Goal: Information Seeking & Learning: Learn about a topic

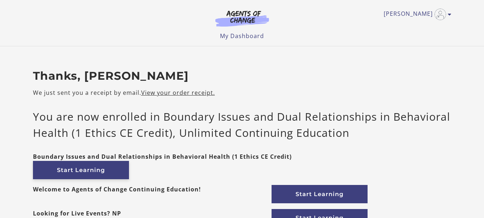
click at [94, 170] on link "Start Learning" at bounding box center [81, 170] width 96 height 18
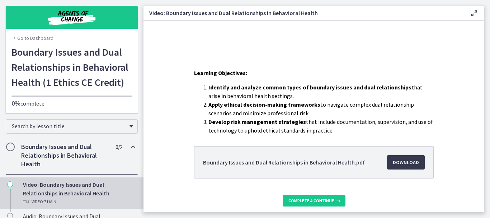
scroll to position [115, 0]
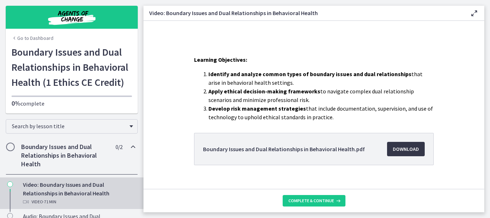
click at [402, 151] on span "Download Opens in a new window" at bounding box center [406, 148] width 26 height 9
click at [127, 116] on div "Search by lesson title" at bounding box center [71, 124] width 143 height 23
click at [400, 148] on span "Download Opens in a new window" at bounding box center [406, 148] width 26 height 9
click at [324, 199] on span "Complete & continue" at bounding box center [311, 201] width 46 height 6
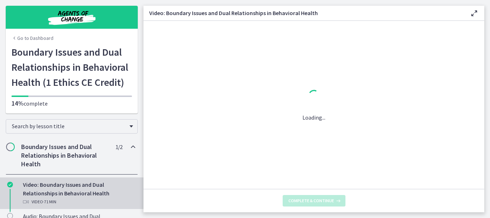
scroll to position [0, 0]
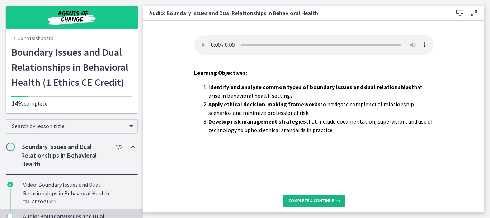
click at [325, 200] on span "Complete & continue" at bounding box center [311, 201] width 46 height 6
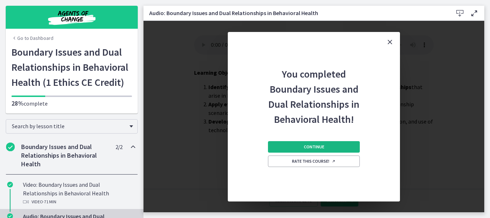
click at [323, 144] on span "Continue" at bounding box center [314, 147] width 20 height 6
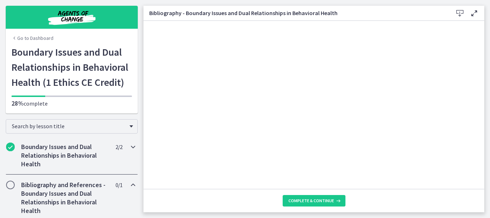
click at [79, 148] on h2 "Boundary Issues and Dual Relationships in Behavioral Health" at bounding box center [64, 155] width 87 height 26
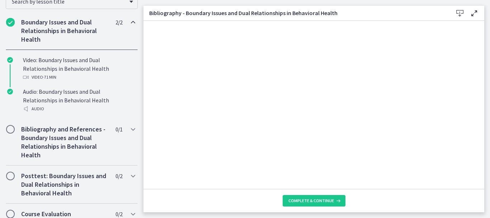
scroll to position [131, 0]
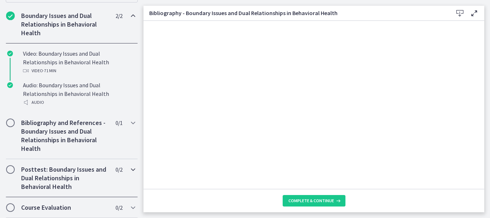
click at [10, 172] on span "Chapters" at bounding box center [10, 169] width 7 height 7
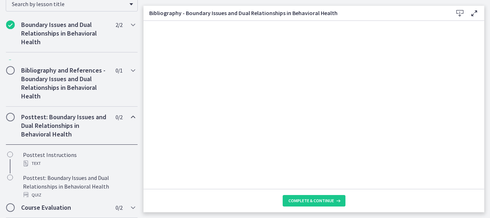
scroll to position [122, 0]
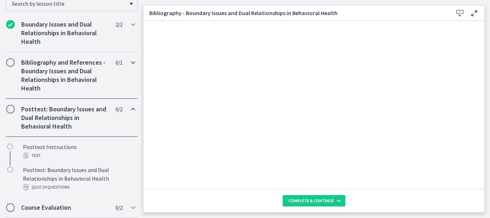
click at [12, 62] on span "Chapters" at bounding box center [10, 62] width 7 height 7
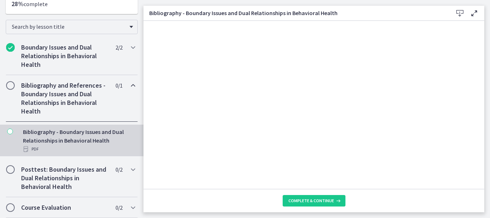
scroll to position [99, 0]
click at [11, 86] on span "Chapters" at bounding box center [10, 85] width 7 height 7
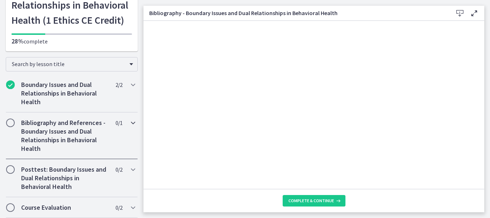
click at [11, 122] on span "Chapters" at bounding box center [10, 122] width 7 height 7
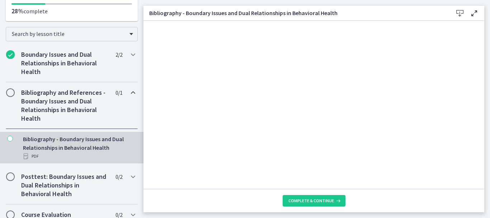
scroll to position [99, 0]
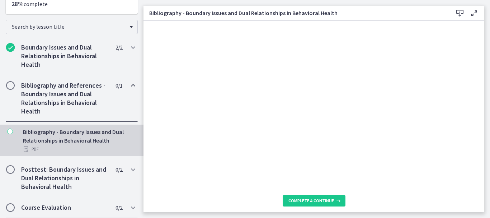
click at [9, 132] on icon "Chapters" at bounding box center [10, 131] width 6 height 6
click at [33, 148] on div "PDF" at bounding box center [79, 148] width 112 height 9
click at [10, 130] on icon "Chapters" at bounding box center [10, 131] width 6 height 6
click at [11, 170] on span "Chapters" at bounding box center [10, 169] width 7 height 7
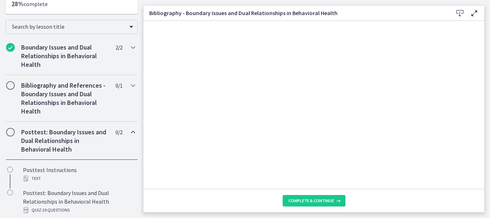
click at [10, 136] on div "Posttest: Boundary Issues and Dual Relationships in Behavioral Health 0 / 2 Com…" at bounding box center [72, 141] width 132 height 38
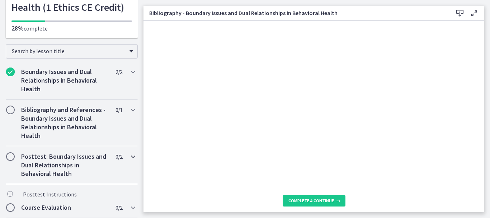
scroll to position [62, 0]
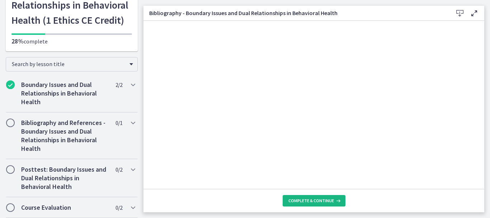
click at [292, 199] on span "Complete & continue" at bounding box center [311, 201] width 46 height 6
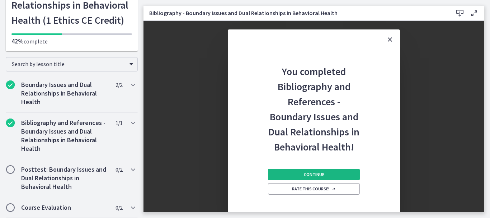
click at [295, 174] on button "Continue" at bounding box center [314, 173] width 92 height 11
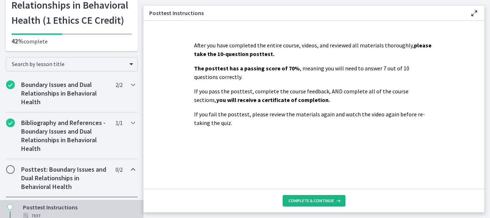
click at [309, 200] on span "Complete & continue" at bounding box center [311, 201] width 46 height 6
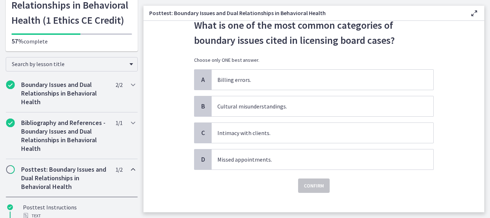
scroll to position [29, 0]
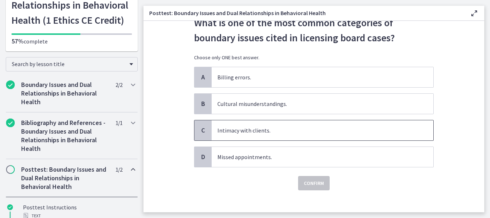
click at [245, 133] on span "Intimacy with clients." at bounding box center [323, 130] width 222 height 20
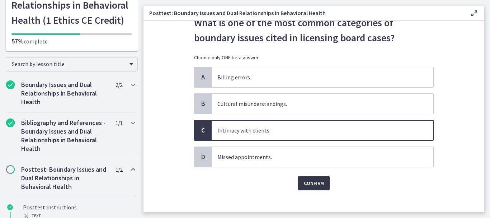
click at [307, 178] on button "Confirm" at bounding box center [314, 183] width 32 height 14
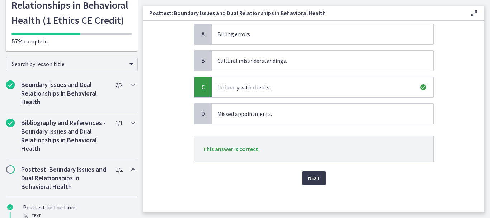
scroll to position [73, 0]
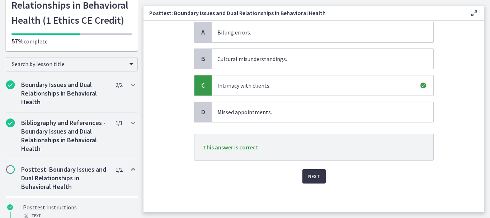
click at [309, 179] on span "Next" at bounding box center [314, 176] width 12 height 9
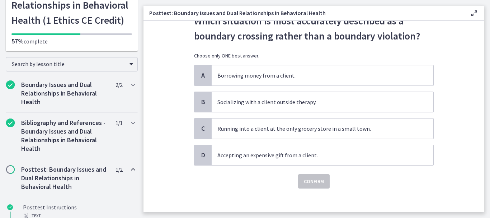
scroll to position [35, 0]
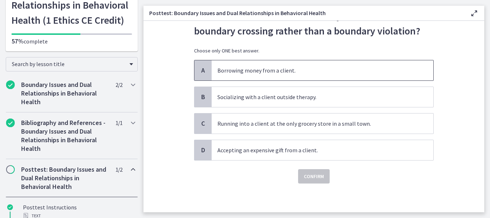
click at [236, 72] on span "Borrowing money from a client." at bounding box center [323, 70] width 222 height 20
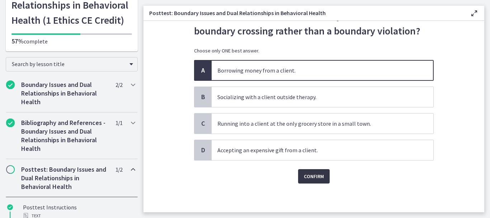
click at [310, 180] on span "Confirm" at bounding box center [314, 176] width 20 height 9
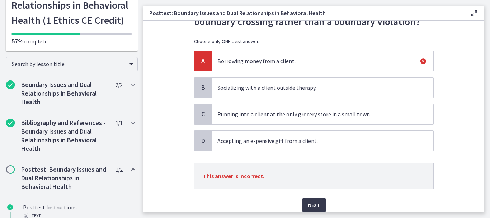
scroll to position [50, 0]
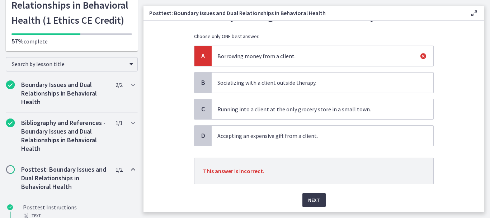
click at [245, 83] on span "Socializing with a client outside therapy." at bounding box center [323, 82] width 222 height 20
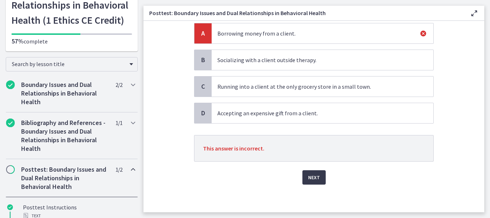
scroll to position [73, 0]
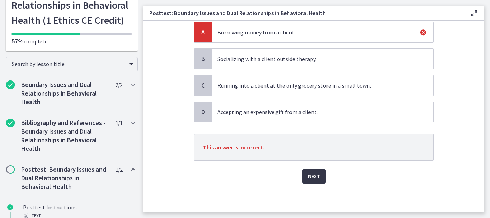
click at [309, 175] on span "Next" at bounding box center [314, 176] width 12 height 9
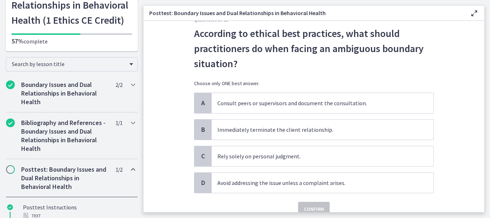
scroll to position [29, 0]
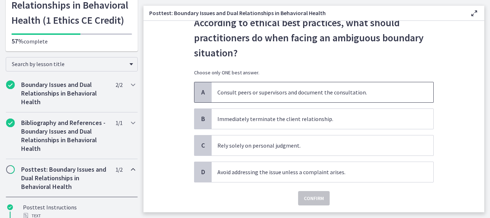
click at [259, 90] on span "Consult peers or supervisors and document the consultation." at bounding box center [323, 92] width 222 height 20
click at [310, 196] on span "Confirm" at bounding box center [314, 198] width 20 height 9
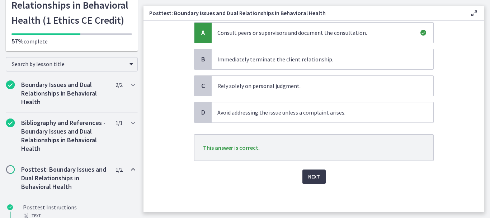
scroll to position [89, 0]
click at [313, 181] on button "Next" at bounding box center [313, 176] width 23 height 14
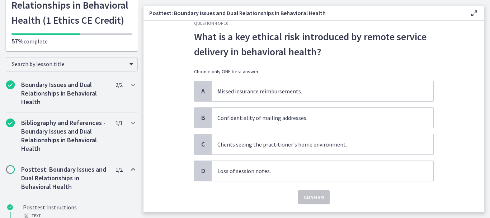
scroll to position [29, 0]
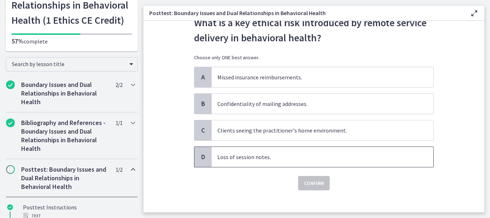
click at [246, 159] on span "Loss of session notes." at bounding box center [323, 157] width 222 height 20
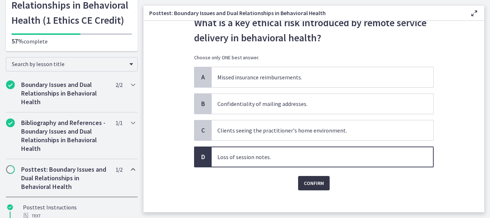
click at [310, 179] on span "Confirm" at bounding box center [314, 183] width 20 height 9
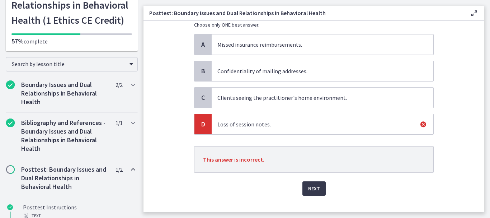
scroll to position [73, 0]
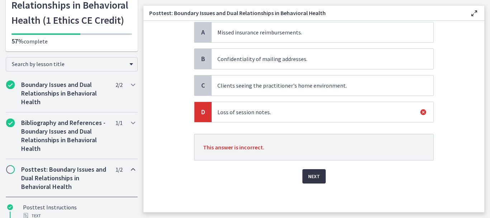
click at [308, 180] on span "Next" at bounding box center [314, 176] width 12 height 9
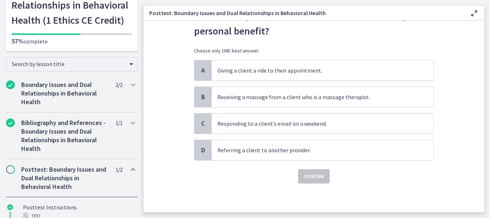
scroll to position [0, 0]
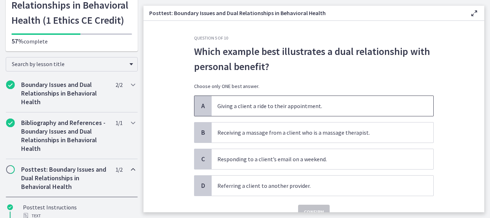
click at [244, 110] on span "Giving a client a ride to their appointment." at bounding box center [323, 106] width 222 height 20
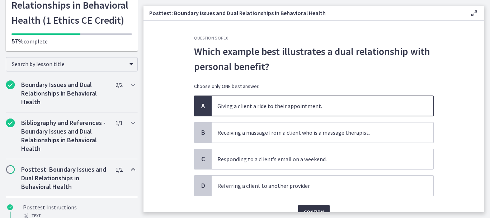
click at [304, 210] on span "Confirm" at bounding box center [314, 211] width 20 height 9
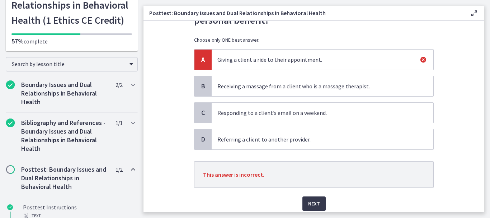
scroll to position [57, 0]
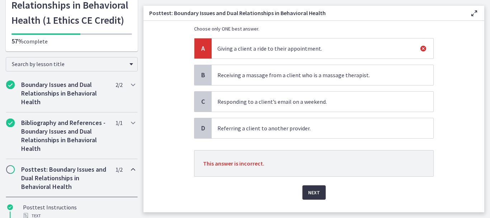
click at [315, 191] on span "Next" at bounding box center [314, 192] width 12 height 9
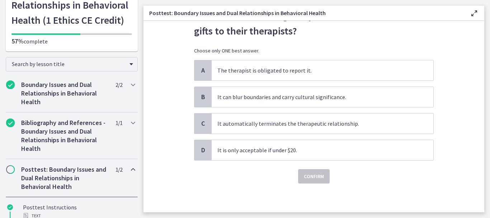
scroll to position [0, 0]
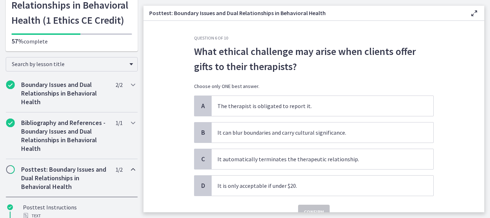
click at [105, 183] on div "Posttest: Boundary Issues and Dual Relationships in Behavioral Health 1 / 2 Com…" at bounding box center [72, 178] width 132 height 38
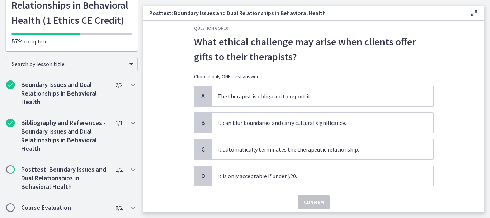
scroll to position [14, 0]
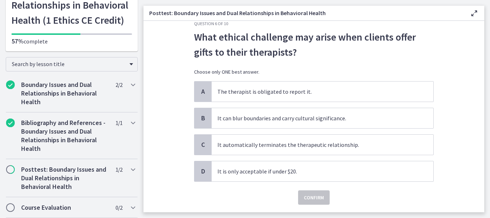
click at [468, 117] on section "Question 6 of 10 What ethical challenge may arise when clients offer gifts to t…" at bounding box center [313, 116] width 341 height 191
click at [241, 122] on span "It can blur boundaries and carry cultural significance." at bounding box center [323, 118] width 222 height 20
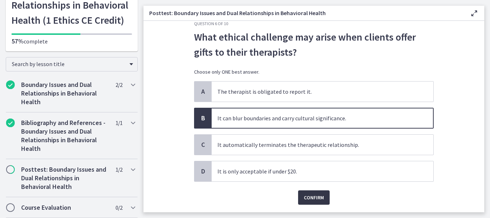
click at [305, 194] on span "Confirm" at bounding box center [314, 197] width 20 height 9
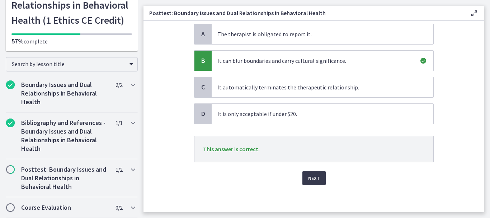
scroll to position [73, 0]
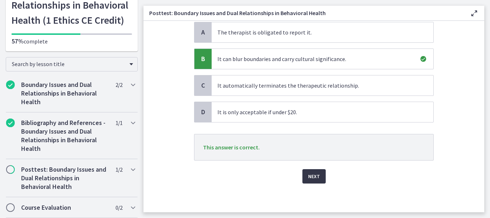
click at [313, 180] on span "Next" at bounding box center [314, 176] width 12 height 9
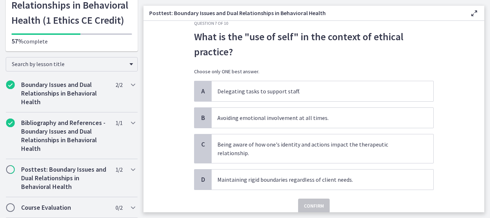
scroll to position [29, 0]
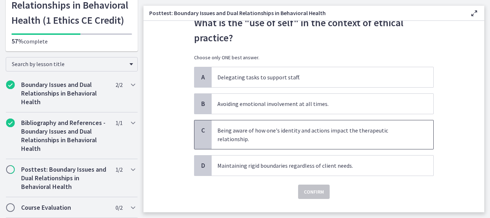
click at [282, 140] on span "Being aware of how one's identity and actions impact the therapeutic relationsh…" at bounding box center [323, 134] width 222 height 29
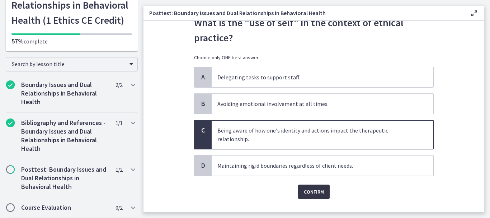
click at [313, 190] on span "Confirm" at bounding box center [314, 191] width 20 height 9
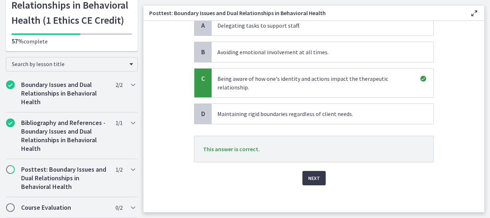
scroll to position [82, 0]
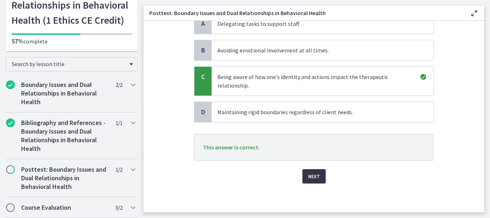
click at [309, 176] on span "Next" at bounding box center [314, 176] width 12 height 9
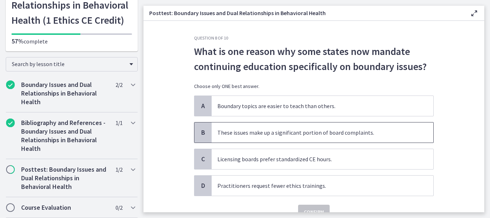
click at [263, 131] on span "These issues make up a significant portion of board complaints." at bounding box center [323, 132] width 222 height 20
click at [310, 212] on main "Posttest: Boundary Issues and Dual Relationships in Behavioral Health Enable fu…" at bounding box center [316, 109] width 346 height 218
click at [308, 209] on span "Confirm" at bounding box center [314, 211] width 20 height 9
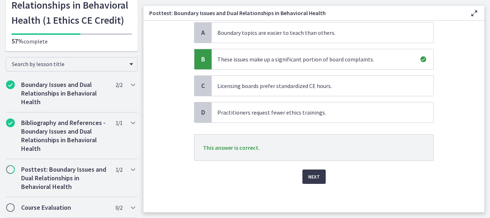
scroll to position [73, 0]
click at [310, 178] on span "Next" at bounding box center [314, 176] width 12 height 9
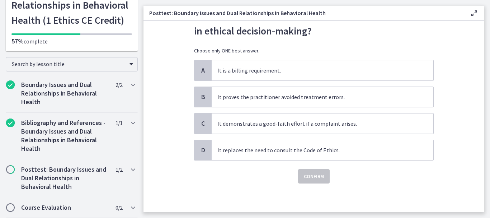
scroll to position [0, 0]
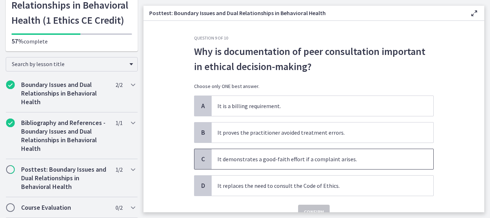
click at [270, 167] on span "It demonstrates a good-faith effort if a complaint arises." at bounding box center [323, 159] width 222 height 20
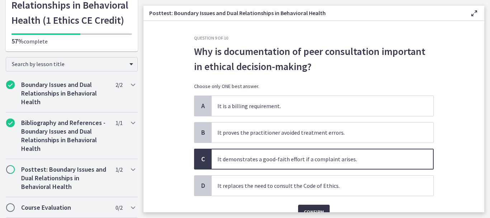
click at [308, 206] on button "Confirm" at bounding box center [314, 211] width 32 height 14
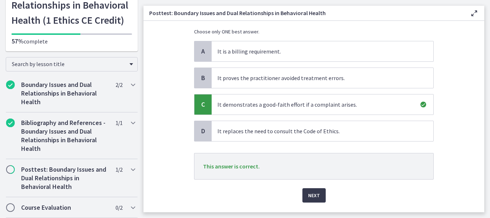
scroll to position [72, 0]
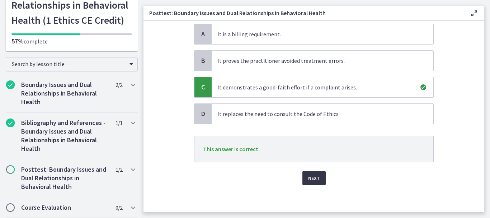
click at [312, 181] on span "Next" at bounding box center [314, 178] width 12 height 9
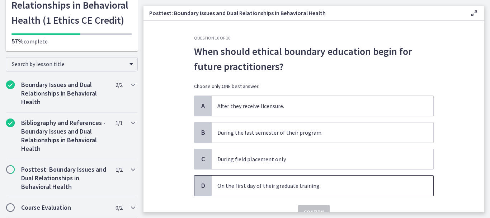
click at [296, 187] on span "On the first day of their graduate training." at bounding box center [323, 185] width 222 height 20
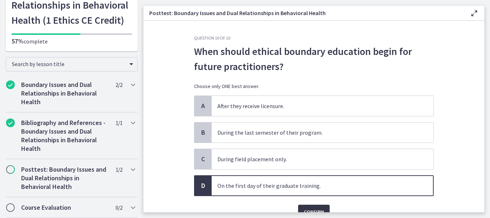
click at [309, 208] on span "Confirm" at bounding box center [314, 211] width 20 height 9
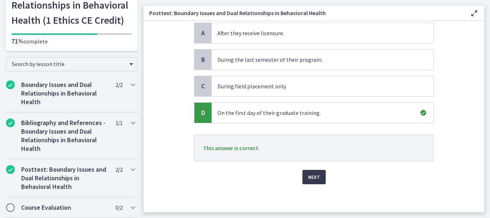
scroll to position [73, 0]
click at [313, 176] on span "Next" at bounding box center [314, 176] width 12 height 9
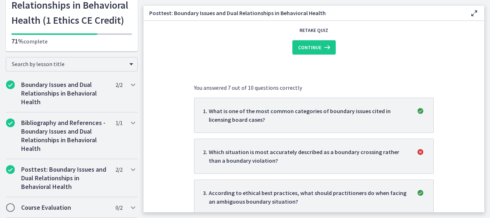
scroll to position [100, 0]
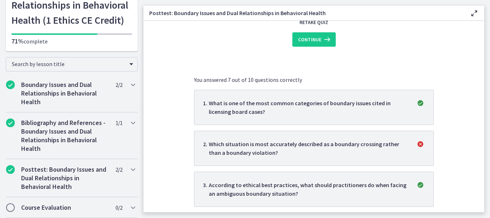
click at [317, 150] on div "Which situation is most accurately described as a boundary crossing rather than…" at bounding box center [308, 147] width 199 height 17
click at [271, 140] on div "Which situation is most accurately described as a boundary crossing rather than…" at bounding box center [308, 147] width 199 height 17
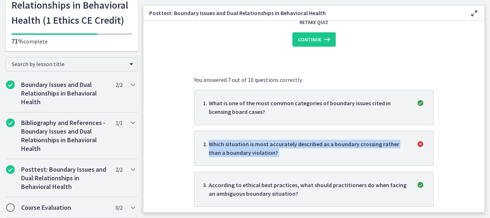
click at [271, 140] on div "Which situation is most accurately described as a boundary crossing rather than…" at bounding box center [308, 147] width 199 height 17
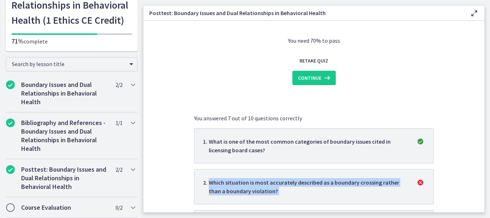
scroll to position [57, 0]
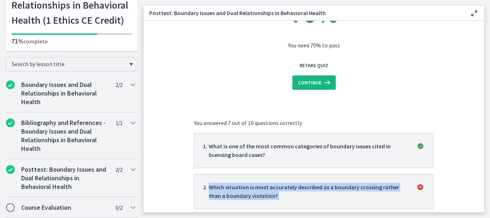
click at [312, 81] on span "Continue" at bounding box center [309, 82] width 23 height 9
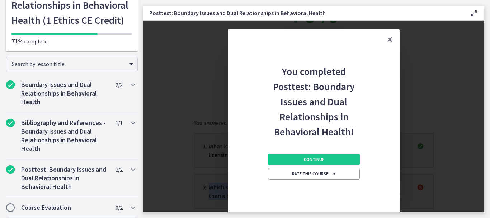
scroll to position [0, 0]
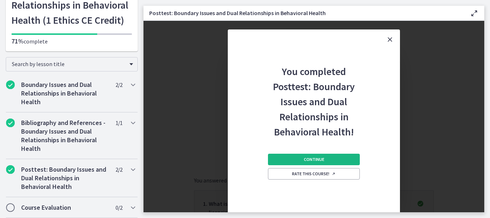
click at [306, 156] on span "Continue" at bounding box center [314, 159] width 20 height 6
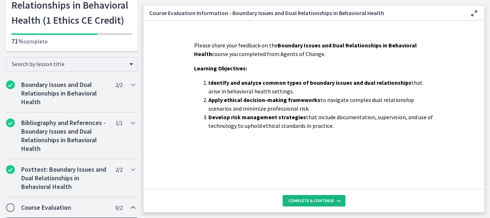
click at [319, 202] on span "Complete & continue" at bounding box center [311, 201] width 46 height 6
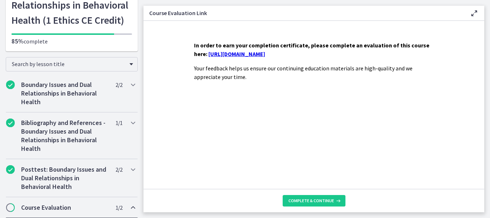
click at [237, 54] on link "https://forms.gle/NnkUHFmXDPTH9sYm8" at bounding box center [236, 53] width 57 height 7
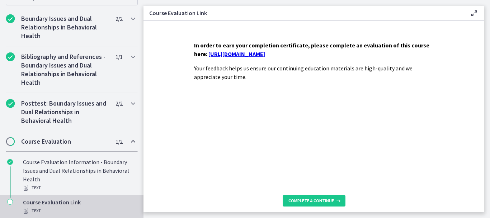
scroll to position [131, 0]
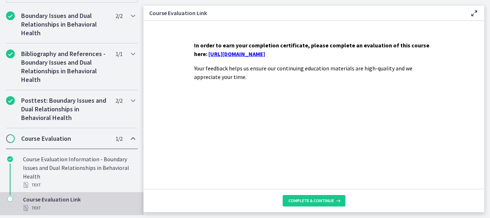
click at [10, 138] on span "Chapters" at bounding box center [10, 138] width 7 height 7
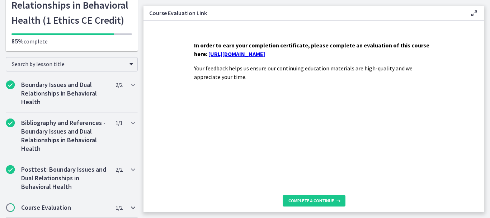
scroll to position [62, 0]
click at [305, 202] on span "Complete & continue" at bounding box center [311, 201] width 46 height 6
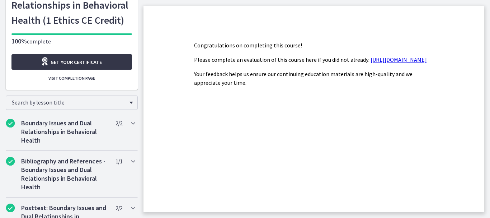
click at [59, 61] on span "Get your certificate" at bounding box center [76, 62] width 51 height 9
click at [44, 141] on h2 "Boundary Issues and Dual Relationships in Behavioral Health" at bounding box center [64, 132] width 87 height 26
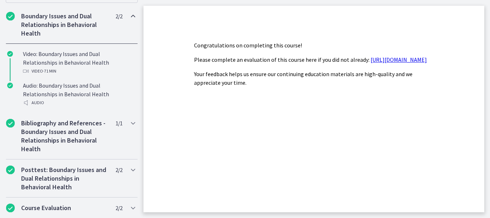
scroll to position [169, 0]
click at [61, 180] on h2 "Posttest: Boundary Issues and Dual Relationships in Behavioral Health" at bounding box center [64, 178] width 87 height 26
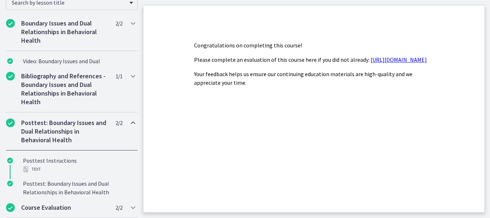
scroll to position [161, 0]
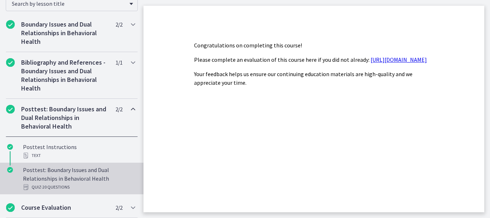
click at [52, 176] on div "Posttest: Boundary Issues and Dual Relationships in Behavioral Health Quiz · 20…" at bounding box center [79, 178] width 112 height 26
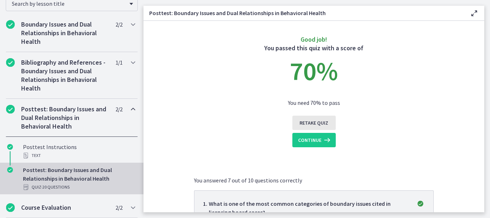
click at [305, 121] on span "Retake Quiz" at bounding box center [313, 122] width 29 height 9
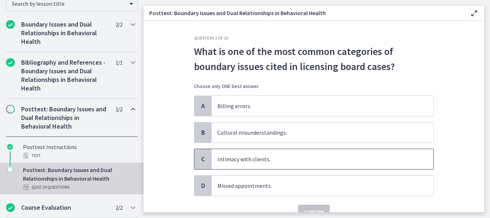
click at [232, 158] on span "Intimacy with clients." at bounding box center [323, 159] width 222 height 20
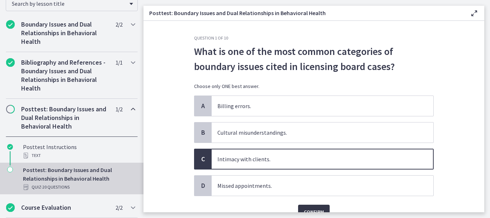
click at [317, 207] on span "Confirm" at bounding box center [314, 211] width 20 height 9
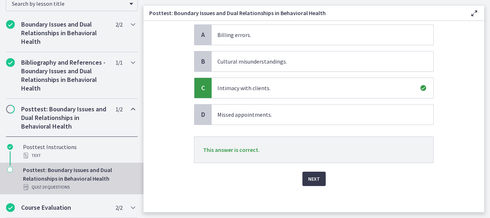
scroll to position [72, 0]
click at [313, 181] on span "Next" at bounding box center [314, 178] width 12 height 9
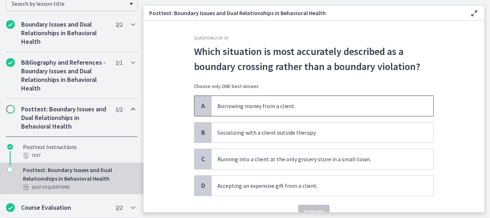
click at [227, 107] on span "Borrowing money from a client." at bounding box center [323, 106] width 222 height 20
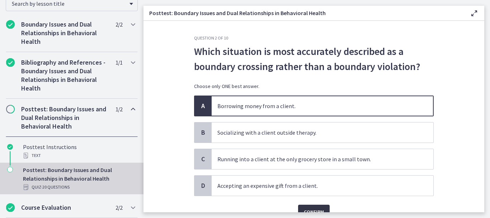
click at [308, 209] on span "Confirm" at bounding box center [314, 211] width 20 height 9
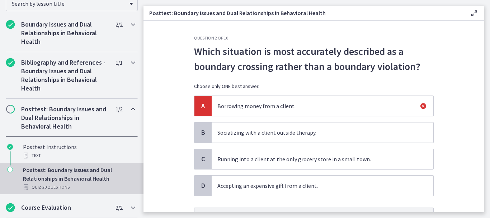
click at [420, 107] on icon at bounding box center [423, 105] width 9 height 9
click at [420, 105] on icon at bounding box center [423, 105] width 9 height 9
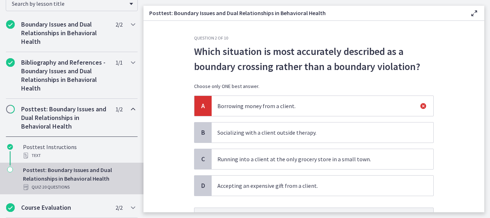
click at [420, 105] on icon at bounding box center [423, 105] width 9 height 9
click at [232, 134] on span "Socializing with a client outside therapy." at bounding box center [323, 132] width 222 height 20
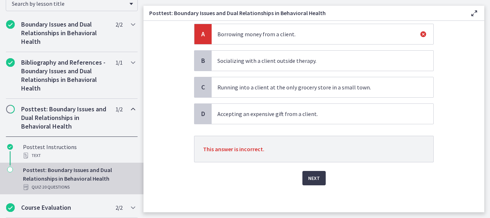
scroll to position [73, 0]
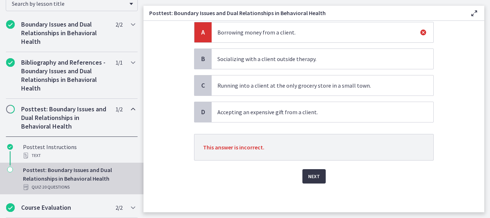
click at [303, 176] on button "Next" at bounding box center [313, 176] width 23 height 14
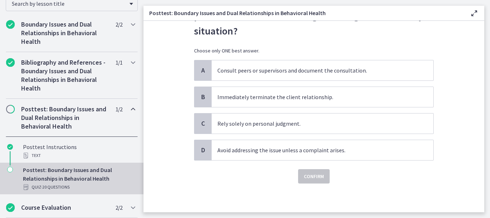
scroll to position [0, 0]
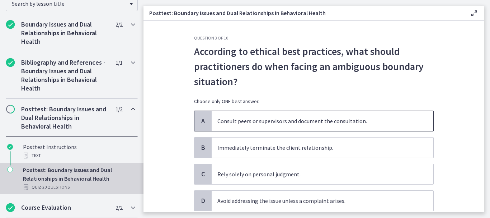
click at [258, 122] on span "Consult peers or supervisors and document the consultation." at bounding box center [323, 121] width 222 height 20
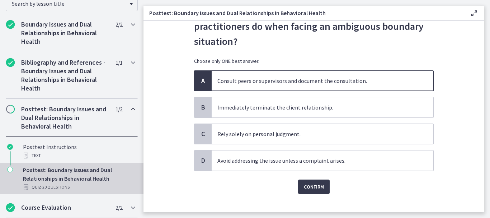
scroll to position [43, 0]
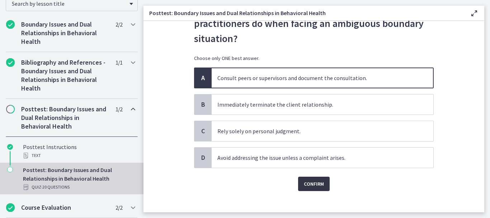
click at [314, 186] on span "Confirm" at bounding box center [314, 183] width 20 height 9
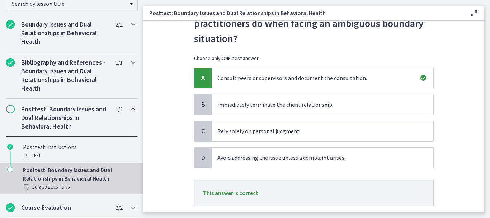
click at [381, 189] on span "This answer is correct." at bounding box center [314, 192] width 222 height 9
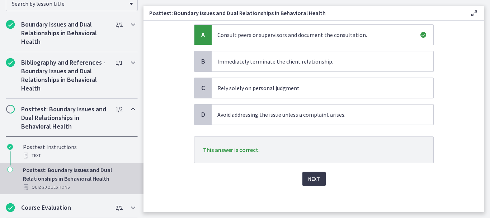
scroll to position [89, 0]
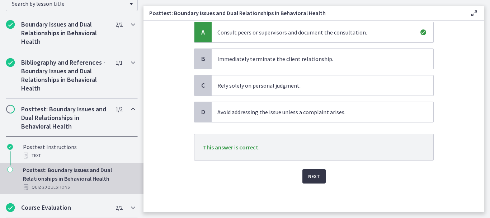
click at [308, 178] on span "Next" at bounding box center [314, 176] width 12 height 9
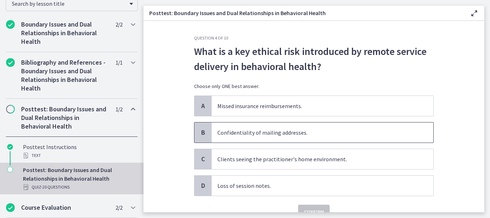
click at [253, 137] on span "Confidentiality of mailing addresses." at bounding box center [323, 132] width 222 height 20
click at [304, 210] on span "Confirm" at bounding box center [314, 211] width 20 height 9
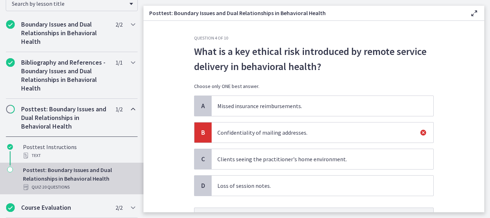
click at [252, 160] on span "Clients seeing the practitioner's home environment." at bounding box center [323, 159] width 222 height 20
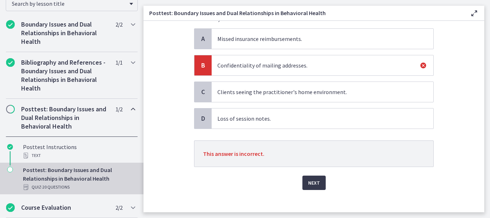
scroll to position [72, 0]
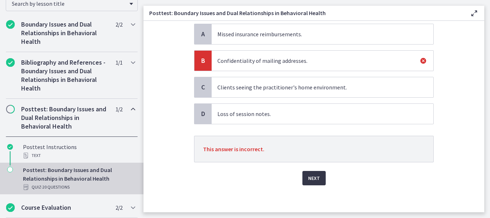
click at [313, 177] on span "Next" at bounding box center [314, 178] width 12 height 9
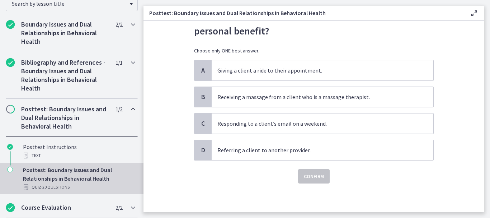
scroll to position [0, 0]
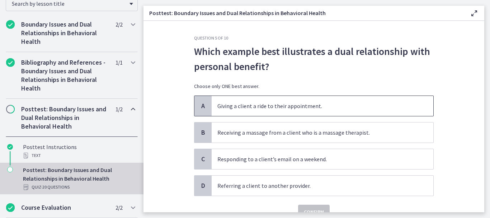
click at [234, 110] on span "Giving a client a ride to their appointment." at bounding box center [323, 106] width 222 height 20
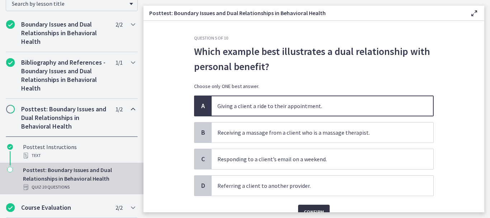
click at [304, 208] on span "Confirm" at bounding box center [314, 211] width 20 height 9
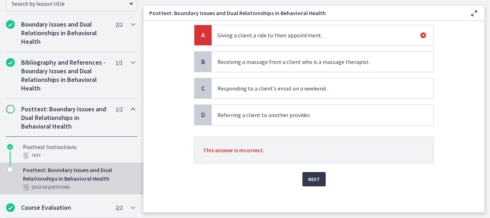
scroll to position [73, 0]
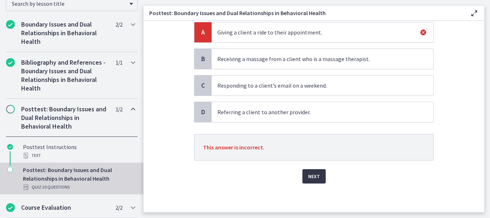
click at [310, 176] on span "Next" at bounding box center [314, 176] width 12 height 9
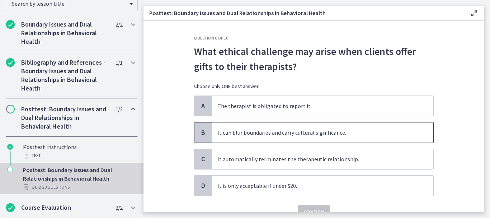
click at [294, 132] on span "It can blur boundaries and carry cultural significance." at bounding box center [323, 132] width 222 height 20
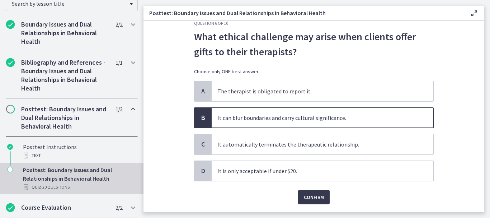
scroll to position [29, 0]
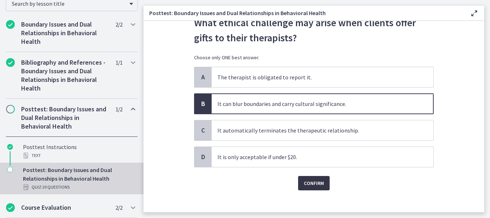
click at [310, 181] on span "Confirm" at bounding box center [314, 183] width 20 height 9
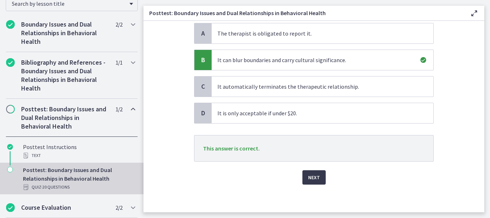
scroll to position [73, 0]
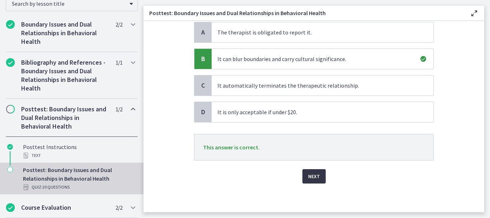
click at [310, 174] on span "Next" at bounding box center [314, 176] width 12 height 9
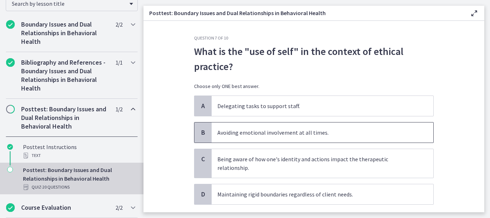
click at [285, 137] on span "Avoiding emotional involvement at all times." at bounding box center [323, 132] width 222 height 20
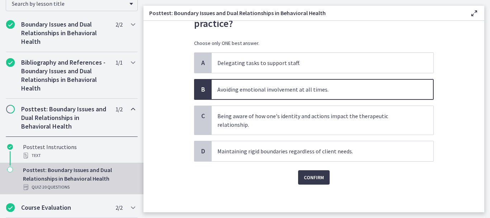
scroll to position [44, 0]
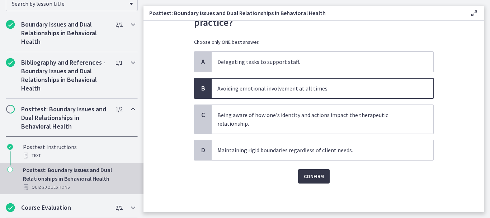
click at [307, 180] on button "Confirm" at bounding box center [314, 176] width 32 height 14
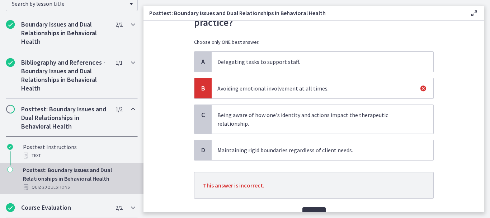
click at [307, 180] on p "This answer is incorrect." at bounding box center [313, 185] width 239 height 27
click at [313, 210] on span "Next" at bounding box center [314, 214] width 12 height 9
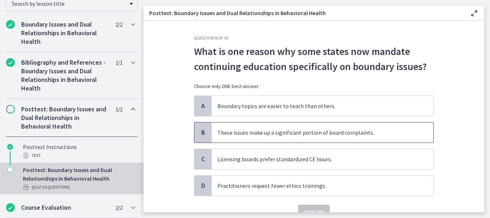
click at [248, 131] on span "These issues make up a significant portion of board complaints." at bounding box center [323, 132] width 222 height 20
click at [313, 206] on button "Confirm" at bounding box center [314, 211] width 32 height 14
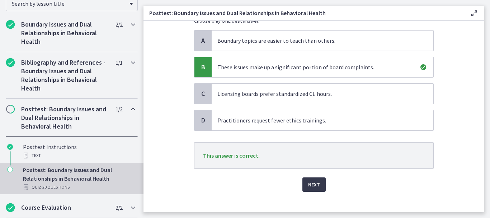
scroll to position [72, 0]
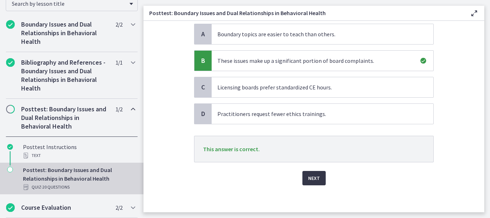
click at [309, 174] on span "Next" at bounding box center [314, 178] width 12 height 9
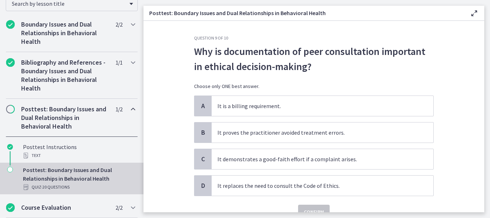
click at [262, 170] on div "A It is a billing requirement. B It proves the practitioner avoided treatment e…" at bounding box center [313, 145] width 239 height 100
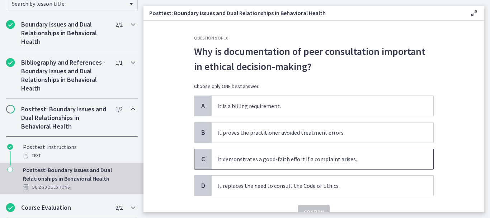
click at [246, 156] on span "It demonstrates a good-faith effort if a complaint arises." at bounding box center [323, 159] width 222 height 20
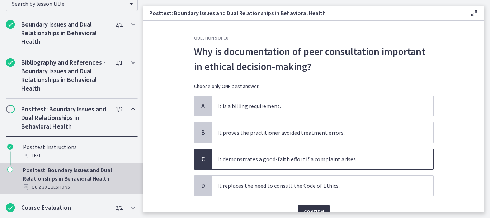
click at [304, 207] on span "Confirm" at bounding box center [314, 211] width 20 height 9
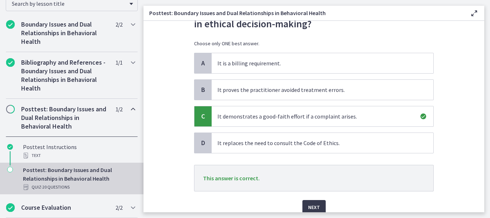
scroll to position [43, 0]
click at [315, 206] on span "Next" at bounding box center [314, 206] width 12 height 9
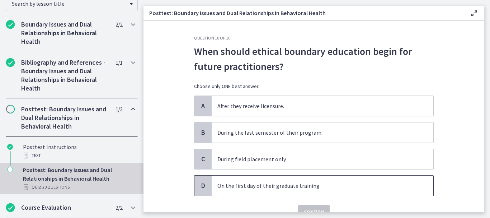
click at [258, 189] on span "On the first day of their graduate training." at bounding box center [323, 185] width 222 height 20
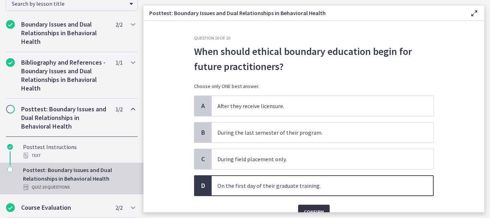
click at [304, 209] on span "Confirm" at bounding box center [314, 211] width 20 height 9
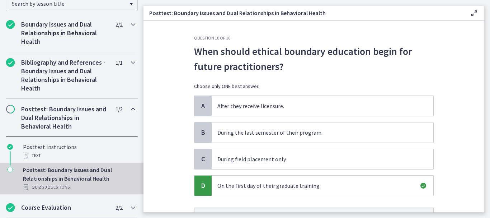
click at [484, 209] on main "Posttest: Boundary Issues and Dual Relationships in Behavioral Health Enable fu…" at bounding box center [316, 109] width 346 height 218
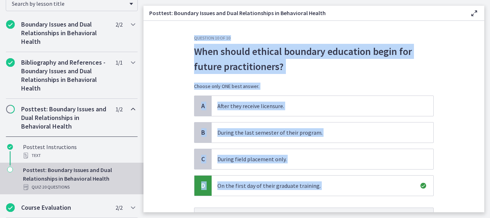
click at [481, 209] on main "Posttest: Boundary Issues and Dual Relationships in Behavioral Health Enable fu…" at bounding box center [316, 109] width 346 height 218
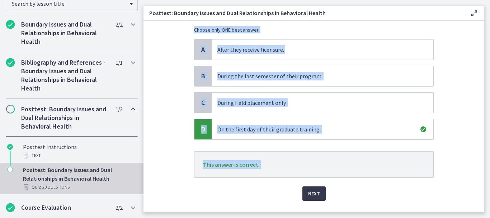
scroll to position [73, 0]
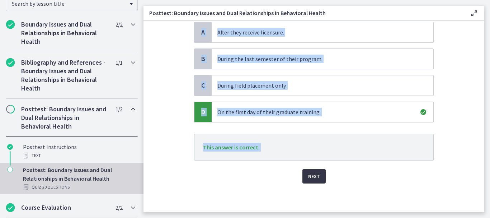
click at [313, 172] on span "Next" at bounding box center [314, 176] width 12 height 9
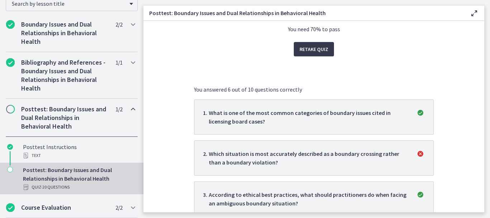
scroll to position [0, 0]
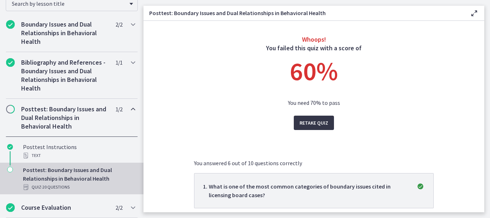
click at [304, 125] on span "Retake Quiz" at bounding box center [313, 122] width 29 height 9
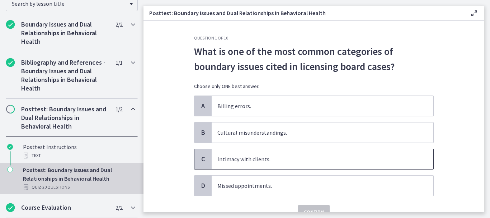
click at [239, 160] on span "Intimacy with clients." at bounding box center [323, 159] width 222 height 20
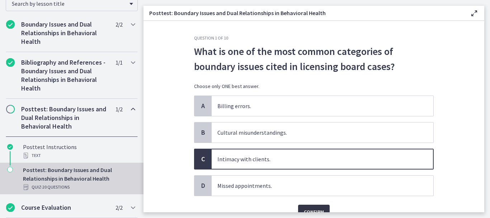
click at [300, 206] on button "Confirm" at bounding box center [314, 211] width 32 height 14
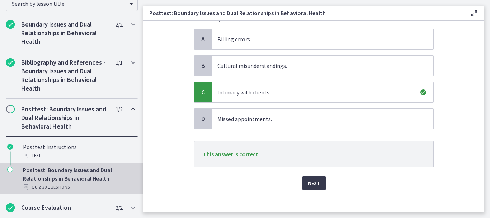
scroll to position [72, 0]
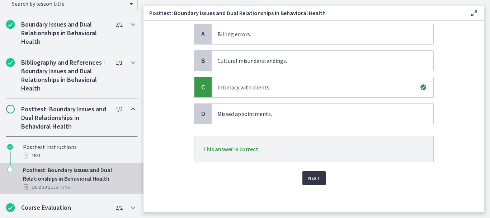
click at [310, 182] on span "Next" at bounding box center [314, 178] width 12 height 9
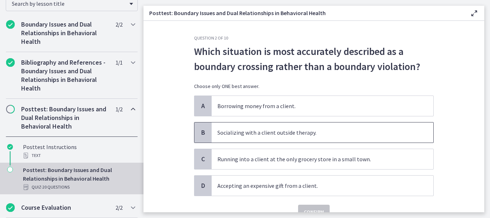
click at [250, 134] on span "Socializing with a client outside therapy." at bounding box center [323, 132] width 222 height 20
click at [306, 208] on span "Confirm" at bounding box center [314, 211] width 20 height 9
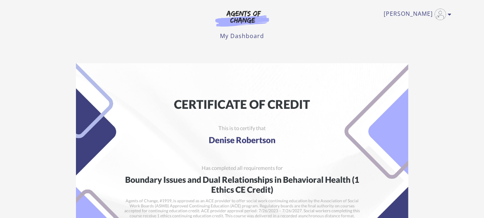
click at [310, 115] on img at bounding box center [242, 180] width 333 height 235
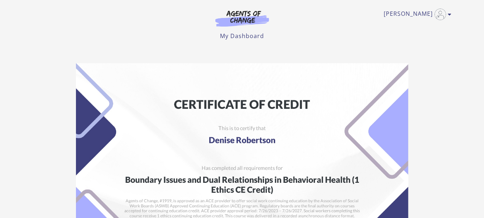
click at [310, 115] on img at bounding box center [242, 180] width 333 height 235
drag, startPoint x: 310, startPoint y: 115, endPoint x: 304, endPoint y: 114, distance: 5.7
click at [304, 114] on img at bounding box center [242, 180] width 333 height 235
drag, startPoint x: 304, startPoint y: 114, endPoint x: 297, endPoint y: 150, distance: 36.6
click at [297, 150] on img at bounding box center [242, 180] width 333 height 235
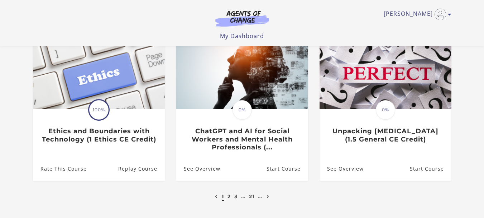
scroll to position [234, 0]
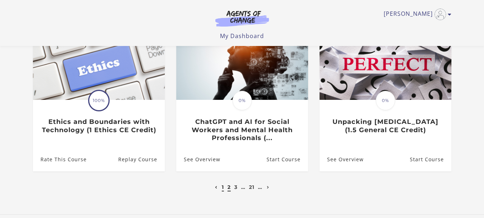
click at [228, 189] on link "2" at bounding box center [229, 187] width 3 height 6
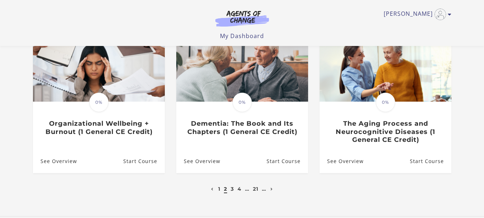
scroll to position [286, 0]
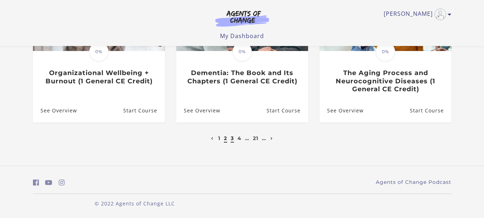
click at [231, 139] on link "3" at bounding box center [232, 138] width 3 height 6
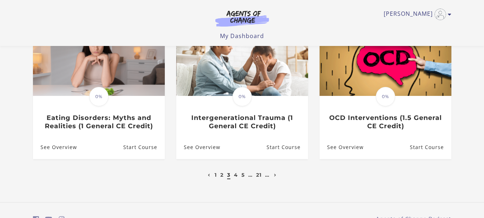
scroll to position [253, 0]
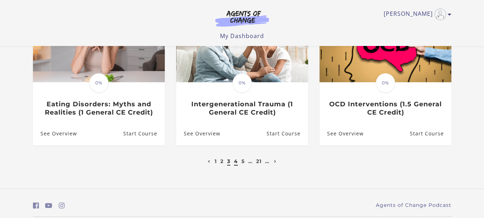
click at [236, 158] on link "4" at bounding box center [236, 161] width 4 height 6
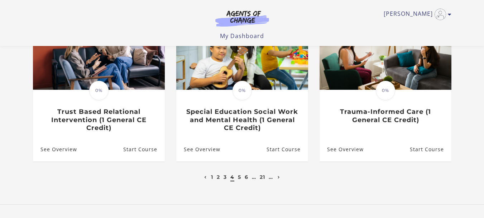
scroll to position [248, 0]
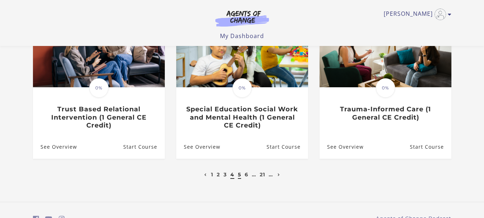
click at [239, 175] on link "5" at bounding box center [239, 174] width 3 height 6
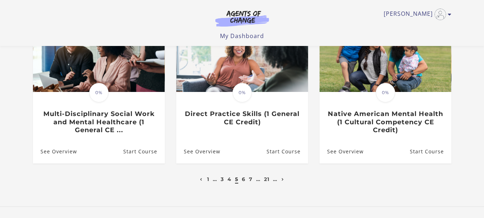
scroll to position [258, 0]
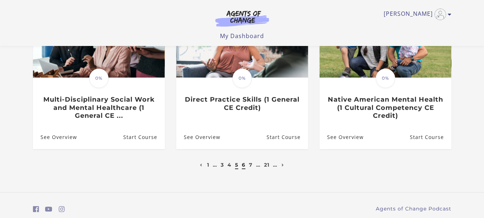
click at [243, 167] on link "6" at bounding box center [244, 164] width 4 height 6
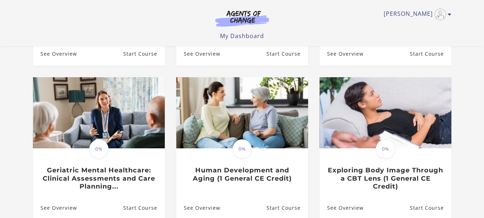
scroll to position [215, 0]
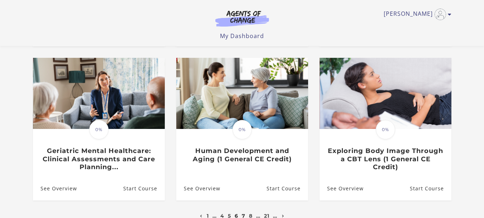
click at [243, 212] on link "7" at bounding box center [244, 215] width 4 height 6
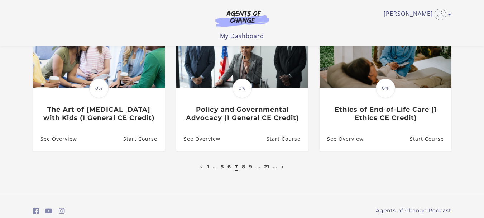
scroll to position [258, 0]
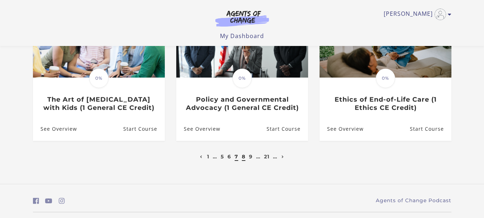
click at [244, 158] on link "8" at bounding box center [244, 156] width 4 height 6
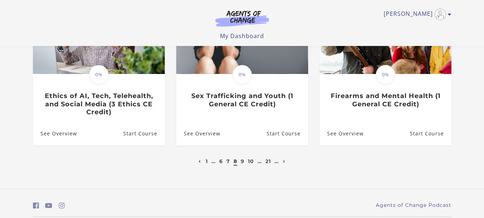
scroll to position [272, 0]
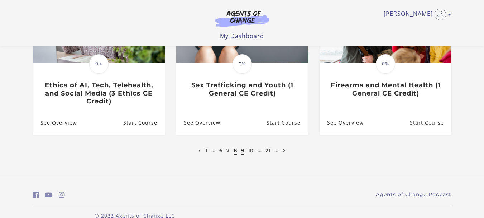
click at [242, 149] on link "9" at bounding box center [243, 150] width 4 height 6
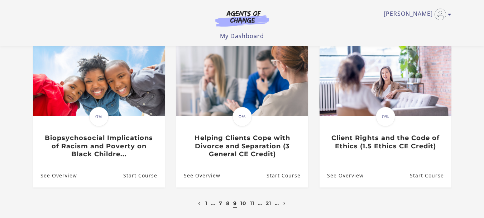
scroll to position [234, 0]
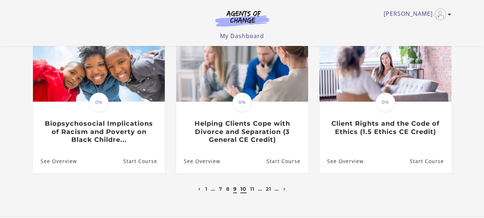
click at [241, 192] on link "10" at bounding box center [244, 188] width 6 height 6
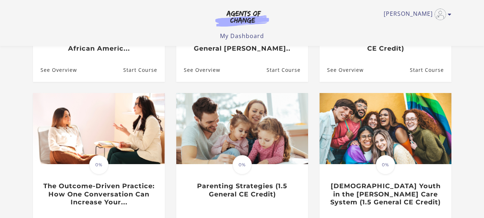
scroll to position [229, 0]
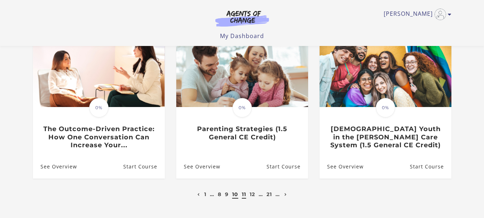
click at [243, 195] on link "11" at bounding box center [244, 194] width 4 height 6
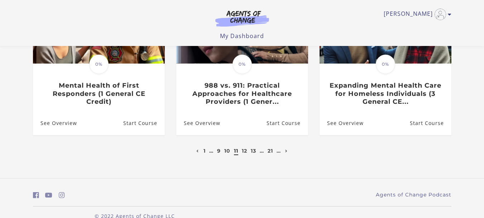
scroll to position [286, 0]
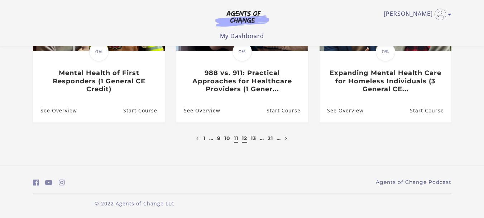
click at [244, 137] on link "12" at bounding box center [244, 138] width 5 height 6
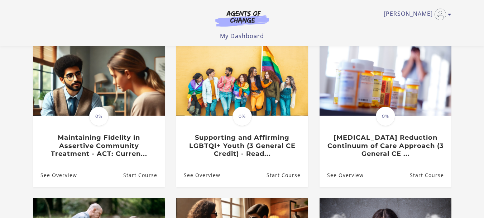
scroll to position [72, 0]
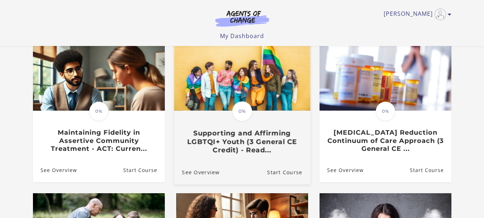
click at [253, 147] on h3 "Supporting and Affirming LGBTQI+ Youth (3 General CE Credit) - Read..." at bounding box center [242, 141] width 120 height 25
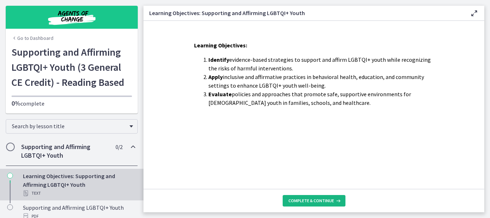
click at [321, 199] on span "Complete & continue" at bounding box center [311, 201] width 46 height 6
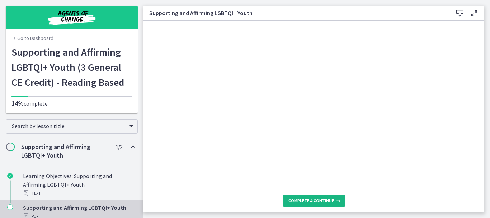
click at [321, 199] on span "Complete & continue" at bounding box center [311, 201] width 46 height 6
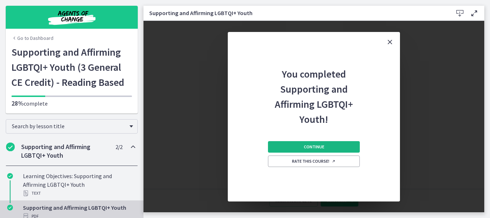
click at [304, 149] on span "Continue" at bounding box center [314, 147] width 20 height 6
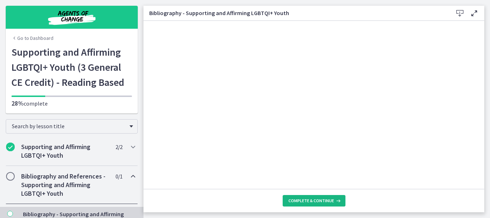
click at [303, 201] on span "Complete & continue" at bounding box center [311, 201] width 46 height 6
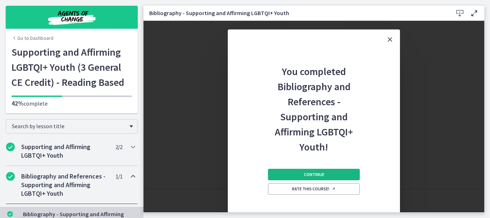
click at [309, 176] on span "Continue" at bounding box center [314, 174] width 20 height 6
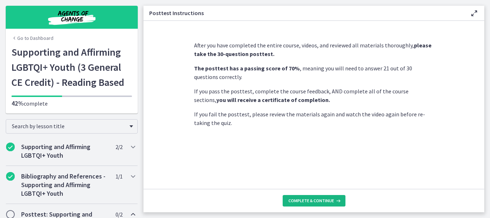
click at [299, 203] on span "Complete & continue" at bounding box center [311, 201] width 46 height 6
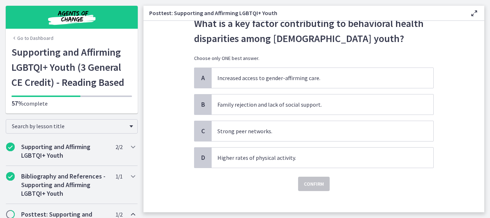
scroll to position [29, 0]
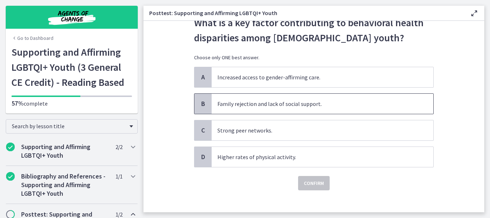
click at [279, 107] on span "Family rejection and lack of social support." at bounding box center [323, 104] width 222 height 20
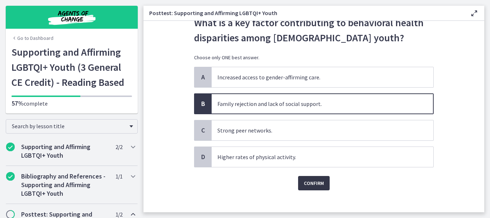
click at [305, 182] on span "Confirm" at bounding box center [314, 183] width 20 height 9
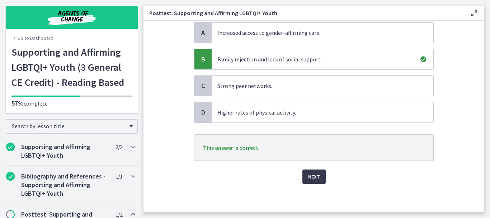
scroll to position [73, 0]
click at [319, 176] on button "Next" at bounding box center [313, 176] width 23 height 14
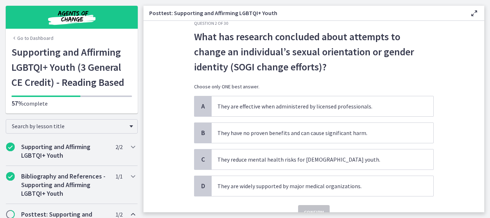
scroll to position [29, 0]
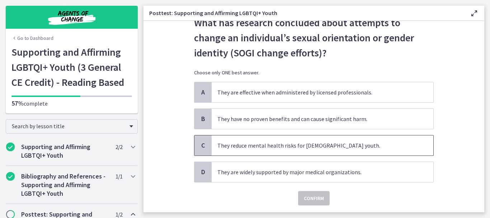
click at [294, 146] on span "They reduce mental health risks for LGBTQI+ youth." at bounding box center [323, 145] width 222 height 20
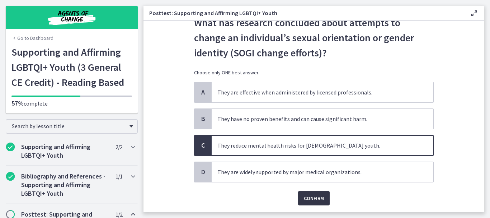
click at [308, 204] on button "Confirm" at bounding box center [314, 198] width 32 height 14
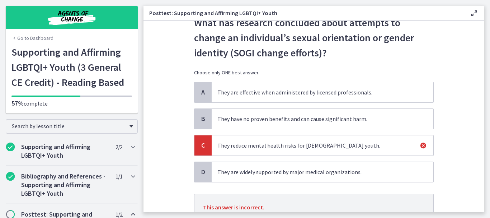
click at [328, 94] on span "They are effective when administered by licensed professionals." at bounding box center [323, 92] width 222 height 20
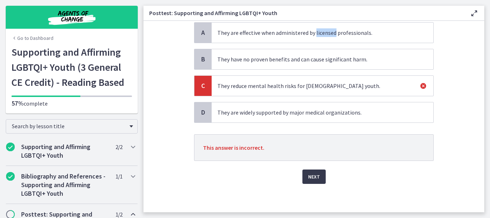
scroll to position [89, 0]
click at [314, 175] on span "Next" at bounding box center [314, 176] width 12 height 9
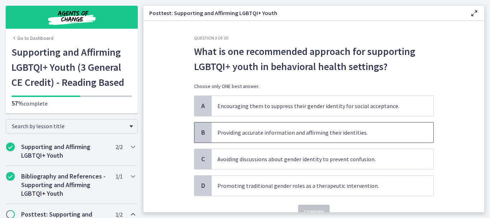
click at [276, 135] on span "Providing accurate information and affirming their identities." at bounding box center [323, 132] width 222 height 20
click at [314, 206] on button "Confirm" at bounding box center [314, 211] width 32 height 14
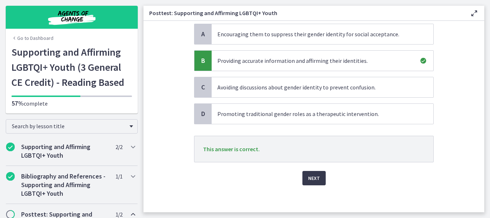
scroll to position [73, 0]
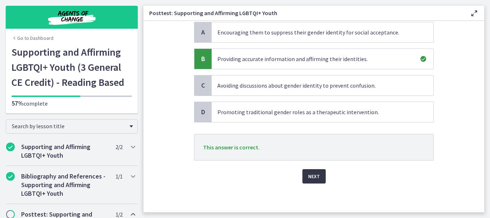
click at [312, 170] on button "Next" at bounding box center [313, 176] width 23 height 14
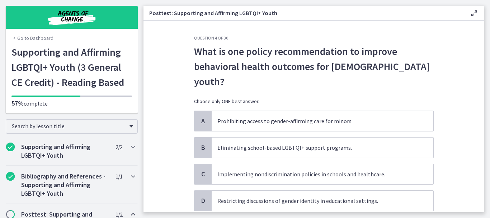
click at [312, 170] on div "A Prohibiting access to gender-affirming care for minors. B Eliminating school-…" at bounding box center [313, 160] width 239 height 100
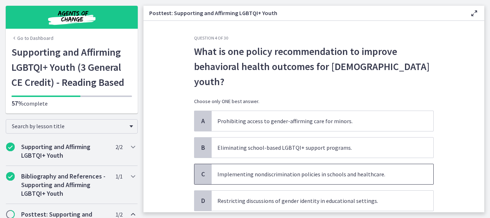
click at [299, 164] on span "Implementing nondiscrimination policies in schools and healthcare." at bounding box center [323, 174] width 222 height 20
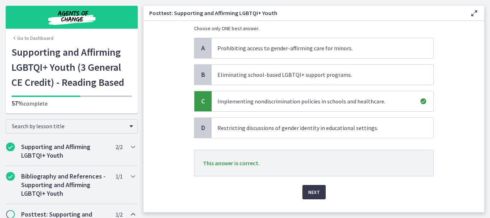
scroll to position [73, 0]
click at [318, 184] on button "Next" at bounding box center [313, 191] width 23 height 14
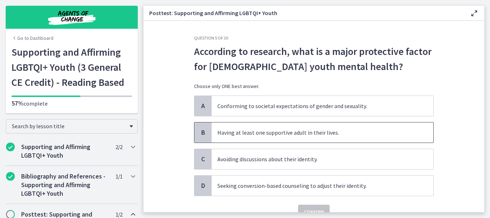
click at [279, 137] on span "Having at least one supportive adult in their lives." at bounding box center [323, 132] width 222 height 20
click at [303, 207] on button "Confirm" at bounding box center [314, 211] width 32 height 14
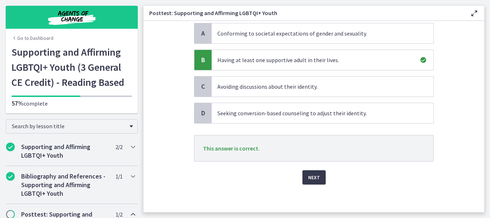
scroll to position [73, 0]
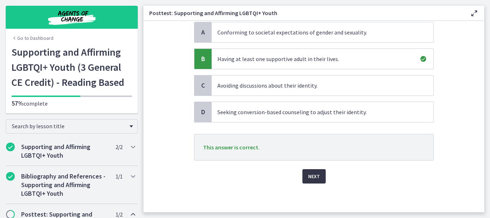
click at [312, 173] on span "Next" at bounding box center [314, 176] width 12 height 9
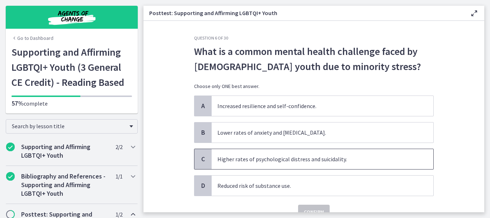
click at [241, 157] on span "Higher rates of psychological distress and suicidality." at bounding box center [323, 159] width 222 height 20
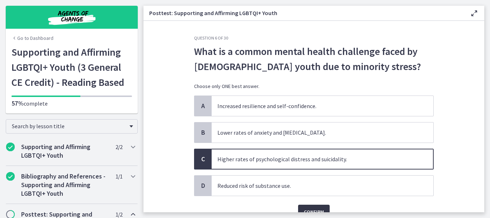
click at [306, 211] on span "Confirm" at bounding box center [314, 211] width 20 height 9
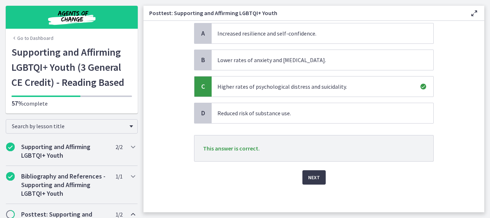
scroll to position [73, 0]
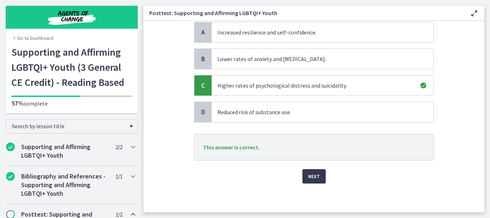
click at [305, 138] on div "Question 6 of 30 What is a common mental health challenge faced by LGBTQI+ yout…" at bounding box center [313, 50] width 251 height 177
click at [308, 180] on span "Next" at bounding box center [314, 176] width 12 height 9
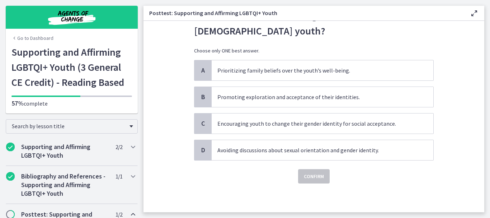
scroll to position [0, 0]
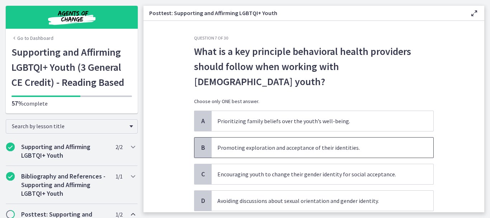
click at [245, 137] on span "Promoting exploration and acceptance of their identities." at bounding box center [323, 147] width 222 height 20
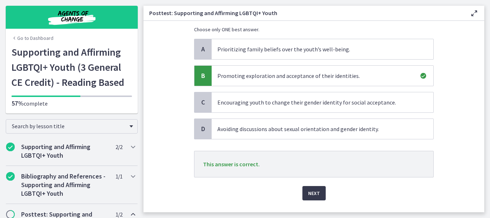
scroll to position [73, 0]
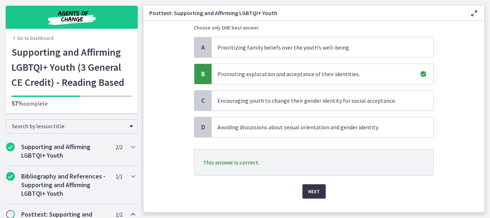
click at [313, 187] on span "Next" at bounding box center [314, 191] width 12 height 9
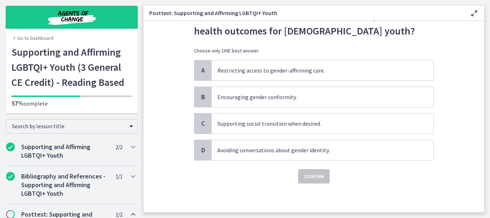
scroll to position [0, 0]
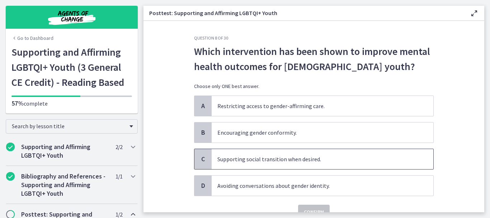
click at [272, 155] on span "Supporting social transition when desired." at bounding box center [323, 159] width 222 height 20
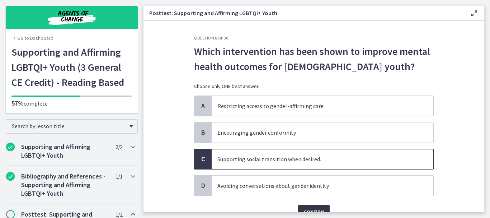
click at [304, 206] on button "Confirm" at bounding box center [314, 211] width 32 height 14
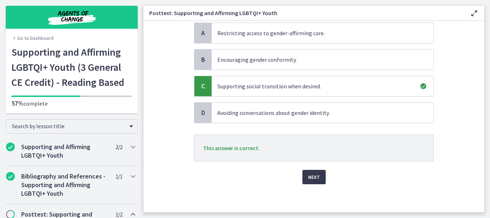
scroll to position [73, 0]
click at [308, 176] on span "Next" at bounding box center [314, 176] width 12 height 9
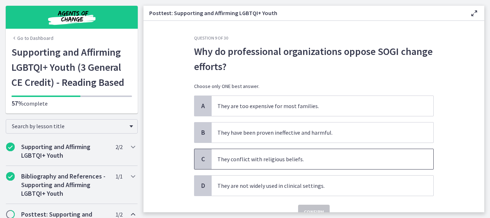
click at [273, 163] on span "They conflict with religious beliefs." at bounding box center [323, 159] width 222 height 20
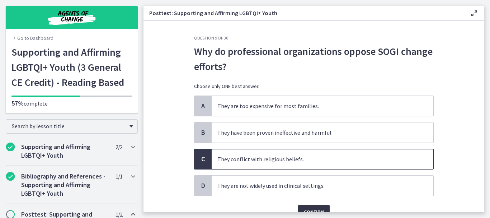
click at [303, 206] on button "Confirm" at bounding box center [314, 211] width 32 height 14
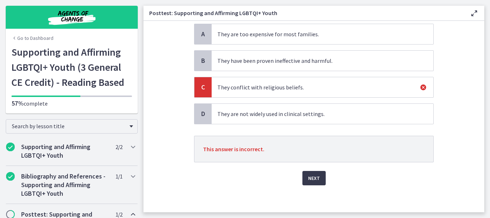
scroll to position [73, 0]
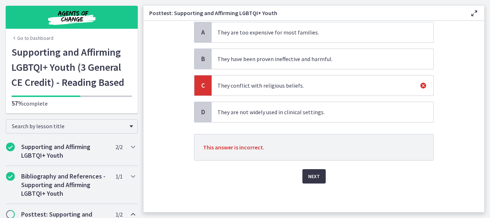
click at [314, 179] on span "Next" at bounding box center [314, 176] width 12 height 9
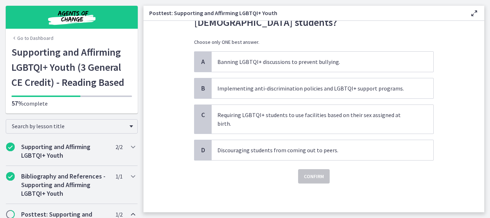
scroll to position [0, 0]
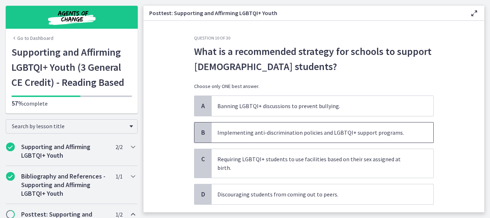
click at [262, 137] on span "Implementing anti-discrimination policies and LGBTQI+ support programs." at bounding box center [323, 132] width 222 height 20
click at [312, 213] on button "Confirm" at bounding box center [314, 220] width 32 height 14
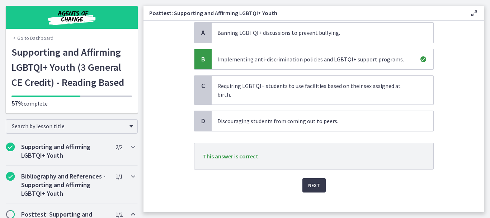
scroll to position [73, 0]
click at [305, 177] on button "Next" at bounding box center [313, 184] width 23 height 14
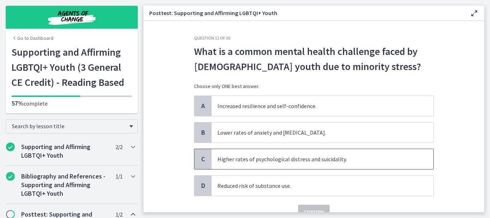
click at [282, 162] on span "Higher rates of psychological distress and suicidality." at bounding box center [323, 159] width 222 height 20
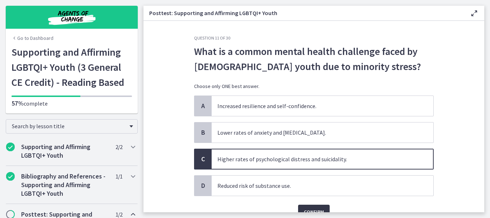
click at [301, 205] on button "Confirm" at bounding box center [314, 211] width 32 height 14
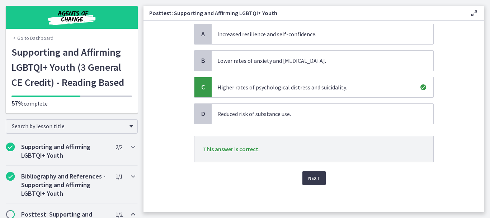
scroll to position [73, 0]
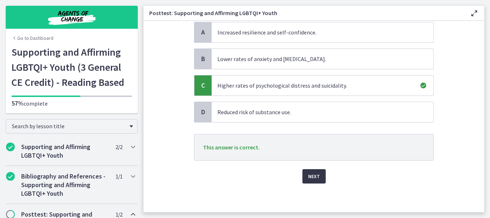
click at [316, 179] on span "Next" at bounding box center [314, 176] width 12 height 9
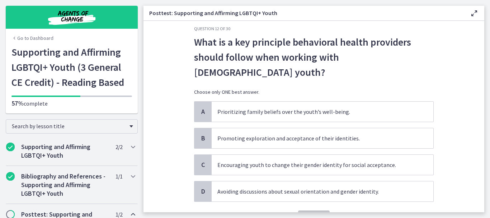
scroll to position [14, 0]
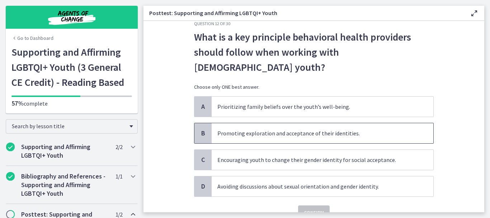
click at [269, 125] on span "Promoting exploration and acceptance of their identities." at bounding box center [323, 133] width 222 height 20
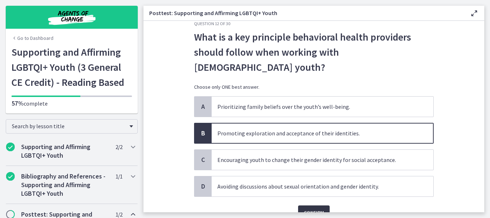
click at [304, 208] on span "Confirm" at bounding box center [314, 212] width 20 height 9
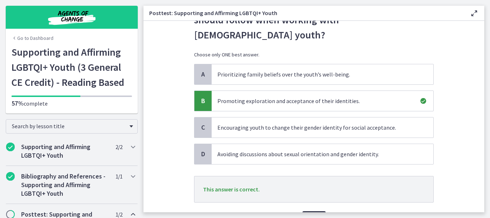
scroll to position [57, 0]
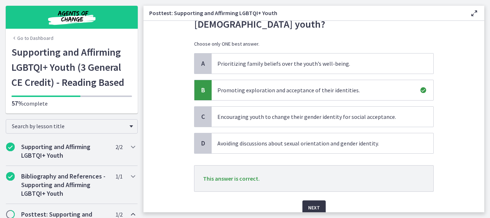
click at [314, 203] on span "Next" at bounding box center [314, 207] width 12 height 9
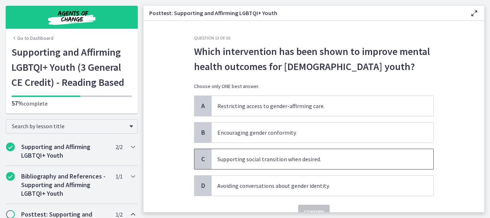
click at [283, 158] on span "Supporting social transition when desired." at bounding box center [323, 159] width 222 height 20
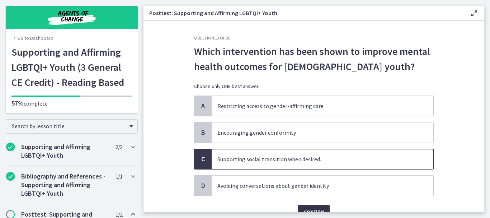
click at [304, 208] on span "Confirm" at bounding box center [314, 211] width 20 height 9
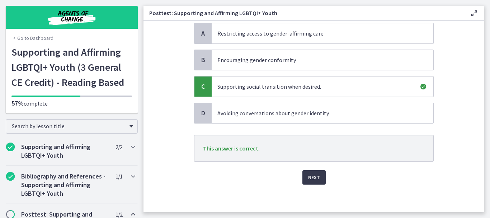
scroll to position [73, 0]
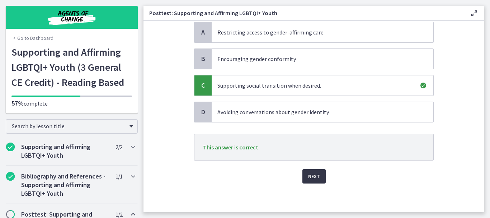
click at [308, 174] on span "Next" at bounding box center [314, 176] width 12 height 9
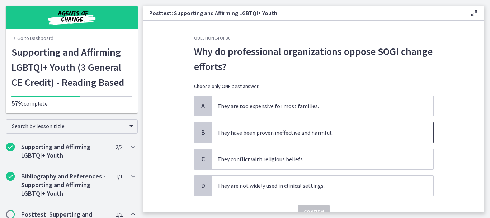
click at [272, 139] on span "They have been proven ineffective and harmful." at bounding box center [323, 132] width 222 height 20
click at [311, 208] on span "Confirm" at bounding box center [314, 211] width 20 height 9
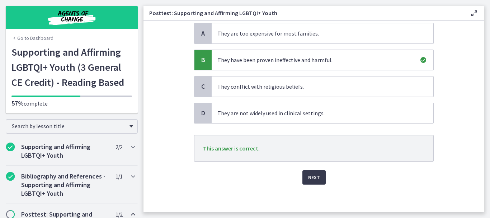
scroll to position [73, 0]
click at [317, 175] on button "Next" at bounding box center [313, 176] width 23 height 14
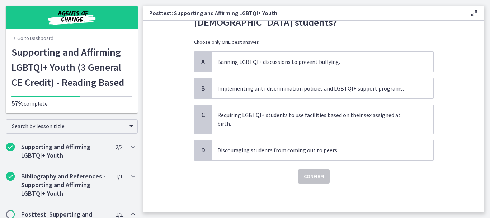
scroll to position [0, 0]
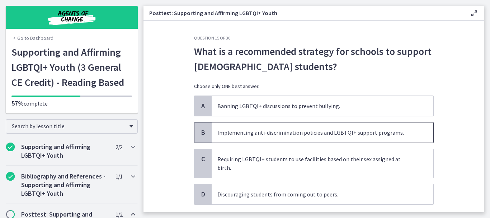
click at [259, 138] on span "Implementing anti-discrimination policies and LGBTQI+ support programs." at bounding box center [323, 132] width 222 height 20
click at [314, 204] on div "Confirm" at bounding box center [313, 215] width 239 height 23
click at [310, 213] on button "Confirm" at bounding box center [314, 220] width 32 height 14
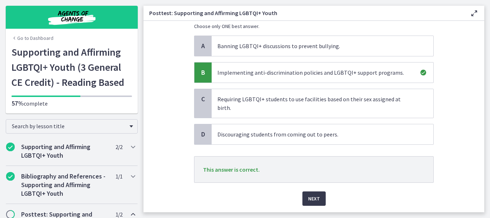
scroll to position [72, 0]
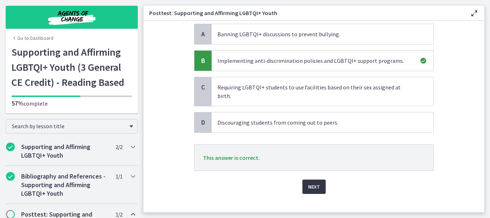
click at [312, 182] on span "Next" at bounding box center [314, 186] width 12 height 9
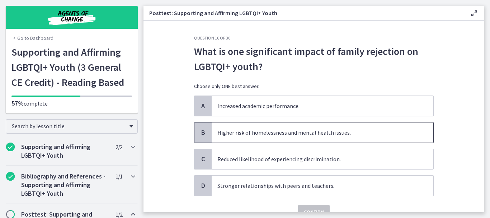
click at [257, 132] on span "Higher risk of homelessness and mental health issues." at bounding box center [323, 132] width 222 height 20
click at [305, 207] on span "Confirm" at bounding box center [314, 211] width 20 height 9
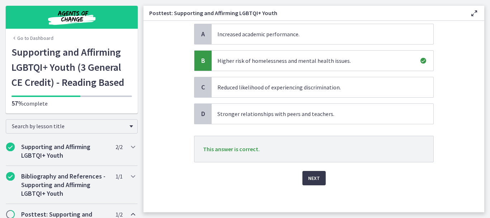
scroll to position [73, 0]
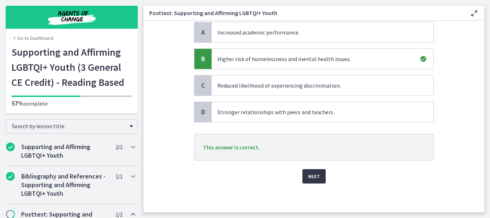
click at [304, 175] on button "Next" at bounding box center [313, 176] width 23 height 14
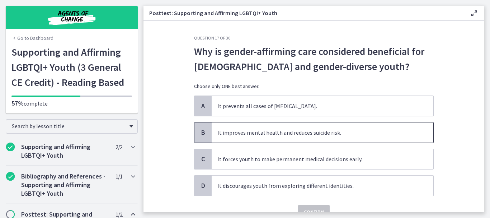
click at [280, 133] on span "It improves mental health and reduces suicide risk." at bounding box center [323, 132] width 222 height 20
click at [313, 208] on span "Confirm" at bounding box center [314, 211] width 20 height 9
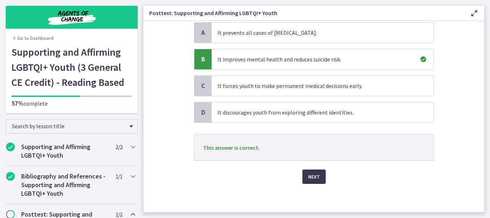
scroll to position [73, 0]
click at [308, 176] on span "Next" at bounding box center [314, 176] width 12 height 9
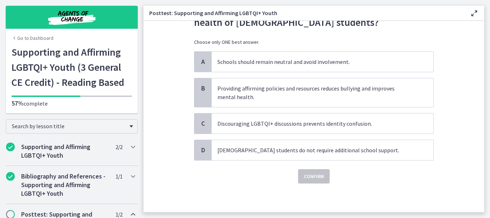
scroll to position [0, 0]
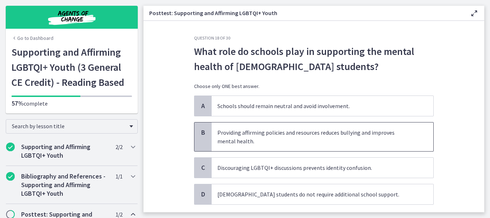
click at [265, 139] on span "Providing affirming policies and resources reduces bullying and improves mental…" at bounding box center [323, 136] width 222 height 29
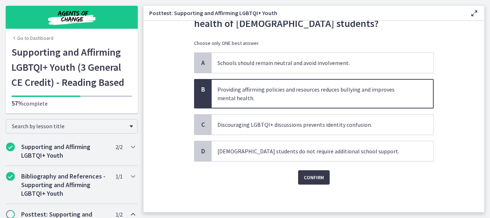
scroll to position [44, 0]
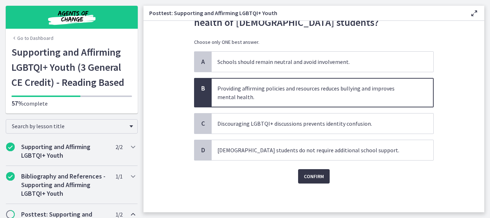
click at [309, 172] on span "Confirm" at bounding box center [314, 176] width 20 height 9
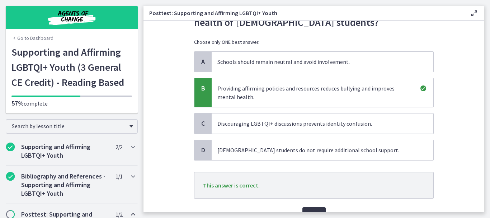
click at [311, 208] on button "Next" at bounding box center [313, 214] width 23 height 14
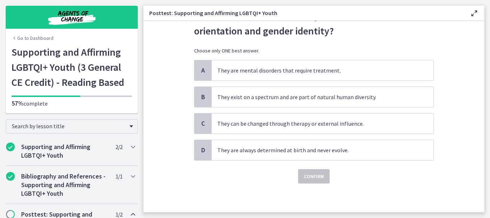
scroll to position [0, 0]
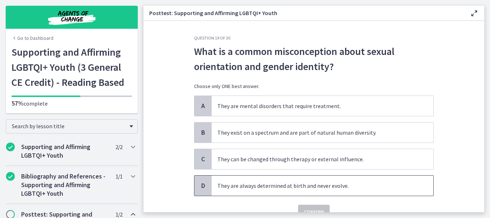
click at [253, 188] on span "They are always determined at birth and never evolve." at bounding box center [323, 185] width 222 height 20
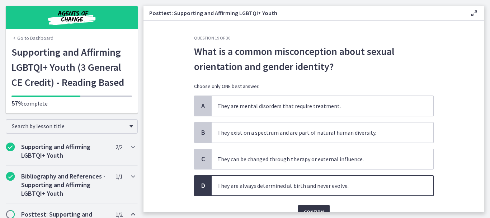
click at [309, 208] on span "Confirm" at bounding box center [314, 211] width 20 height 9
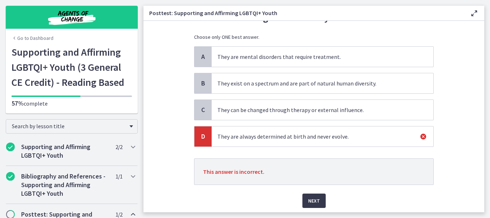
scroll to position [57, 0]
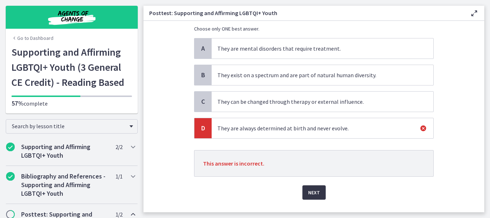
click at [316, 190] on span "Next" at bounding box center [314, 192] width 12 height 9
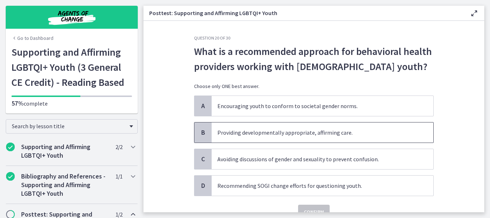
click at [238, 131] on span "Providing developmentally appropriate, affirming care." at bounding box center [323, 132] width 222 height 20
click at [312, 211] on span "Confirm" at bounding box center [314, 211] width 20 height 9
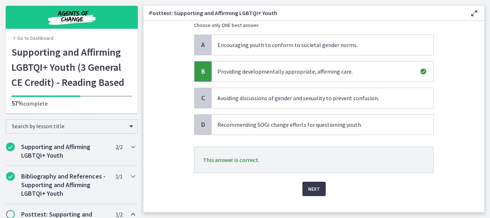
scroll to position [72, 0]
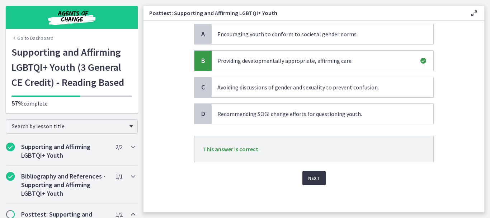
click at [312, 177] on span "Next" at bounding box center [314, 178] width 12 height 9
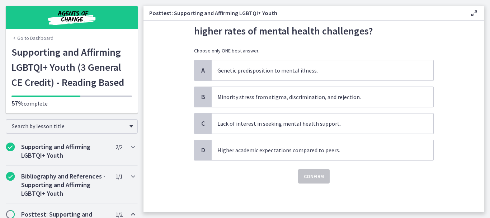
scroll to position [0, 0]
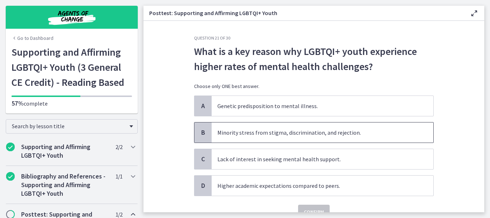
click at [296, 139] on span "Minority stress from stigma, discrimination, and rejection." at bounding box center [323, 132] width 222 height 20
click at [301, 206] on button "Confirm" at bounding box center [314, 211] width 32 height 14
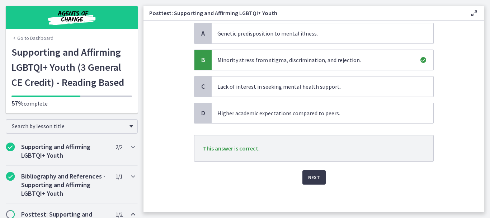
scroll to position [73, 0]
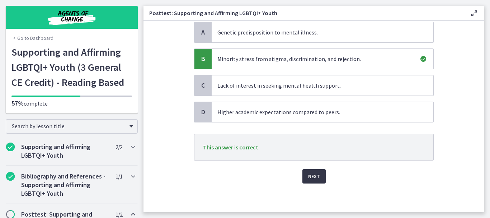
click at [310, 175] on span "Next" at bounding box center [314, 176] width 12 height 9
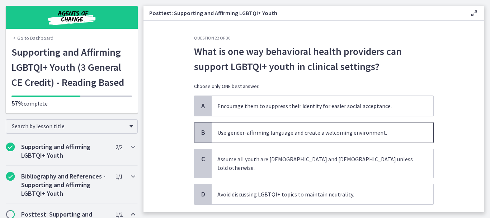
click at [274, 141] on span "Use gender-affirming language and create a welcoming environment." at bounding box center [323, 132] width 222 height 20
click at [307, 216] on span "Confirm" at bounding box center [314, 220] width 20 height 9
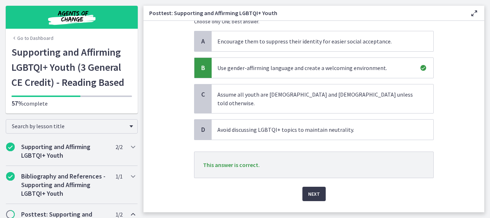
scroll to position [72, 0]
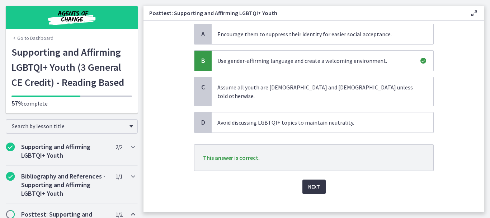
click at [308, 182] on span "Next" at bounding box center [314, 186] width 12 height 9
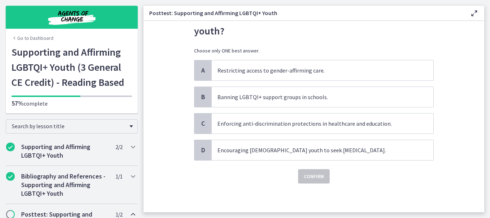
scroll to position [0, 0]
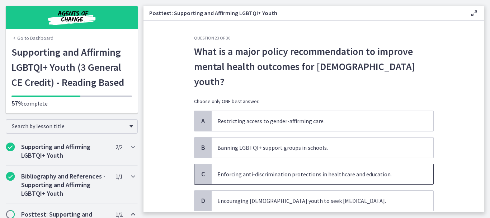
click at [274, 164] on span "Enforcing anti-discrimination protections in healthcare and education." at bounding box center [323, 174] width 222 height 20
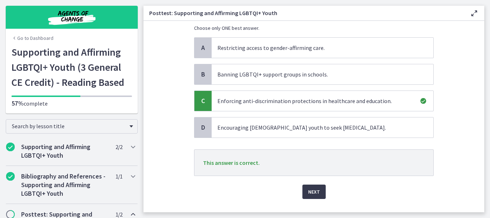
scroll to position [73, 0]
click at [309, 187] on span "Next" at bounding box center [314, 191] width 12 height 9
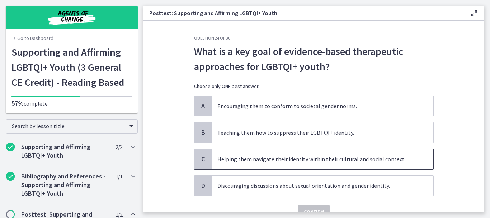
click at [244, 160] on span "Helping them navigate their identity within their cultural and social context." at bounding box center [323, 159] width 222 height 20
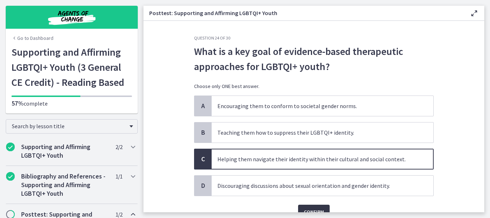
click at [304, 210] on span "Confirm" at bounding box center [314, 211] width 20 height 9
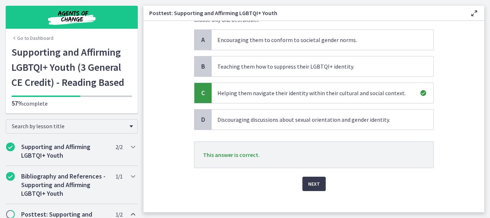
scroll to position [73, 0]
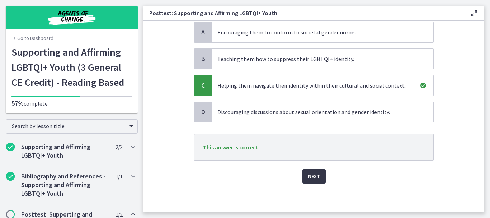
click at [314, 176] on span "Next" at bounding box center [314, 176] width 12 height 9
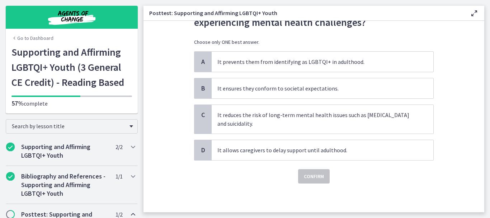
scroll to position [0, 0]
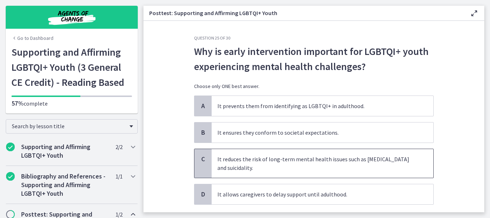
click at [290, 157] on span "It reduces the risk of long-term mental health issues such as depression and su…" at bounding box center [323, 163] width 222 height 29
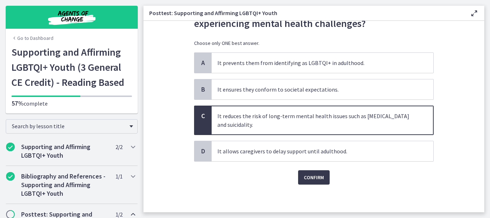
scroll to position [44, 0]
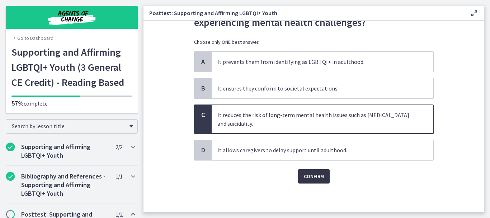
click at [304, 175] on span "Confirm" at bounding box center [314, 176] width 20 height 9
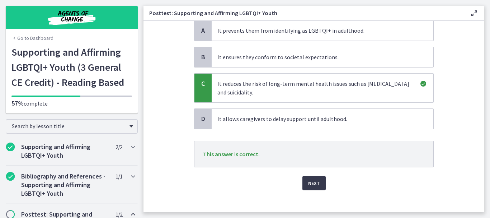
scroll to position [82, 0]
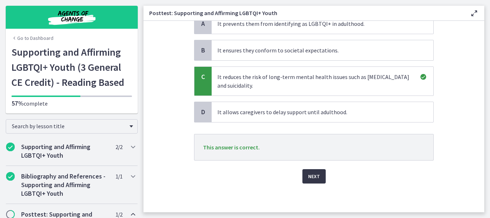
click at [308, 176] on span "Next" at bounding box center [314, 176] width 12 height 9
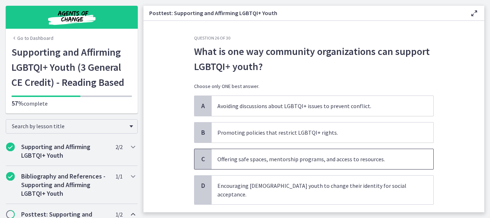
click at [260, 166] on span "Offering safe spaces, mentorship programs, and access to resources." at bounding box center [323, 159] width 222 height 20
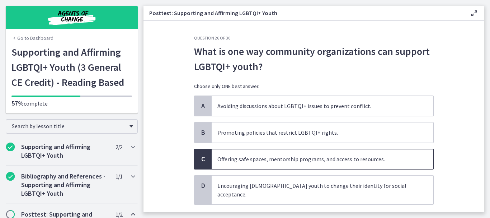
click at [305, 216] on span "Confirm" at bounding box center [314, 220] width 20 height 9
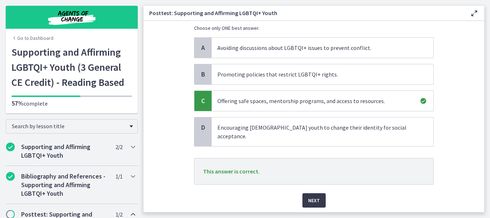
scroll to position [72, 0]
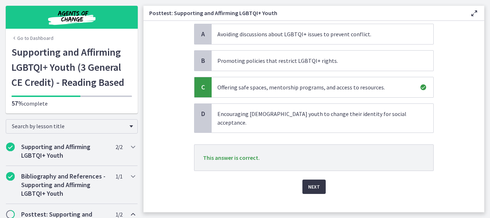
click at [309, 182] on span "Next" at bounding box center [314, 186] width 12 height 9
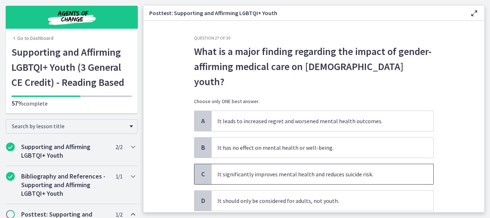
click at [263, 165] on span "It significantly improves mental health and reduces suicide risk." at bounding box center [323, 174] width 222 height 20
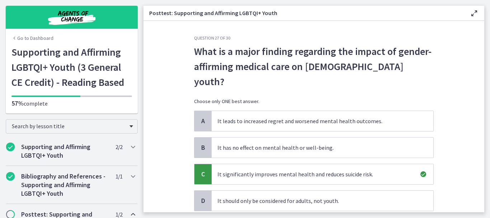
scroll to position [73, 0]
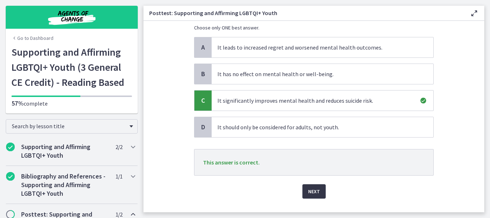
click at [309, 184] on button "Next" at bounding box center [313, 191] width 23 height 14
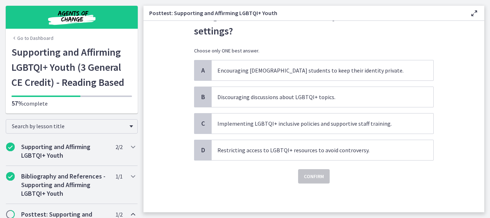
scroll to position [0, 0]
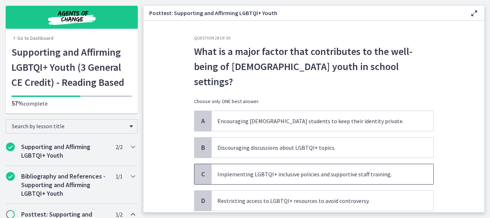
click at [284, 165] on span "Implementing LGBTQI+ inclusive policies and supportive staff training." at bounding box center [323, 174] width 222 height 20
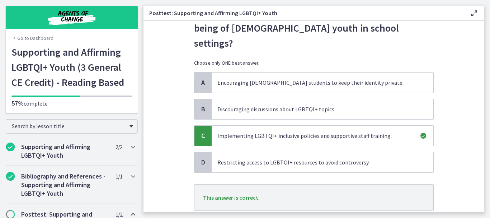
scroll to position [43, 0]
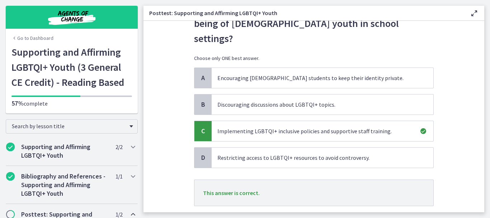
click at [315, 217] on span "Next" at bounding box center [314, 221] width 12 height 9
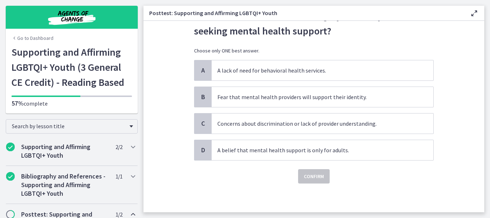
scroll to position [0, 0]
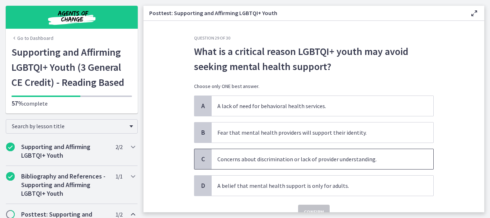
click at [260, 163] on span "Concerns about discrimination or lack of provider understanding." at bounding box center [323, 159] width 222 height 20
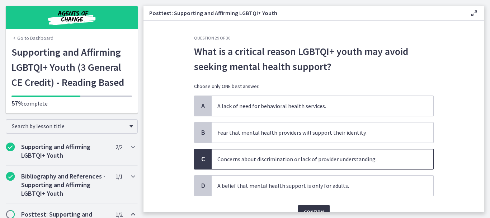
click at [317, 206] on button "Confirm" at bounding box center [314, 211] width 32 height 14
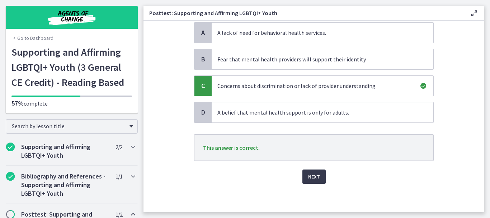
scroll to position [73, 0]
click at [312, 174] on span "Next" at bounding box center [314, 176] width 12 height 9
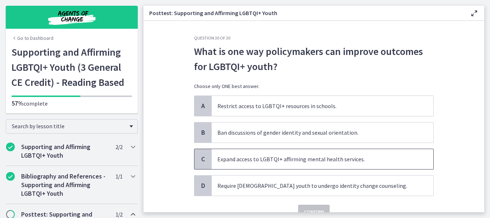
click at [281, 165] on span "Expand access to LGBTQI+ affirming mental health services." at bounding box center [323, 159] width 222 height 20
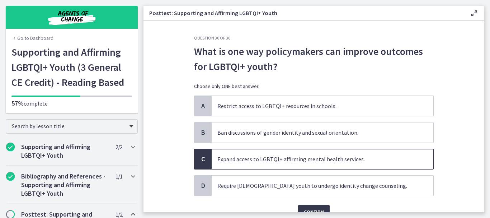
click at [305, 203] on div "Confirm" at bounding box center [313, 207] width 239 height 23
click at [304, 209] on span "Confirm" at bounding box center [314, 211] width 20 height 9
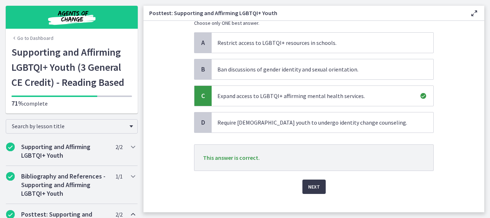
scroll to position [72, 0]
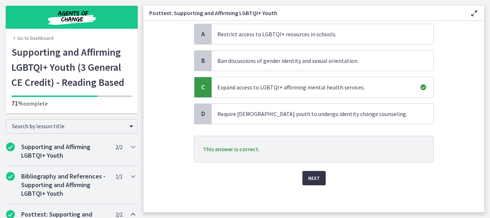
click at [317, 175] on span "Next" at bounding box center [314, 178] width 12 height 9
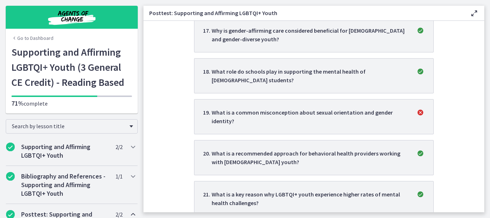
scroll to position [803, 0]
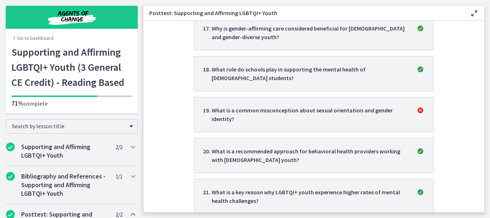
click at [351, 106] on div "What is a common misconception about sexual orientation and gender identity?" at bounding box center [310, 114] width 196 height 17
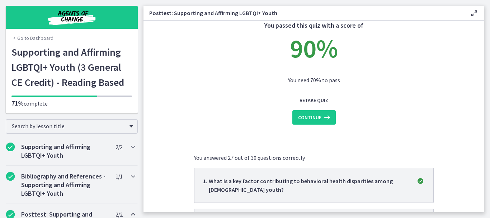
scroll to position [0, 0]
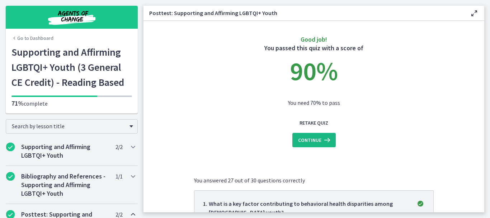
click at [321, 140] on icon at bounding box center [326, 140] width 10 height 9
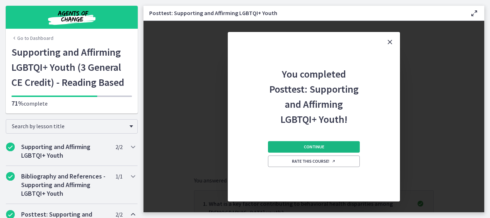
click at [317, 147] on span "Continue" at bounding box center [314, 147] width 20 height 6
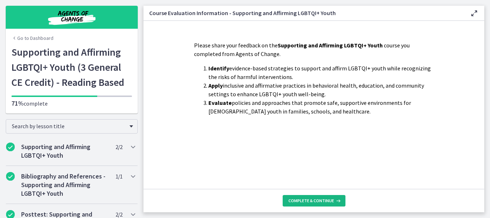
click at [311, 199] on span "Complete & continue" at bounding box center [311, 201] width 46 height 6
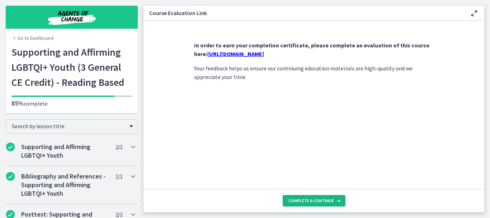
click at [309, 197] on button "Complete & continue" at bounding box center [313, 200] width 63 height 11
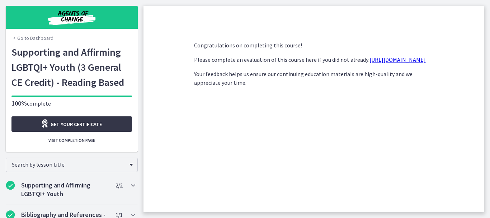
click at [94, 123] on span "Get your certificate" at bounding box center [76, 124] width 51 height 9
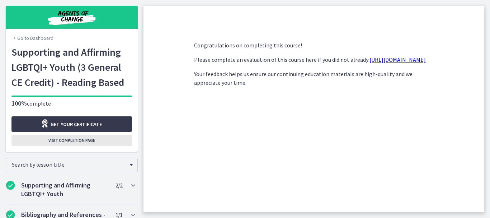
click at [96, 139] on button "Visit completion page" at bounding box center [71, 139] width 120 height 11
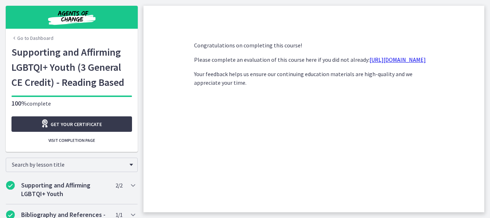
click at [369, 63] on link "https://forms.gle/HrTKVpR4zT23TDTq9" at bounding box center [397, 59] width 56 height 7
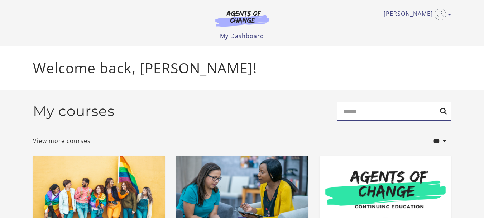
click at [390, 117] on input "Search" at bounding box center [394, 110] width 115 height 19
type input "**********"
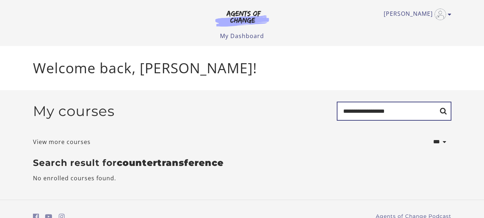
click at [412, 117] on input "**********" at bounding box center [394, 110] width 115 height 19
type input "*"
type input "*******"
click at [400, 113] on input "*******" at bounding box center [394, 110] width 115 height 19
type input "*"
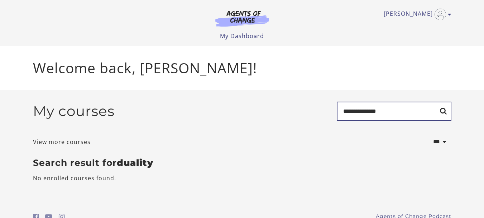
type input "**********"
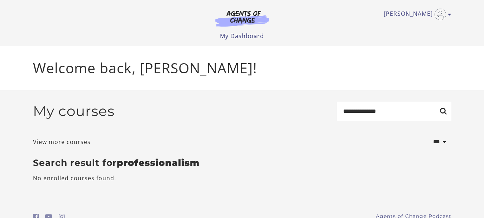
click at [484, 215] on html "**********" at bounding box center [242, 109] width 484 height 218
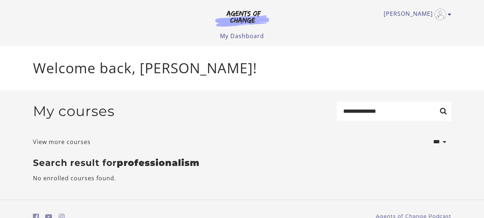
click at [484, 215] on html "**********" at bounding box center [242, 109] width 484 height 218
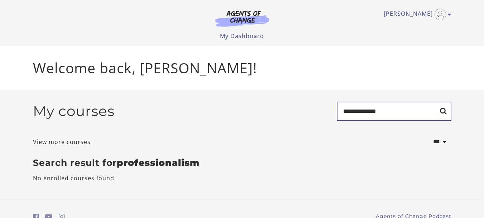
drag, startPoint x: 485, startPoint y: 215, endPoint x: 412, endPoint y: 117, distance: 122.1
click at [412, 117] on html "**********" at bounding box center [242, 109] width 484 height 218
click at [399, 114] on input "**********" at bounding box center [394, 110] width 115 height 19
type input "*"
type input "******"
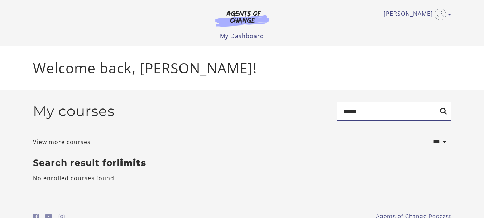
click at [408, 114] on input "******" at bounding box center [394, 110] width 115 height 19
type input "*"
drag, startPoint x: 487, startPoint y: 214, endPoint x: 438, endPoint y: 156, distance: 75.0
click at [438, 156] on html "Skip to main content [PERSON_NAME] My Account Support Sign Out Toggle menu Menu…" at bounding box center [242, 109] width 484 height 218
click at [375, 116] on input "Search" at bounding box center [394, 110] width 115 height 19
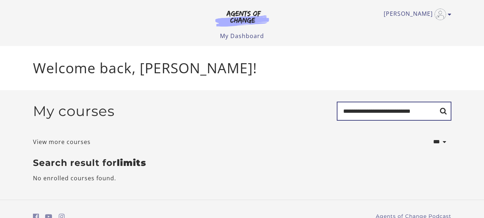
type input "**********"
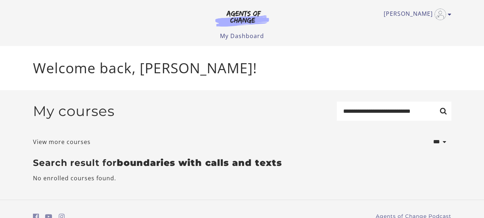
click at [484, 212] on html "**********" at bounding box center [242, 109] width 484 height 218
click at [56, 143] on link "View more courses" at bounding box center [62, 141] width 58 height 9
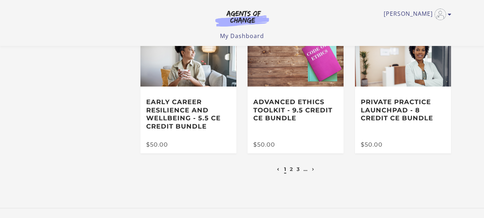
scroll to position [201, 0]
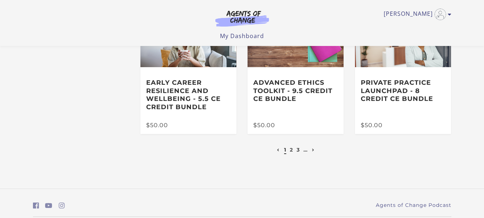
click at [314, 151] on icon "Next page" at bounding box center [313, 149] width 3 height 3
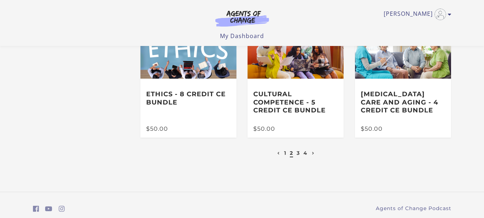
scroll to position [209, 0]
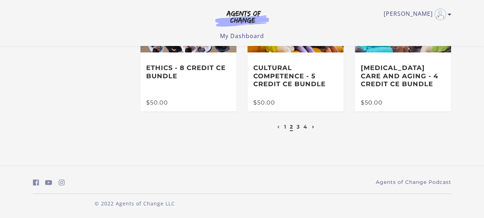
click at [313, 127] on icon "Next page" at bounding box center [313, 126] width 3 height 3
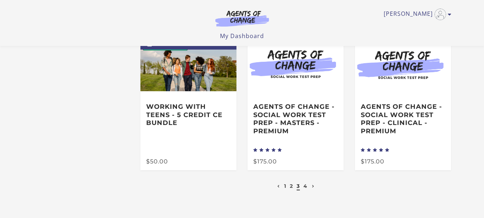
scroll to position [191, 0]
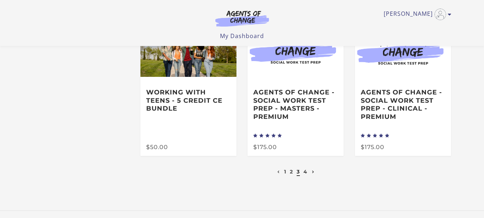
click at [313, 173] on icon "Next page" at bounding box center [313, 171] width 3 height 3
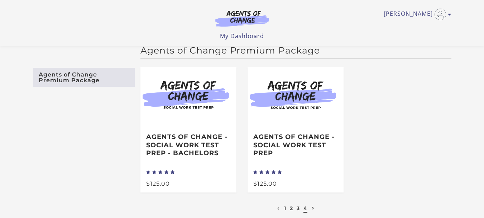
scroll to position [29, 0]
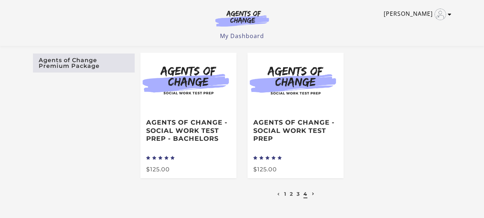
click at [448, 14] on icon "Toggle menu" at bounding box center [450, 14] width 4 height 6
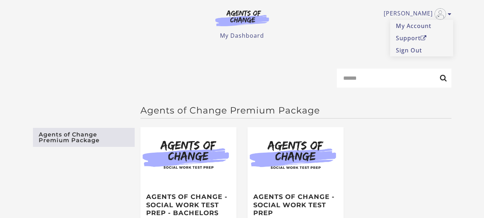
scroll to position [0, 0]
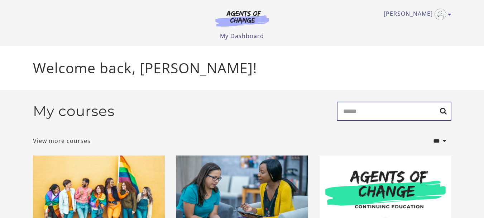
click at [353, 111] on input "Search" at bounding box center [394, 110] width 115 height 19
type input "******"
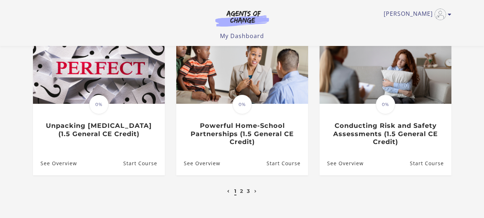
scroll to position [263, 0]
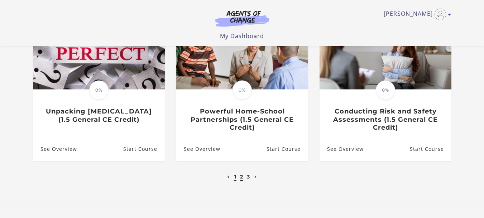
click at [242, 179] on link "2" at bounding box center [241, 176] width 3 height 6
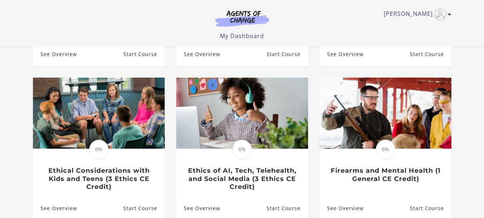
scroll to position [243, 0]
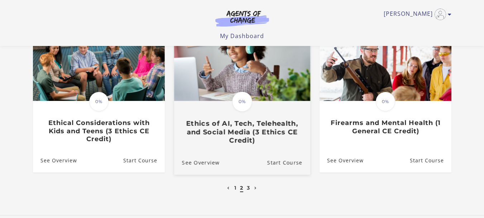
click at [255, 132] on h3 "Ethics of AI, Tech, Telehealth, and Social Media (3 Ethics CE Credit)" at bounding box center [242, 131] width 120 height 25
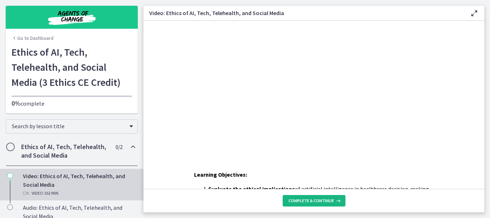
click at [317, 203] on span "Complete & continue" at bounding box center [311, 201] width 46 height 6
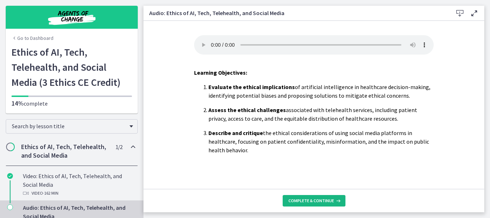
click at [316, 199] on span "Complete & continue" at bounding box center [311, 201] width 46 height 6
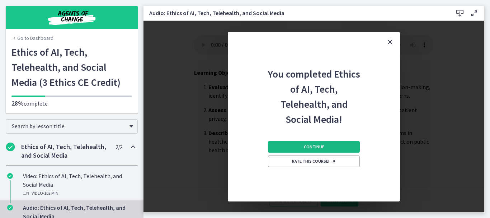
click at [299, 149] on button "Continue" at bounding box center [314, 146] width 92 height 11
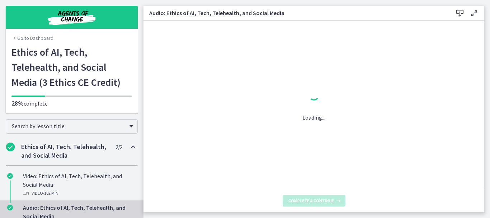
click at [299, 149] on div "Loading..." at bounding box center [313, 105] width 341 height 168
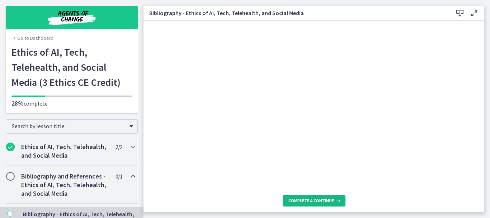
click at [313, 198] on span "Complete & continue" at bounding box center [311, 201] width 46 height 6
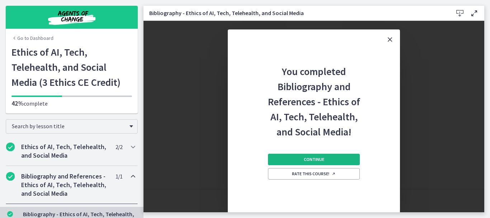
click at [315, 160] on span "Continue" at bounding box center [314, 159] width 20 height 6
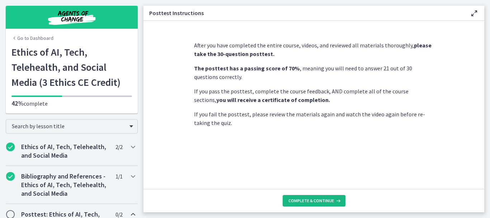
click at [319, 199] on span "Complete & continue" at bounding box center [311, 201] width 46 height 6
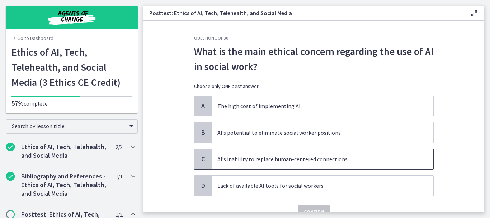
click at [230, 166] on span "AI’s inability to replace human-centered connections." at bounding box center [323, 159] width 222 height 20
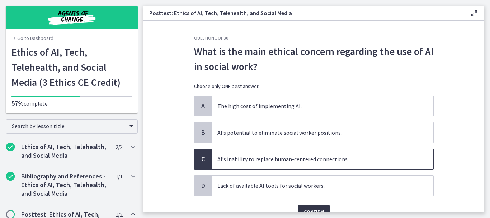
click at [305, 209] on span "Confirm" at bounding box center [314, 211] width 20 height 9
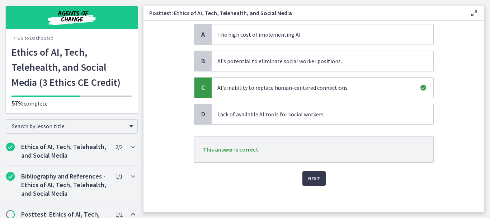
scroll to position [73, 0]
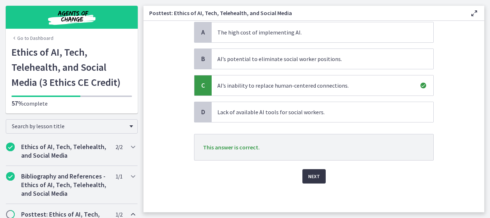
click at [305, 181] on button "Next" at bounding box center [313, 176] width 23 height 14
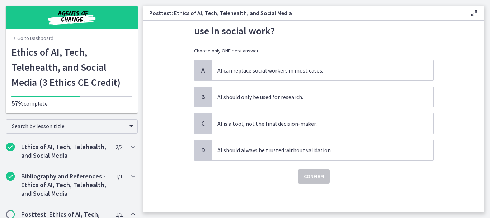
scroll to position [0, 0]
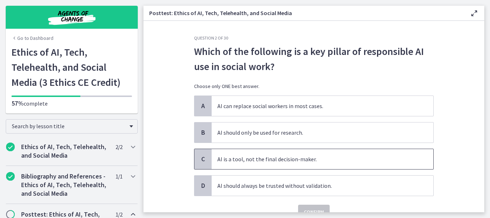
click at [235, 160] on span "AI is a tool, not the final decision-maker." at bounding box center [323, 159] width 222 height 20
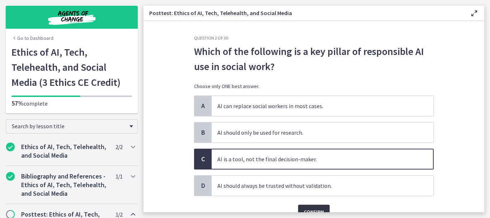
click at [303, 206] on button "Confirm" at bounding box center [314, 211] width 32 height 14
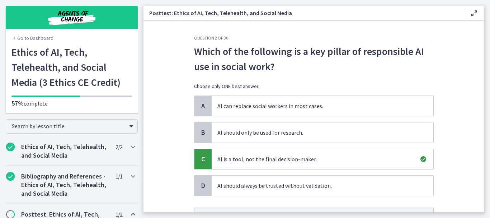
click at [484, 207] on main "Posttest: Ethics of AI, Tech, Telehealth, and Social Media Enable fullscreen Qu…" at bounding box center [316, 109] width 346 height 218
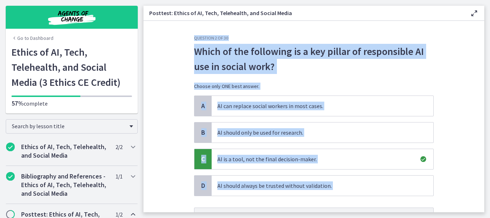
click at [481, 209] on main "Posttest: Ethics of AI, Tech, Telehealth, and Social Media Enable fullscreen Qu…" at bounding box center [316, 109] width 346 height 218
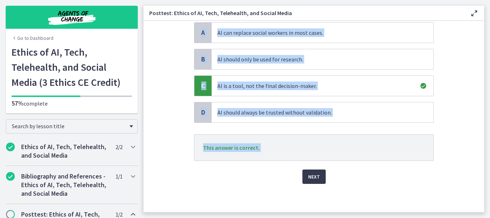
scroll to position [73, 0]
click at [314, 176] on span "Next" at bounding box center [314, 176] width 12 height 9
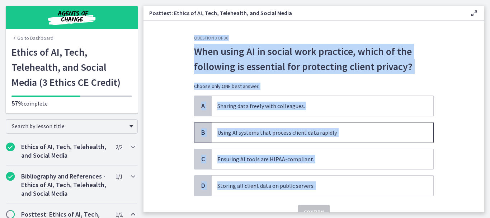
click at [381, 131] on span "Using AI systems that process client data rapidly." at bounding box center [323, 132] width 222 height 20
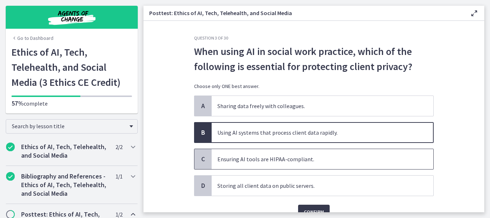
click at [284, 158] on span "Ensuring AI tools are HIPAA-compliant." at bounding box center [323, 159] width 222 height 20
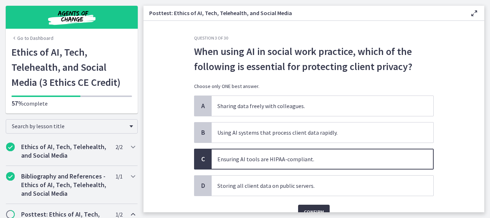
click at [304, 207] on span "Confirm" at bounding box center [314, 211] width 20 height 9
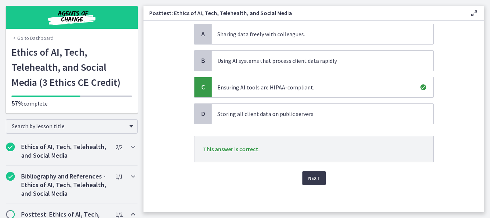
scroll to position [73, 0]
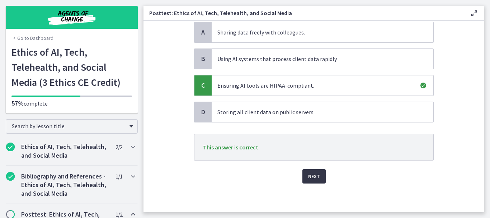
click at [312, 179] on span "Next" at bounding box center [314, 176] width 12 height 9
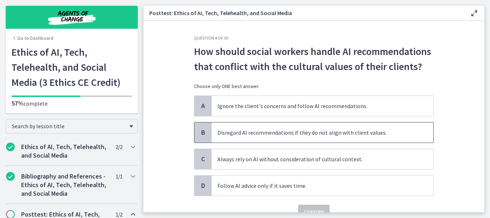
click at [275, 135] on span "Disregard AI recommendations if they do not align with client values." at bounding box center [323, 132] width 222 height 20
click at [311, 210] on span "Confirm" at bounding box center [314, 211] width 20 height 9
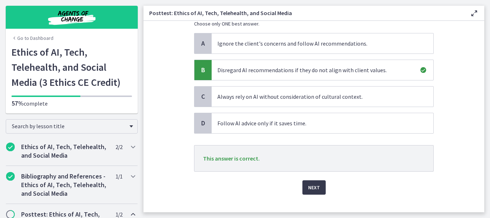
scroll to position [73, 0]
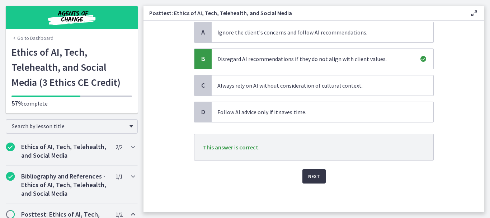
click at [314, 178] on span "Next" at bounding box center [314, 176] width 12 height 9
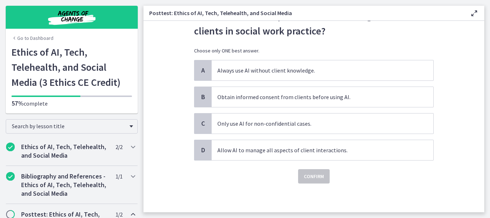
scroll to position [0, 0]
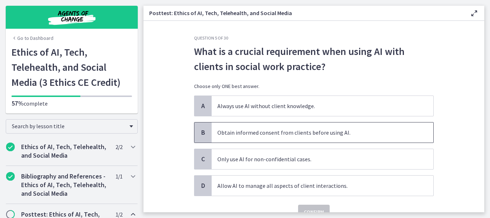
click at [282, 134] on span "Obtain informed consent from clients before using AI." at bounding box center [323, 132] width 222 height 20
click at [309, 208] on span "Confirm" at bounding box center [314, 211] width 20 height 9
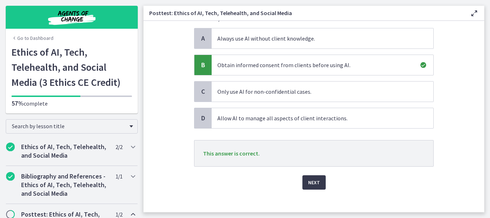
scroll to position [73, 0]
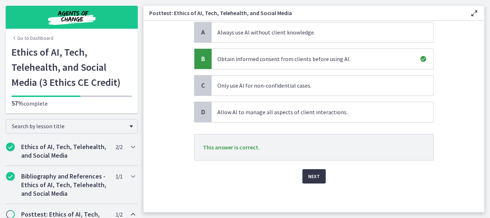
click at [314, 170] on button "Next" at bounding box center [313, 176] width 23 height 14
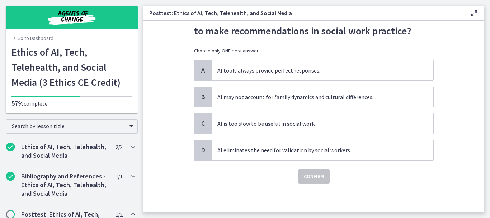
scroll to position [0, 0]
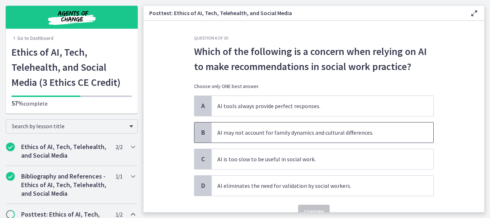
click at [259, 137] on span "AI may not account for family dynamics and cultural differences." at bounding box center [323, 132] width 222 height 20
click at [304, 208] on span "Confirm" at bounding box center [314, 211] width 20 height 9
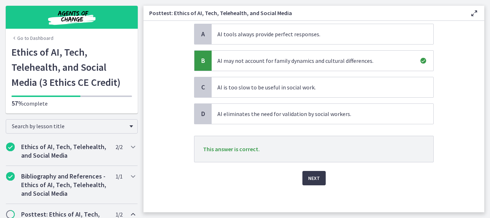
scroll to position [73, 0]
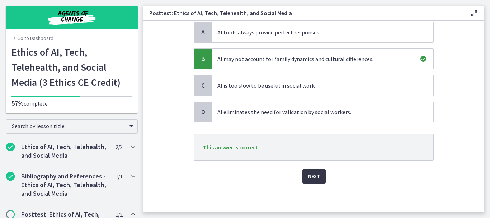
click at [311, 174] on span "Next" at bounding box center [314, 176] width 12 height 9
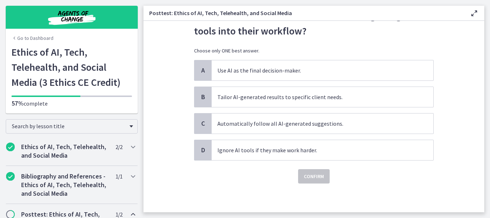
scroll to position [0, 0]
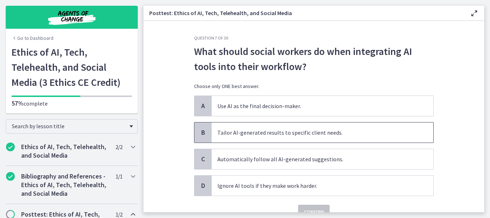
click at [255, 134] on span "Tailor AI-generated results to specific client needs." at bounding box center [323, 132] width 222 height 20
click at [312, 207] on button "Confirm" at bounding box center [314, 211] width 32 height 14
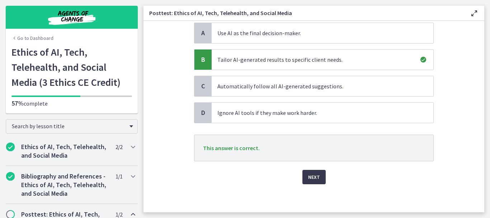
scroll to position [73, 0]
click at [310, 175] on span "Next" at bounding box center [314, 176] width 12 height 9
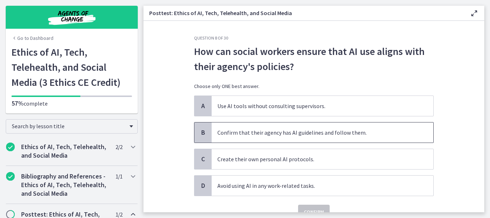
click at [285, 136] on span "Confirm that their agency has AI guidelines and follow them." at bounding box center [323, 132] width 222 height 20
click at [305, 209] on span "Confirm" at bounding box center [314, 211] width 20 height 9
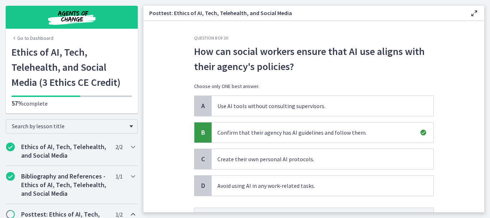
click at [478, 208] on section "Question 8 of 30 How can social workers ensure that AI use aligns with their ag…" at bounding box center [313, 116] width 341 height 191
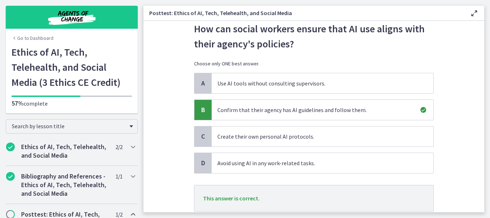
scroll to position [42, 0]
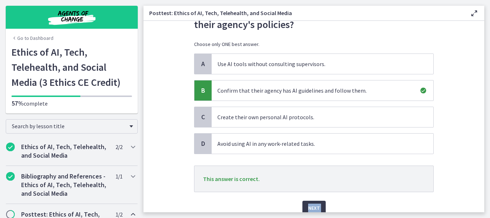
click at [478, 208] on section "Question 8 of 30 How can social workers ensure that AI use aligns with their ag…" at bounding box center [313, 116] width 341 height 191
click at [311, 201] on button "Next" at bounding box center [313, 207] width 23 height 14
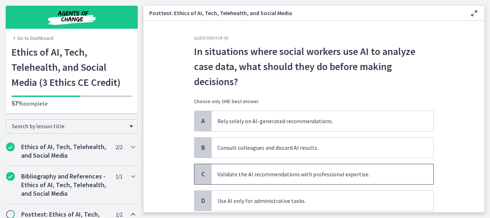
click at [320, 171] on span "Validate the AI recommendations with professional expertise." at bounding box center [323, 174] width 222 height 20
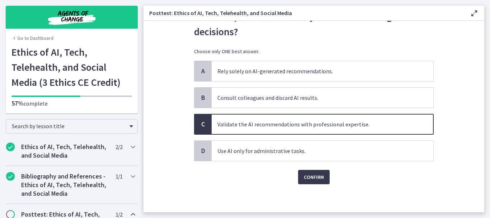
scroll to position [51, 0]
click at [310, 171] on button "Confirm" at bounding box center [314, 176] width 32 height 14
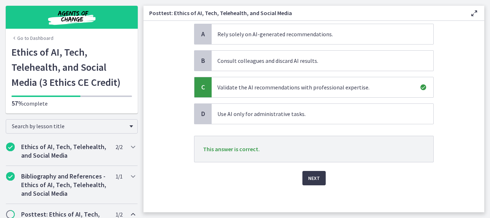
scroll to position [89, 0]
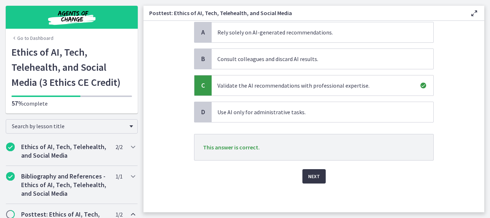
click at [318, 170] on button "Next" at bounding box center [313, 176] width 23 height 14
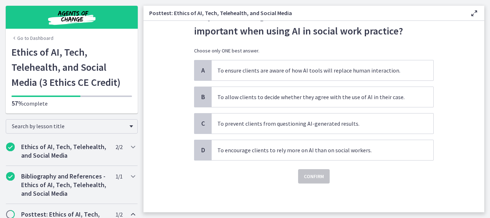
scroll to position [0, 0]
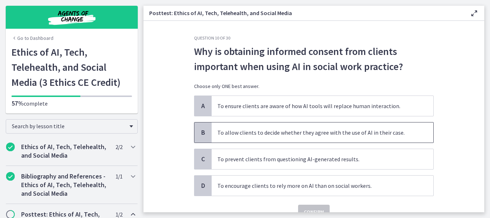
click at [279, 137] on span "To allow clients to decide whether they agree with the use of AI in their case." at bounding box center [323, 132] width 222 height 20
click at [337, 210] on div "Confirm" at bounding box center [313, 207] width 239 height 23
click at [305, 210] on span "Confirm" at bounding box center [314, 211] width 20 height 9
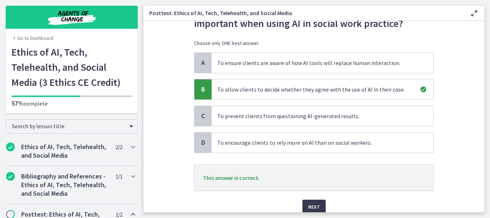
scroll to position [57, 0]
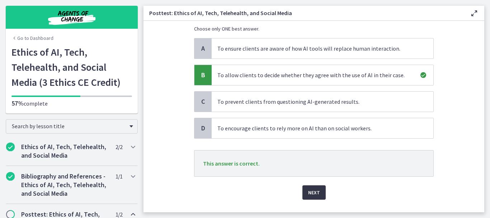
click at [313, 188] on span "Next" at bounding box center [314, 192] width 12 height 9
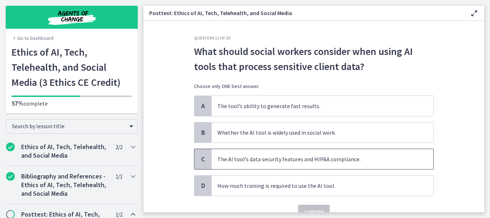
click at [285, 157] on span "The AI tool’s data security features and HIPAA compliance." at bounding box center [323, 159] width 222 height 20
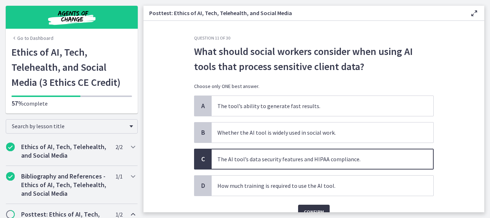
click at [302, 205] on button "Confirm" at bounding box center [314, 211] width 32 height 14
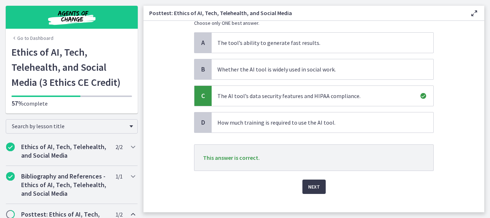
scroll to position [73, 0]
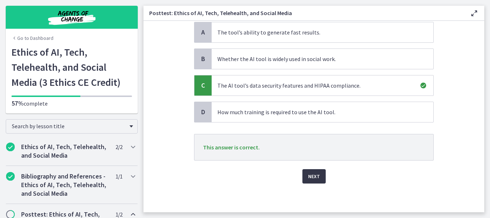
click at [318, 173] on button "Next" at bounding box center [313, 176] width 23 height 14
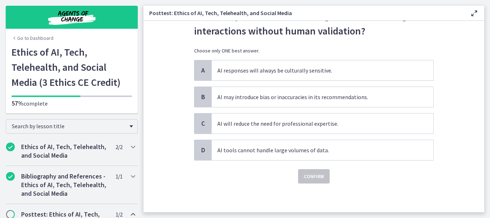
scroll to position [0, 0]
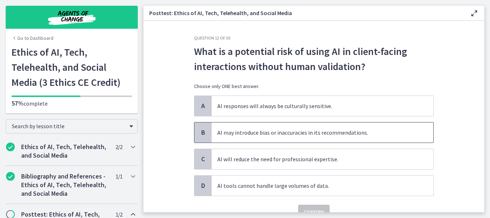
click at [271, 139] on span "AI may introduce bias or inaccuracies in its recommendations." at bounding box center [323, 132] width 222 height 20
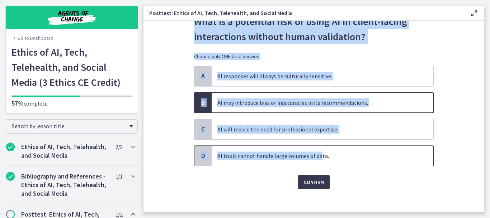
scroll to position [35, 0]
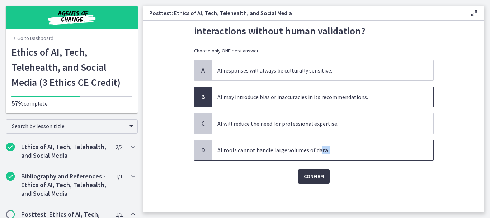
drag, startPoint x: 316, startPoint y: 190, endPoint x: 308, endPoint y: 180, distance: 13.6
click at [308, 180] on div "Question 12 of 30 What is a potential risk of using AI in client-facing interac…" at bounding box center [313, 92] width 239 height 184
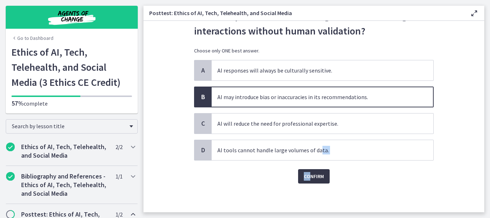
click at [308, 180] on span "Confirm" at bounding box center [314, 176] width 20 height 9
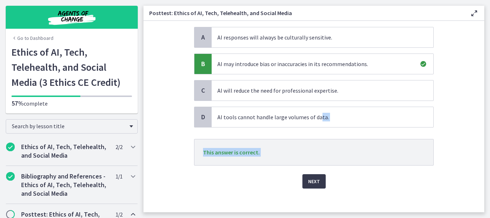
scroll to position [73, 0]
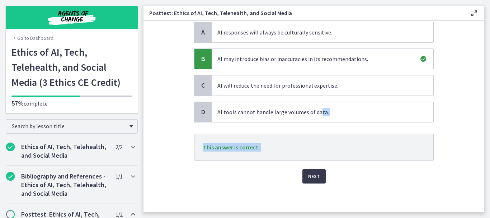
click at [325, 152] on p "This answer is correct." at bounding box center [313, 147] width 239 height 27
click at [308, 177] on span "Next" at bounding box center [314, 176] width 12 height 9
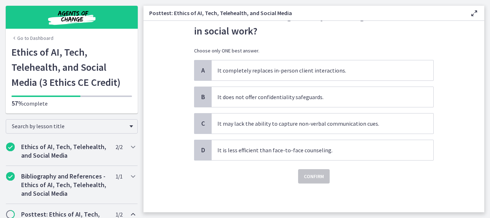
scroll to position [0, 0]
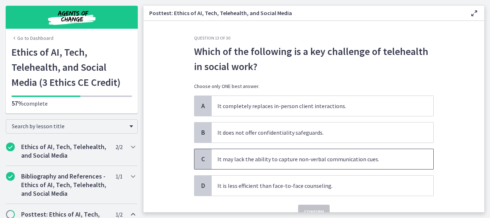
click at [285, 161] on span "It may lack the ability to capture non-verbal communication cues." at bounding box center [323, 159] width 222 height 20
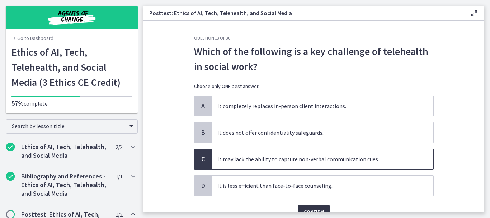
click at [310, 209] on span "Confirm" at bounding box center [314, 211] width 20 height 9
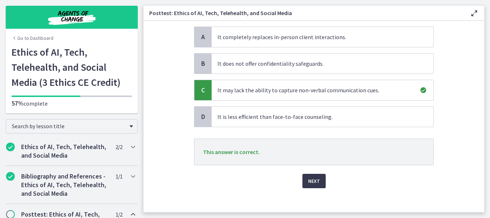
scroll to position [73, 0]
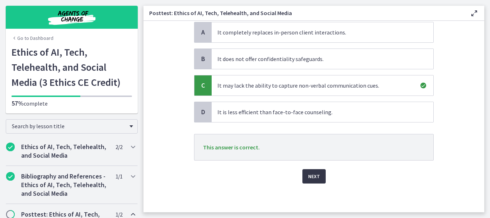
click at [313, 176] on span "Next" at bounding box center [314, 176] width 12 height 9
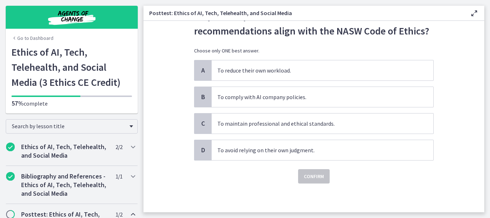
scroll to position [0, 0]
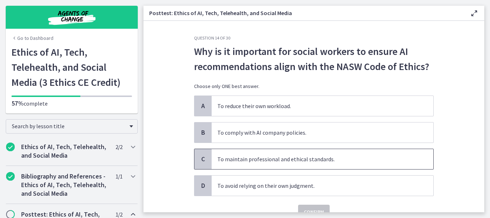
click at [302, 167] on span "To maintain professional and ethical standards." at bounding box center [323, 159] width 222 height 20
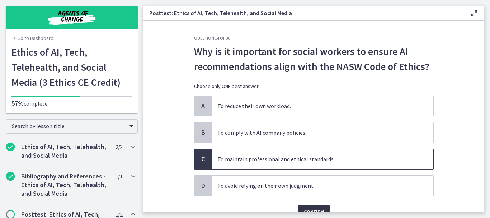
click at [312, 208] on span "Confirm" at bounding box center [314, 211] width 20 height 9
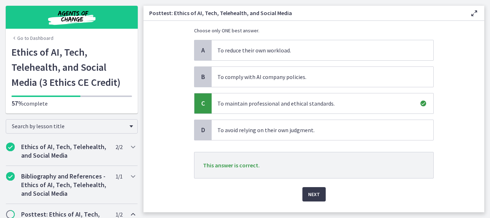
scroll to position [57, 0]
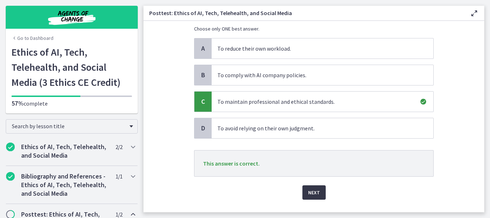
click at [309, 191] on span "Next" at bounding box center [314, 192] width 12 height 9
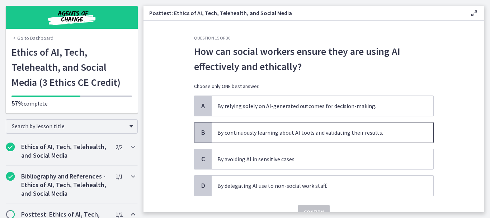
click at [242, 139] on span "By continuously learning about AI tools and validating their results." at bounding box center [323, 132] width 222 height 20
click at [304, 208] on span "Confirm" at bounding box center [314, 211] width 20 height 9
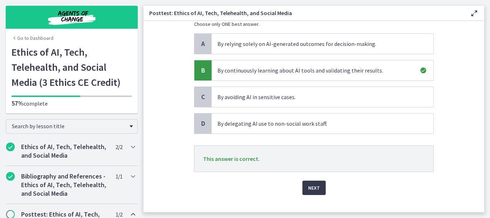
scroll to position [73, 0]
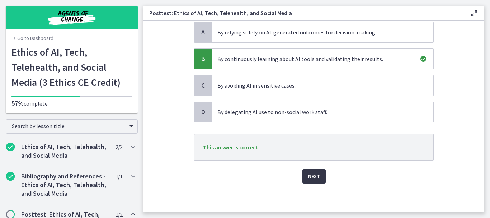
click at [308, 178] on span "Next" at bounding box center [314, 176] width 12 height 9
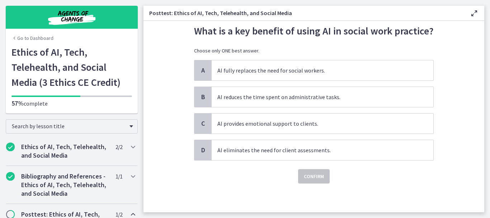
scroll to position [0, 0]
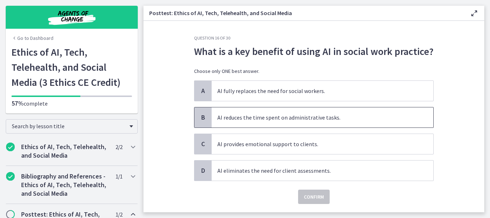
click at [265, 123] on span "AI reduces the time spent on administrative tasks." at bounding box center [323, 117] width 222 height 20
click at [303, 190] on button "Confirm" at bounding box center [314, 196] width 32 height 14
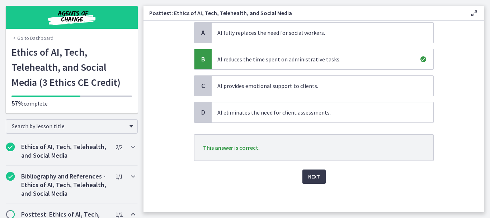
scroll to position [58, 0]
click at [321, 178] on button "Next" at bounding box center [313, 176] width 23 height 14
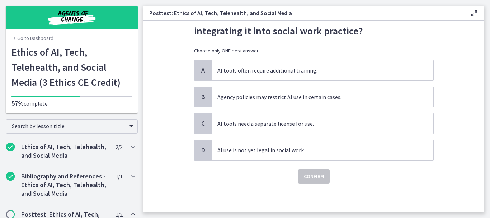
scroll to position [0, 0]
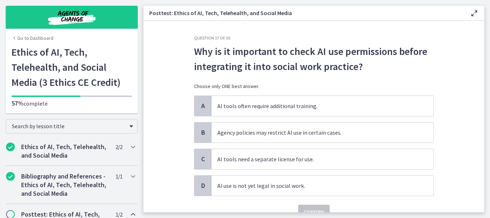
click at [250, 169] on div "A AI tools often require additional training. B Agency policies may restrict AI…" at bounding box center [313, 145] width 239 height 100
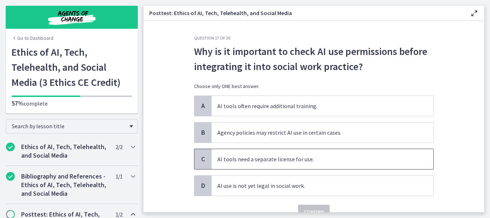
click at [270, 165] on span "AI tools need a separate license for use." at bounding box center [323, 159] width 222 height 20
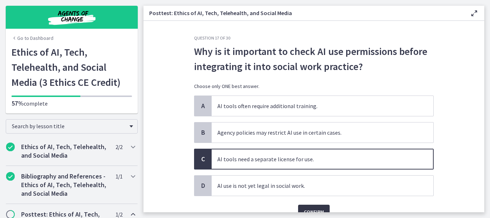
click at [304, 208] on span "Confirm" at bounding box center [314, 211] width 20 height 9
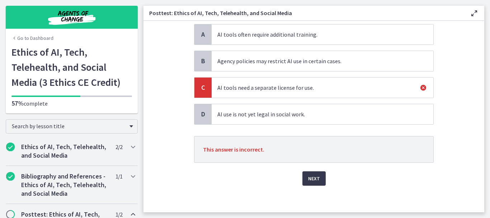
scroll to position [73, 0]
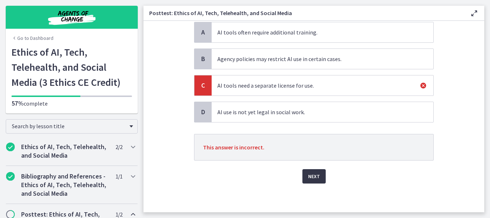
click at [313, 177] on span "Next" at bounding box center [314, 176] width 12 height 9
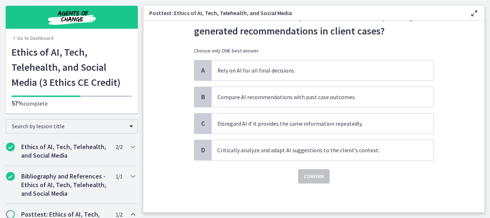
scroll to position [0, 0]
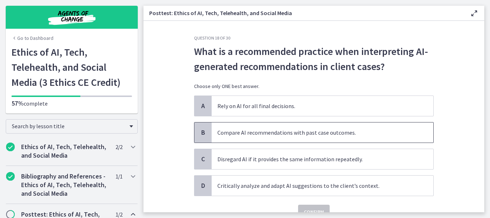
click at [287, 139] on span "Compare AI recommendations with past case outcomes." at bounding box center [323, 132] width 222 height 20
click at [299, 209] on button "Confirm" at bounding box center [314, 211] width 32 height 14
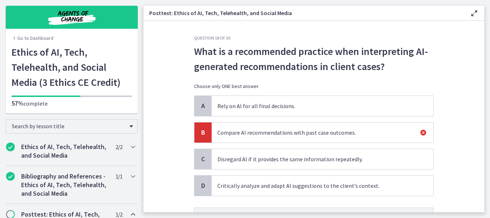
click at [299, 209] on p "This answer is incorrect." at bounding box center [313, 220] width 239 height 27
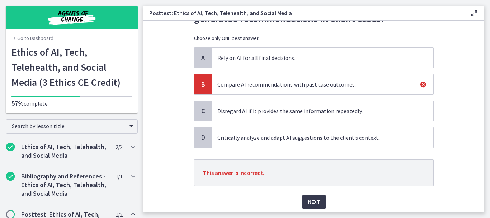
scroll to position [57, 0]
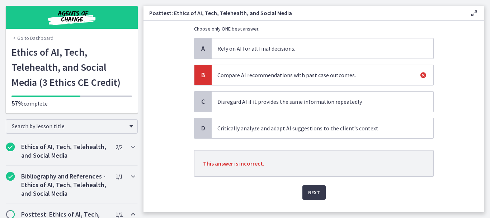
click at [299, 194] on div "Next" at bounding box center [313, 187] width 239 height 23
click at [308, 195] on span "Next" at bounding box center [314, 192] width 12 height 9
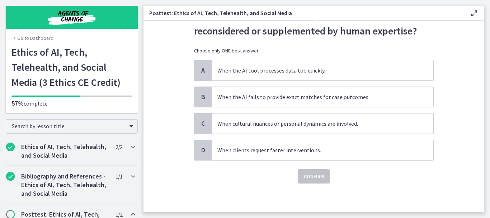
scroll to position [0, 0]
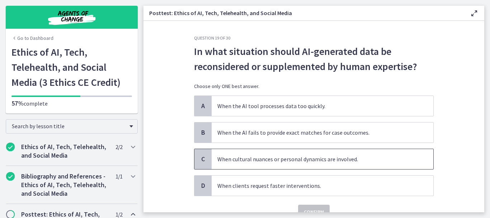
click at [270, 163] on span "When cultural nuances or personal dynamics are involved." at bounding box center [323, 159] width 222 height 20
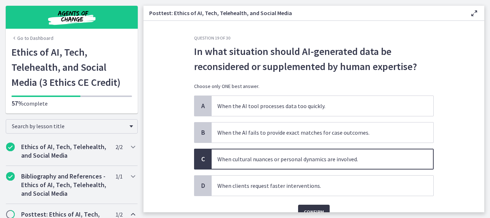
click at [300, 205] on button "Confirm" at bounding box center [314, 211] width 32 height 14
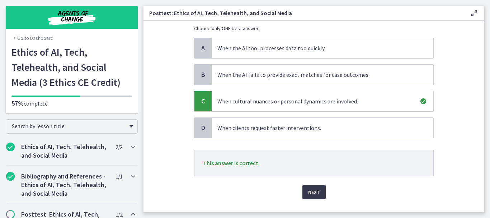
scroll to position [73, 0]
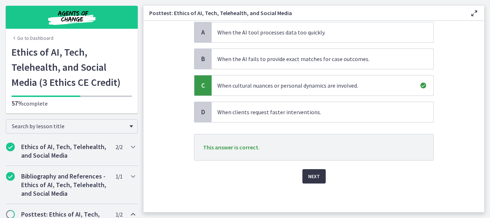
click at [310, 175] on span "Next" at bounding box center [314, 176] width 12 height 9
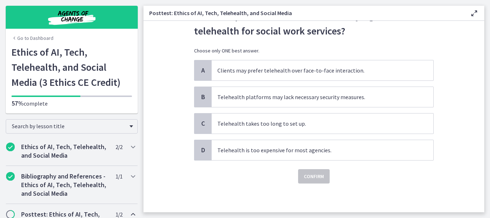
scroll to position [0, 0]
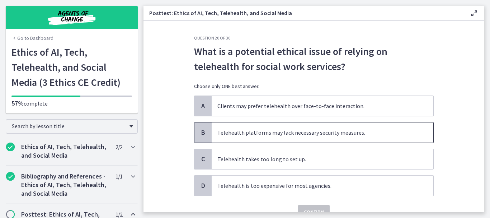
click at [286, 133] on span "Telehealth platforms may lack necessary security measures." at bounding box center [323, 132] width 222 height 20
click at [303, 206] on button "Confirm" at bounding box center [314, 211] width 32 height 14
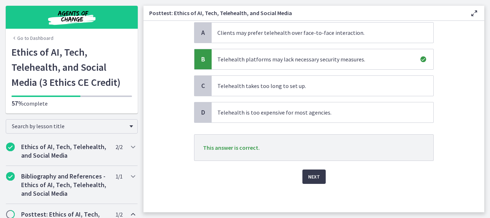
scroll to position [73, 0]
click at [310, 171] on button "Next" at bounding box center [313, 176] width 23 height 14
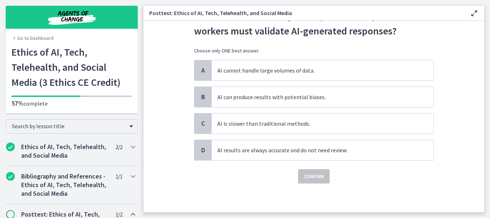
scroll to position [0, 0]
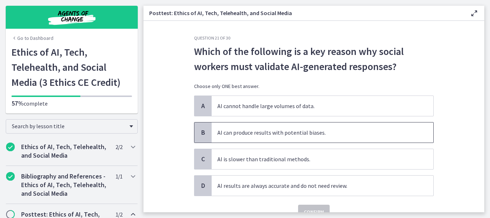
click at [271, 132] on span "AI can produce results with potential biases." at bounding box center [323, 132] width 222 height 20
click at [303, 206] on button "Confirm" at bounding box center [314, 211] width 32 height 14
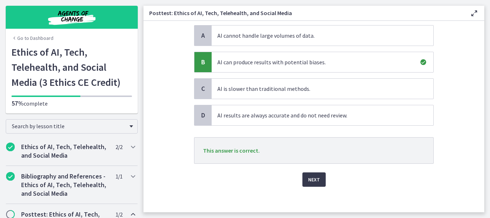
scroll to position [73, 0]
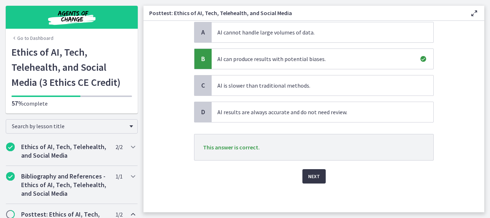
click at [313, 177] on span "Next" at bounding box center [314, 176] width 12 height 9
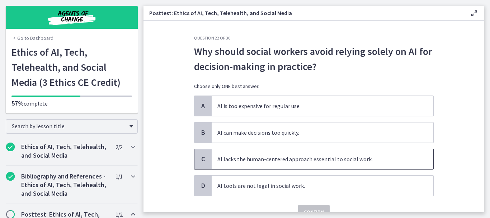
click at [301, 166] on span "AI lacks the human-centered approach essential to social work." at bounding box center [323, 159] width 222 height 20
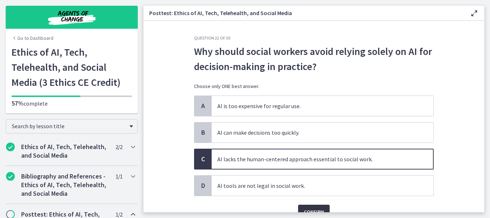
click at [308, 209] on span "Confirm" at bounding box center [314, 211] width 20 height 9
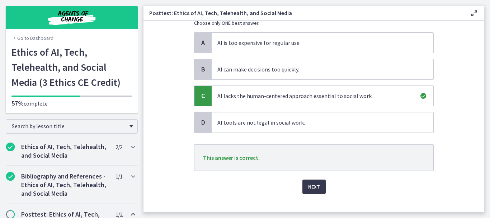
scroll to position [73, 0]
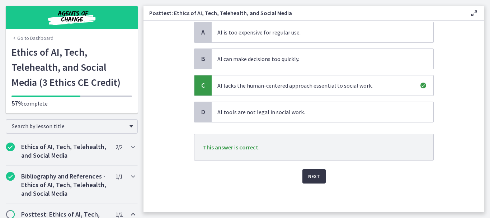
click at [311, 172] on span "Next" at bounding box center [314, 176] width 12 height 9
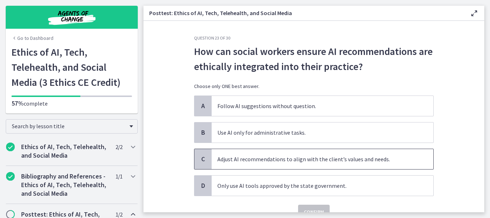
click at [295, 163] on span "Adjust AI recommendations to align with the client’s values and needs." at bounding box center [323, 159] width 222 height 20
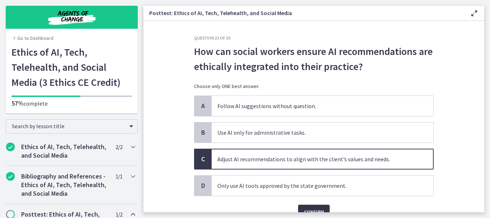
click at [304, 208] on span "Confirm" at bounding box center [314, 211] width 20 height 9
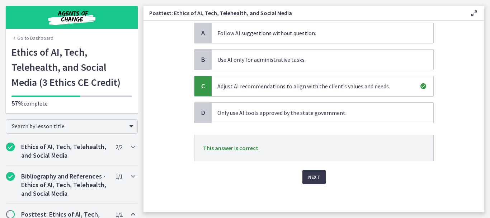
scroll to position [73, 0]
click at [311, 177] on span "Next" at bounding box center [314, 176] width 12 height 9
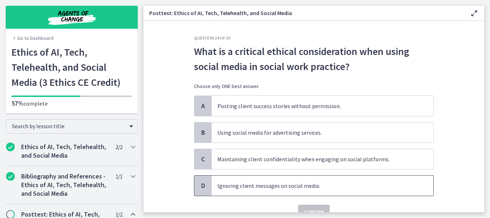
click at [265, 194] on span "Ignoring client messages on social media." at bounding box center [323, 185] width 222 height 20
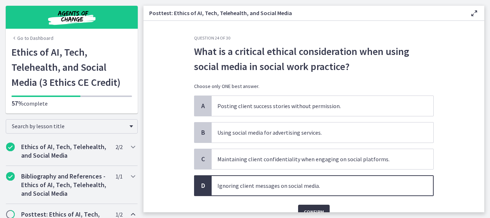
click at [304, 208] on span "Confirm" at bounding box center [314, 211] width 20 height 9
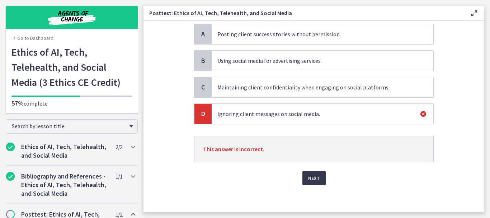
scroll to position [73, 0]
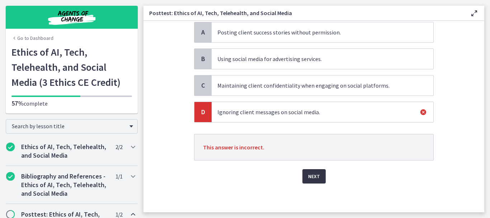
click at [311, 179] on span "Next" at bounding box center [314, 176] width 12 height 9
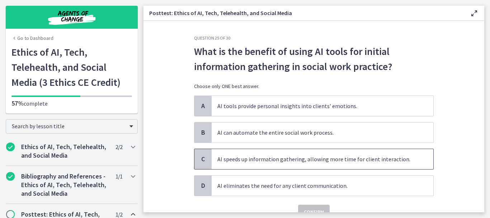
click at [304, 166] on span "AI speeds up information gathering, allowing more time for client interaction." at bounding box center [323, 159] width 222 height 20
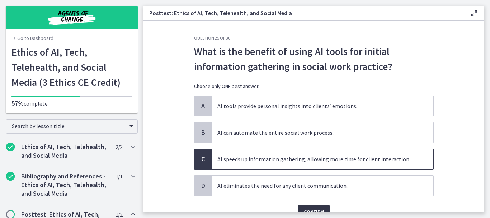
click at [309, 209] on span "Confirm" at bounding box center [314, 211] width 20 height 9
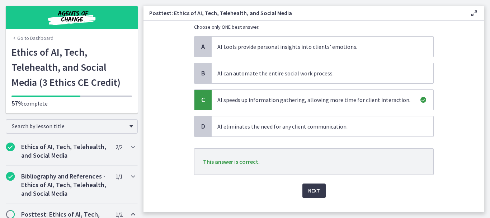
scroll to position [73, 0]
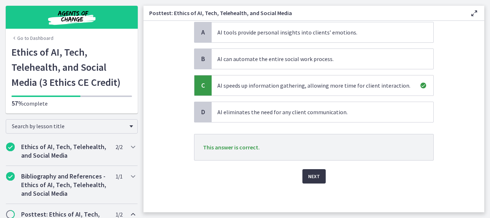
click at [309, 177] on span "Next" at bounding box center [314, 176] width 12 height 9
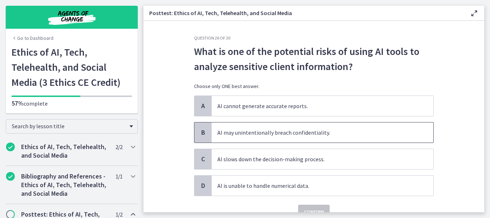
click at [249, 133] on span "AI may unintentionally breach confidentiality." at bounding box center [323, 132] width 222 height 20
click at [305, 206] on button "Confirm" at bounding box center [314, 211] width 32 height 14
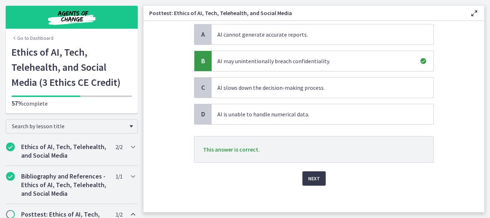
scroll to position [73, 0]
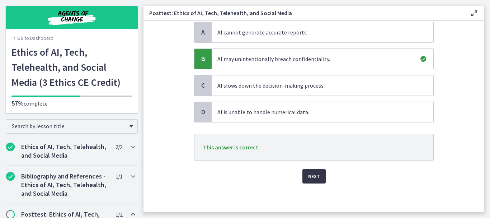
click at [309, 176] on span "Next" at bounding box center [314, 176] width 12 height 9
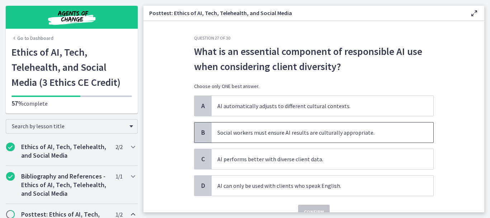
click at [287, 140] on span "Social workers must ensure AI results are culturally appropriate." at bounding box center [323, 132] width 222 height 20
click at [304, 207] on span "Confirm" at bounding box center [314, 211] width 20 height 9
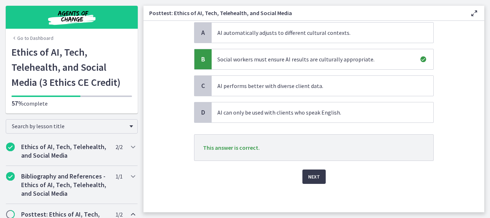
scroll to position [73, 0]
click at [309, 172] on span "Next" at bounding box center [314, 176] width 12 height 9
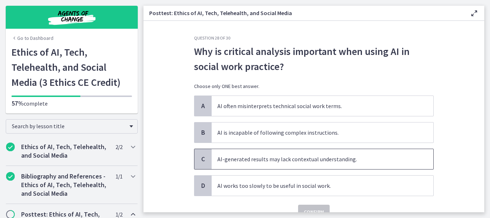
click at [284, 164] on span "AI-generated results may lack contextual understanding." at bounding box center [323, 159] width 222 height 20
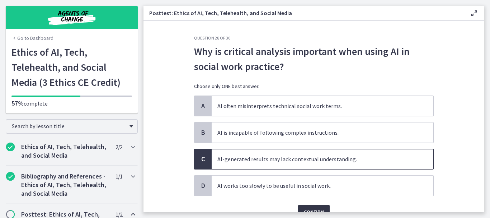
click at [315, 211] on span "Confirm" at bounding box center [314, 211] width 20 height 9
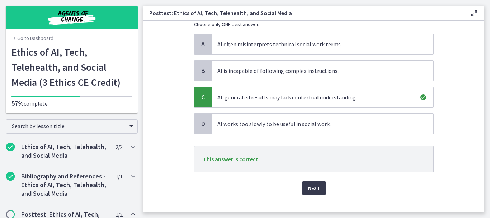
scroll to position [73, 0]
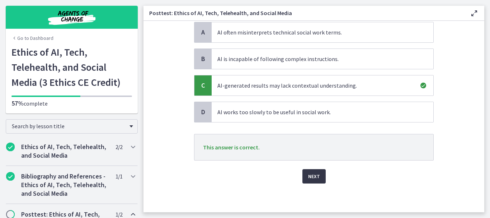
click at [308, 176] on span "Next" at bounding box center [314, 176] width 12 height 9
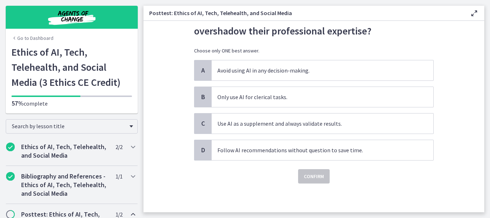
scroll to position [0, 0]
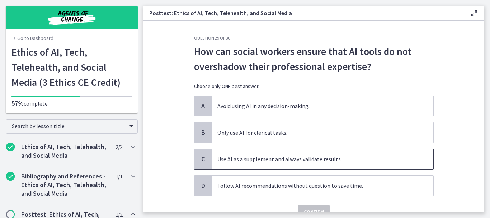
click at [296, 166] on span "Use AI as a supplement and always validate results." at bounding box center [323, 159] width 222 height 20
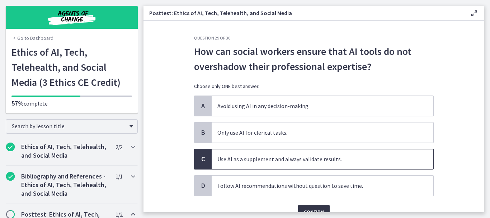
click at [300, 207] on button "Confirm" at bounding box center [314, 211] width 32 height 14
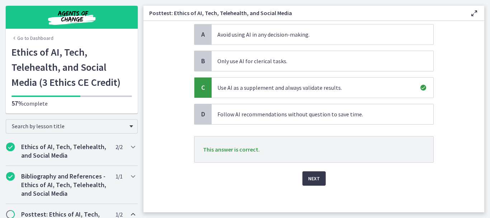
scroll to position [73, 0]
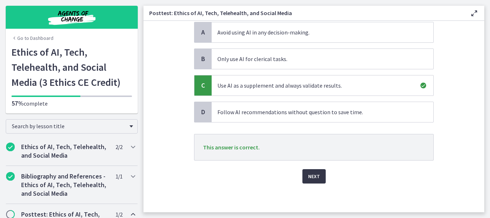
click at [312, 177] on span "Next" at bounding box center [314, 176] width 12 height 9
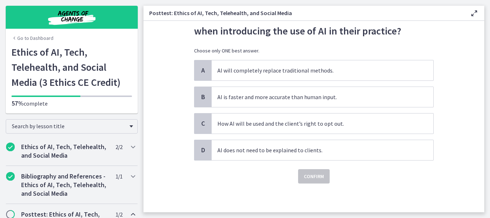
scroll to position [0, 0]
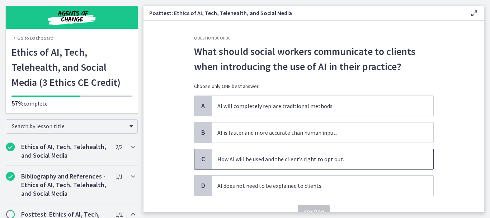
click at [295, 160] on span "How AI will be used and the client’s right to opt out." at bounding box center [323, 159] width 222 height 20
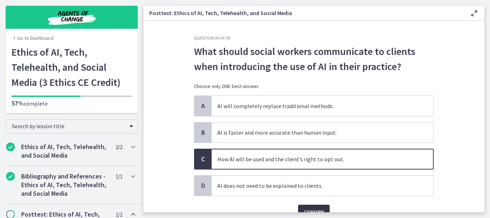
click at [312, 209] on span "Confirm" at bounding box center [314, 211] width 20 height 9
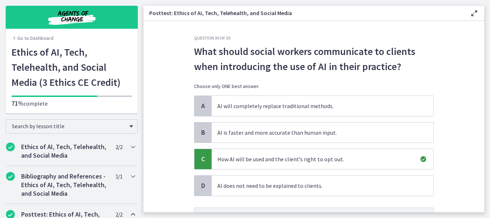
click at [484, 208] on main "Posttest: Ethics of AI, Tech, Telehealth, and Social Media Enable fullscreen Qu…" at bounding box center [316, 109] width 346 height 218
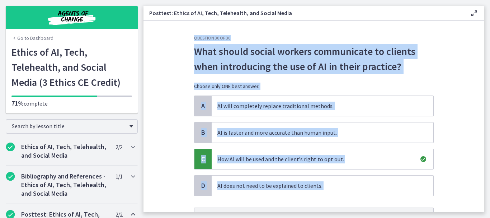
click at [481, 209] on main "Posttest: Ethics of AI, Tech, Telehealth, and Social Media Enable fullscreen Qu…" at bounding box center [316, 109] width 346 height 218
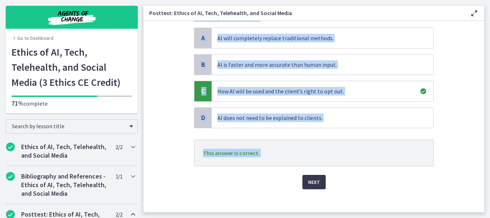
scroll to position [73, 0]
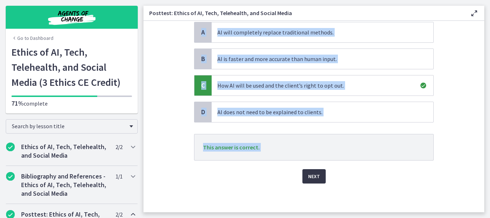
click at [312, 171] on button "Next" at bounding box center [313, 176] width 23 height 14
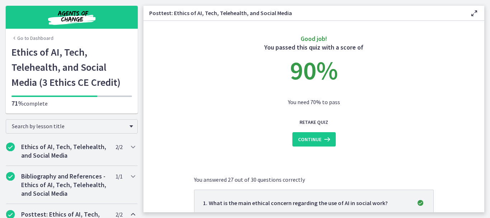
scroll to position [0, 0]
click at [312, 141] on span "Continue" at bounding box center [309, 140] width 23 height 9
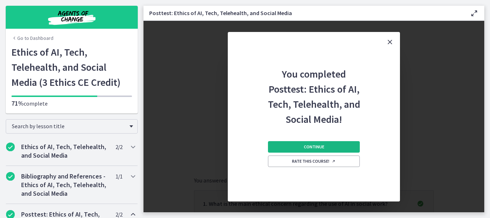
click at [312, 149] on span "Continue" at bounding box center [314, 147] width 20 height 6
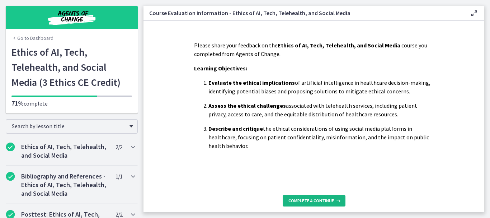
click at [304, 200] on span "Complete & continue" at bounding box center [311, 201] width 46 height 6
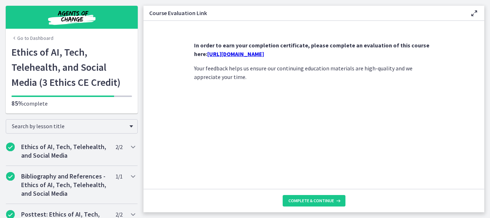
click at [254, 54] on link "https://forms.gle/mfo3sp46HJpcE8sj8" at bounding box center [235, 53] width 57 height 7
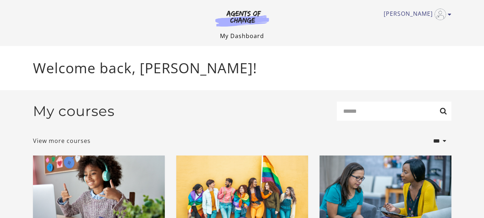
click at [255, 34] on link "My Dashboard" at bounding box center [242, 36] width 44 height 8
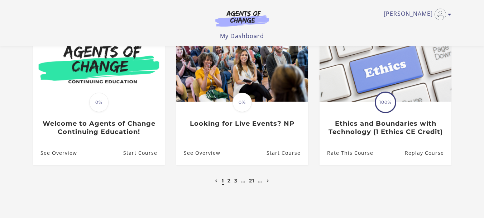
scroll to position [248, 0]
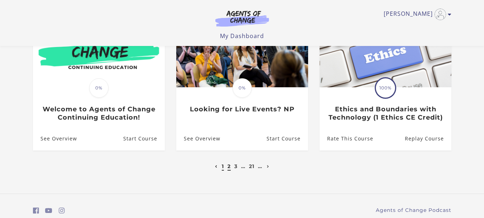
click at [228, 168] on link "2" at bounding box center [229, 166] width 3 height 6
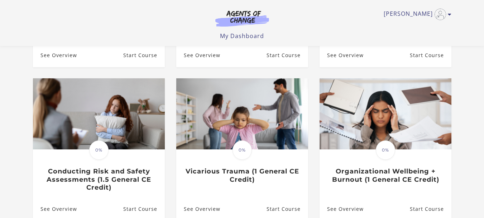
scroll to position [224, 0]
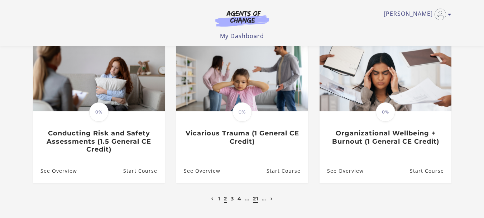
click at [256, 200] on link "21" at bounding box center [255, 198] width 5 height 6
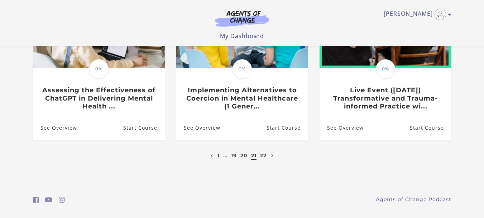
scroll to position [272, 0]
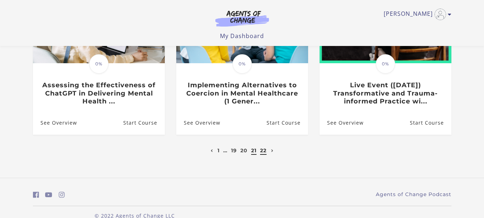
click at [264, 151] on link "22" at bounding box center [263, 150] width 6 height 6
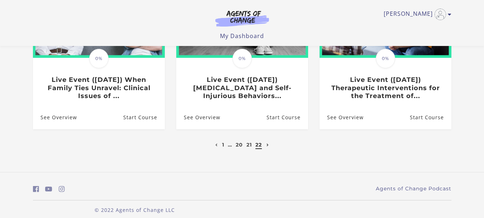
scroll to position [133, 0]
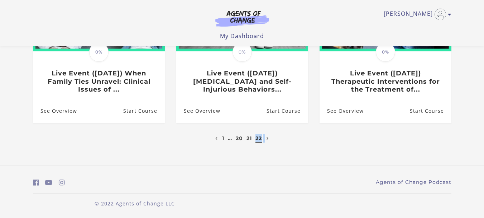
drag, startPoint x: 267, startPoint y: 139, endPoint x: 255, endPoint y: 137, distance: 12.1
click at [255, 137] on ul "1 … 20 21 22" at bounding box center [242, 138] width 57 height 9
click at [239, 138] on link "20" at bounding box center [239, 138] width 7 height 6
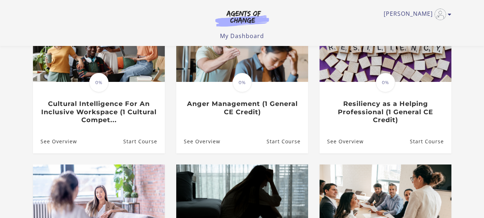
scroll to position [115, 0]
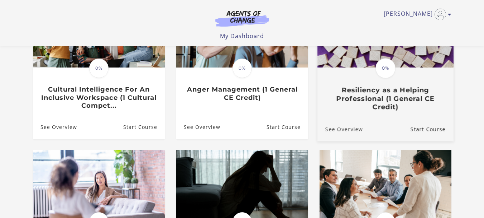
click at [345, 130] on link "See Overview" at bounding box center [340, 129] width 46 height 24
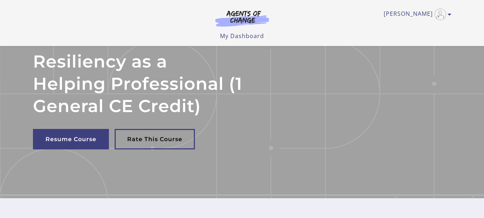
scroll to position [43, 0]
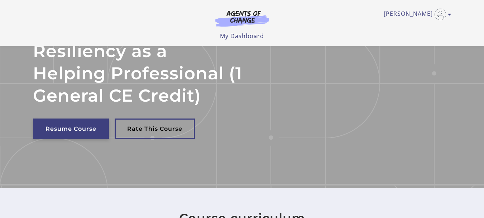
click at [74, 127] on link "Resume Course" at bounding box center [71, 128] width 76 height 20
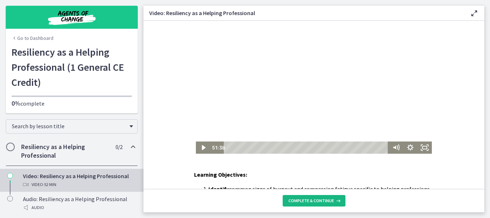
click at [317, 198] on span "Complete & continue" at bounding box center [311, 201] width 46 height 6
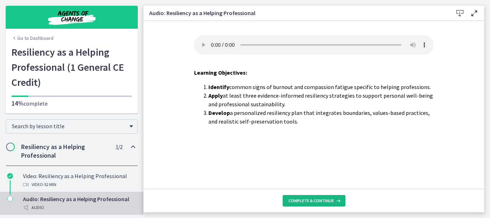
click at [314, 202] on span "Complete & continue" at bounding box center [311, 201] width 46 height 6
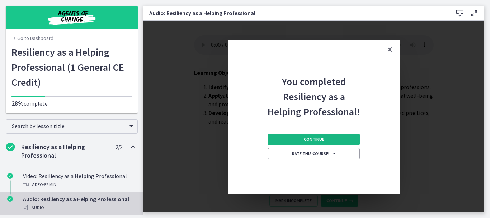
click at [316, 136] on button "Continue" at bounding box center [314, 138] width 92 height 11
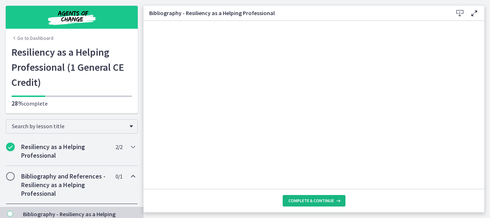
click at [291, 199] on span "Complete & continue" at bounding box center [311, 201] width 46 height 6
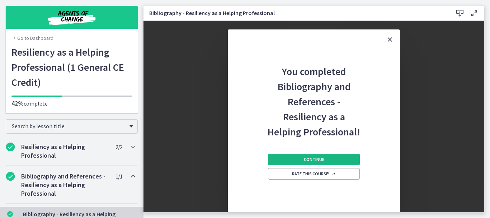
click at [295, 158] on button "Continue" at bounding box center [314, 158] width 92 height 11
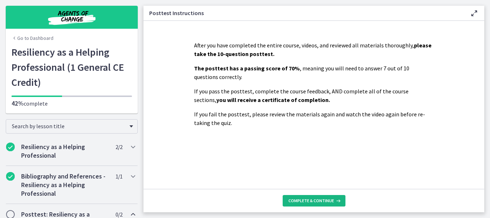
click at [324, 198] on span "Complete & continue" at bounding box center [311, 201] width 46 height 6
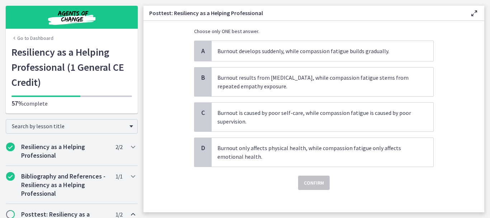
scroll to position [57, 0]
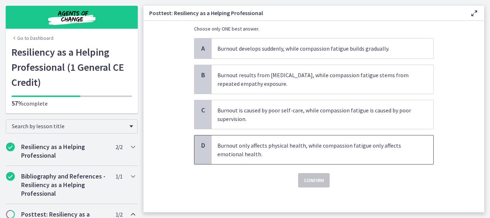
click at [279, 146] on span "Burnout only affects physical health, while compassion fatigue only affects emo…" at bounding box center [323, 149] width 222 height 29
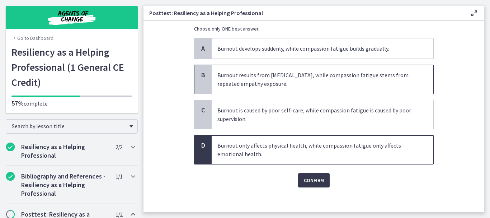
click at [257, 79] on span "Burnout results from [MEDICAL_DATA], while compassion fatigue stems from repeat…" at bounding box center [323, 79] width 222 height 29
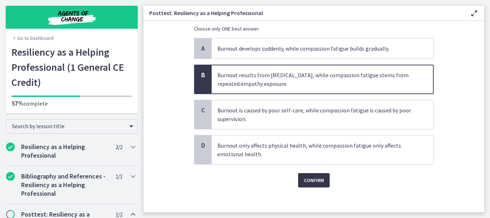
click at [305, 177] on span "Confirm" at bounding box center [314, 180] width 20 height 9
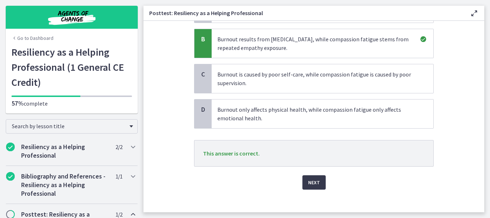
scroll to position [99, 0]
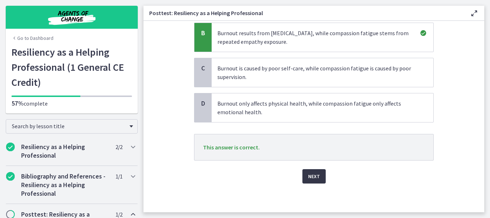
click at [308, 174] on span "Next" at bounding box center [314, 176] width 12 height 9
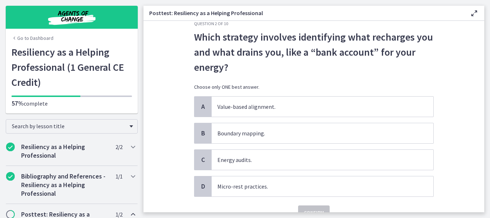
scroll to position [29, 0]
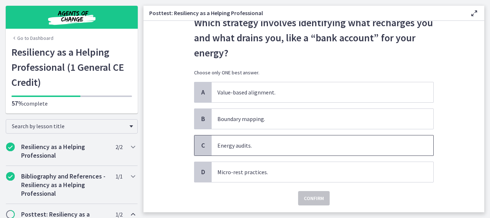
click at [231, 145] on span "Energy audits." at bounding box center [323, 145] width 222 height 20
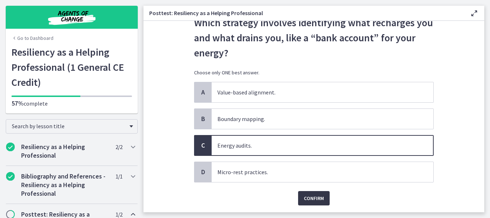
click at [304, 198] on span "Confirm" at bounding box center [314, 198] width 20 height 9
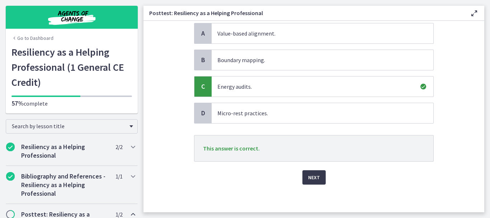
scroll to position [89, 0]
click at [304, 178] on button "Next" at bounding box center [313, 176] width 23 height 14
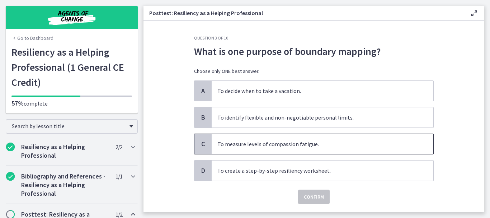
scroll to position [0, 0]
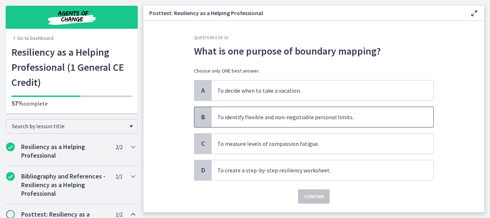
click at [270, 118] on span "To identify flexible and non-negotiable personal limits." at bounding box center [323, 117] width 222 height 20
click at [308, 195] on span "Confirm" at bounding box center [314, 196] width 20 height 9
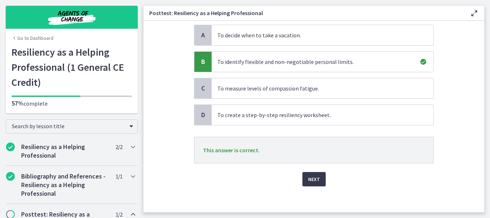
scroll to position [58, 0]
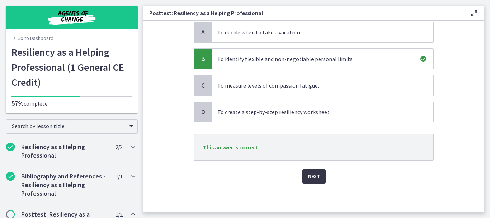
click at [308, 178] on span "Next" at bounding box center [314, 176] width 12 height 9
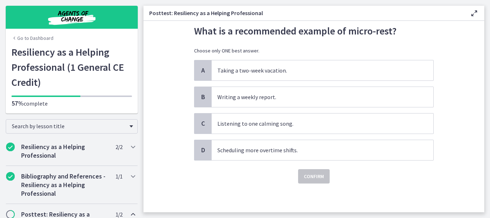
scroll to position [0, 0]
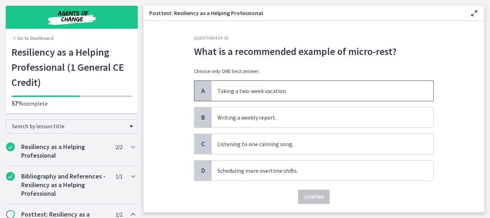
click at [259, 89] on span "Taking a two-week vacation." at bounding box center [323, 91] width 222 height 20
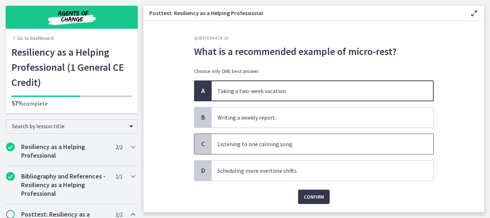
click at [274, 146] on span "Listening to one calming song." at bounding box center [323, 144] width 222 height 20
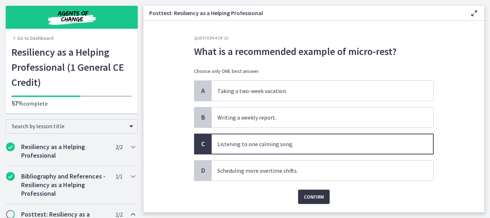
click at [315, 197] on span "Confirm" at bounding box center [314, 196] width 20 height 9
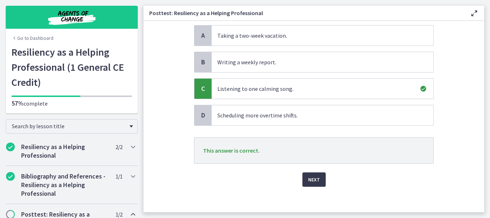
scroll to position [58, 0]
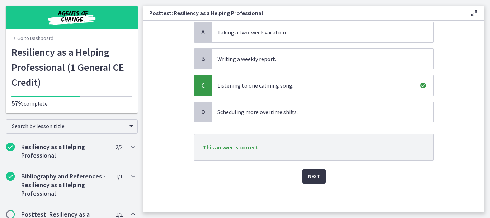
click at [309, 172] on span "Next" at bounding box center [314, 176] width 12 height 9
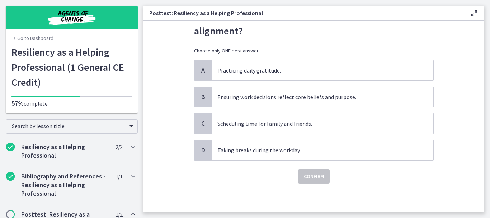
scroll to position [0, 0]
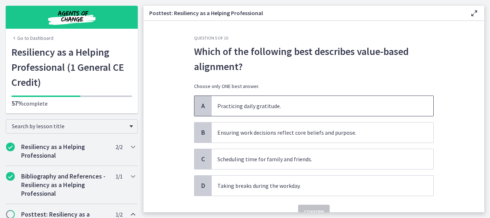
click at [225, 113] on span "Practicing daily gratitude." at bounding box center [323, 106] width 222 height 20
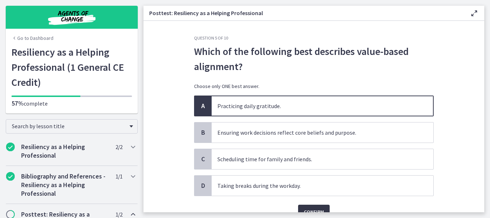
click at [310, 209] on span "Confirm" at bounding box center [314, 211] width 20 height 9
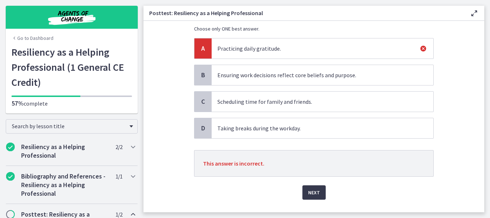
scroll to position [73, 0]
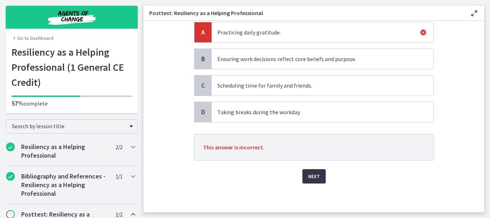
click at [309, 177] on span "Next" at bounding box center [314, 176] width 12 height 9
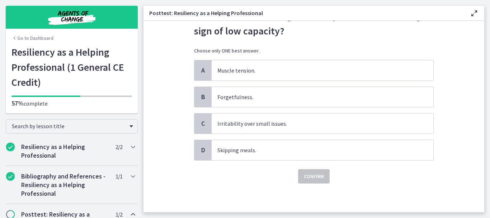
scroll to position [0, 0]
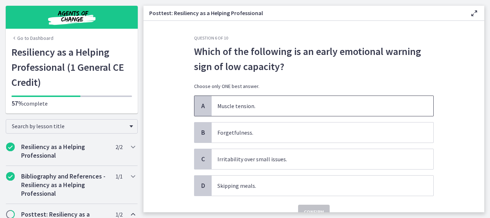
click at [234, 105] on span "Muscle tension." at bounding box center [323, 106] width 222 height 20
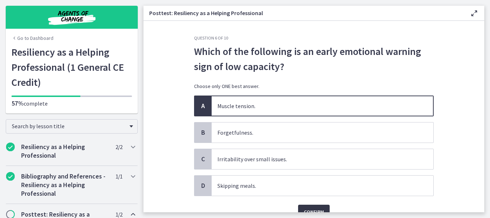
click at [304, 208] on span "Confirm" at bounding box center [314, 211] width 20 height 9
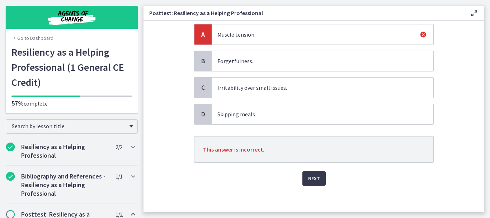
scroll to position [73, 0]
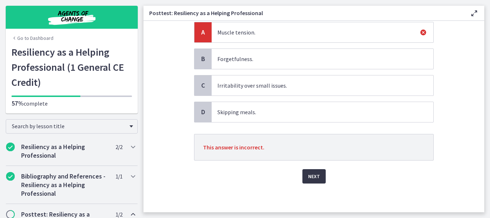
click at [308, 174] on span "Next" at bounding box center [314, 176] width 12 height 9
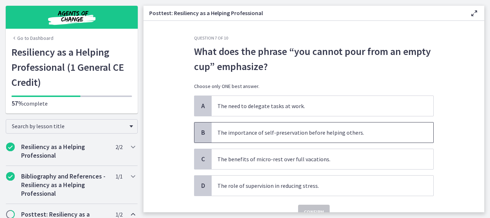
click at [267, 134] on span "The importance of self-preservation before helping others." at bounding box center [323, 132] width 222 height 20
click at [304, 207] on span "Confirm" at bounding box center [314, 211] width 20 height 9
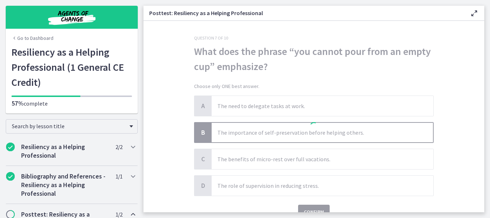
scroll to position [35, 0]
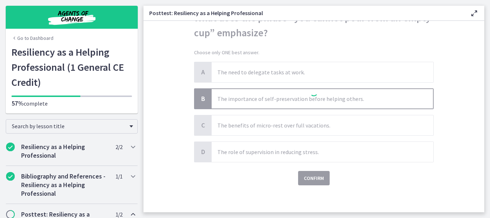
click at [304, 178] on div "Question 7 of 10 What does the phrase “you cannot pour from an empty cup” empha…" at bounding box center [313, 89] width 251 height 177
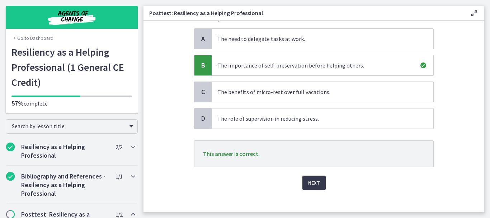
scroll to position [73, 0]
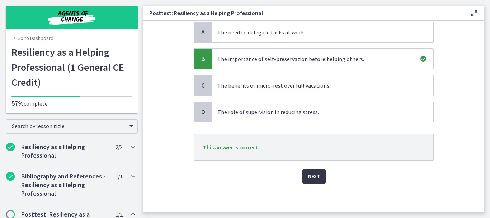
click at [310, 179] on span "Next" at bounding box center [314, 176] width 12 height 9
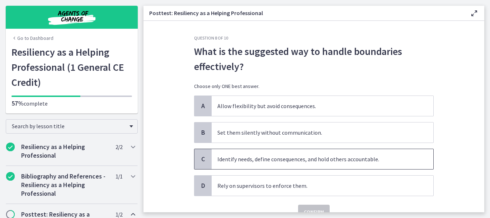
click at [285, 164] on span "Identify needs, define consequences, and hold others accountable." at bounding box center [323, 159] width 222 height 20
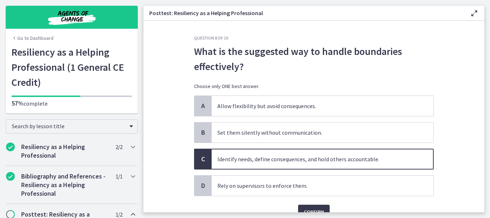
click at [304, 204] on div "Confirm" at bounding box center [313, 207] width 239 height 23
click at [304, 209] on span "Confirm" at bounding box center [314, 211] width 20 height 9
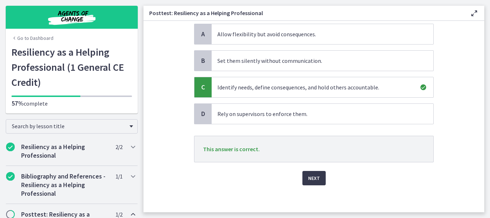
scroll to position [73, 0]
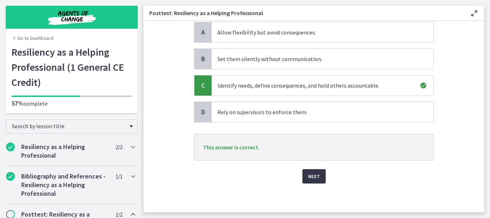
click at [308, 173] on span "Next" at bounding box center [314, 176] width 12 height 9
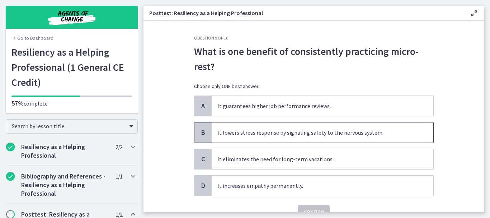
click at [282, 134] on span "It lowers stress response by signaling safety to the nervous system." at bounding box center [323, 132] width 222 height 20
click at [303, 207] on button "Confirm" at bounding box center [314, 211] width 32 height 14
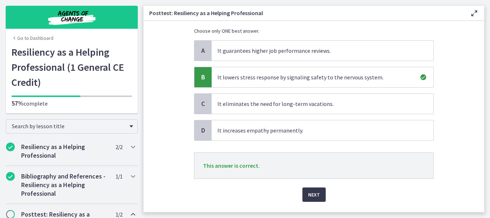
scroll to position [73, 0]
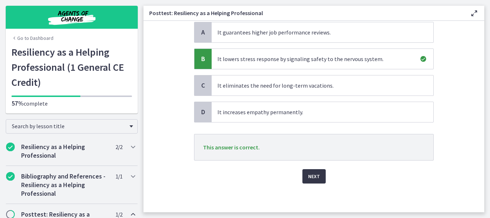
click at [311, 175] on span "Next" at bounding box center [314, 176] width 12 height 9
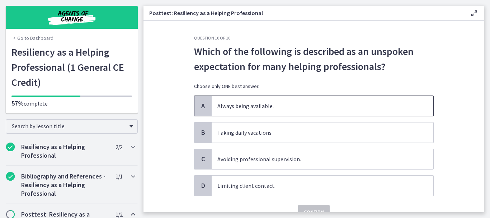
click at [252, 106] on span "Always being available." at bounding box center [323, 106] width 222 height 20
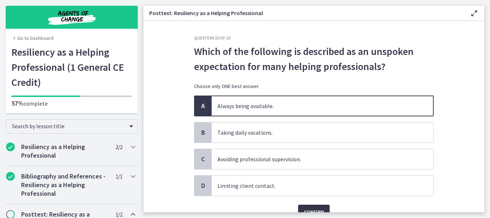
click at [307, 209] on span "Confirm" at bounding box center [314, 211] width 20 height 9
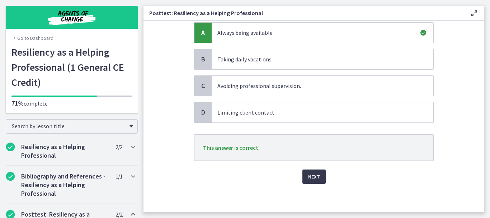
scroll to position [73, 0]
click at [303, 179] on button "Next" at bounding box center [313, 176] width 23 height 14
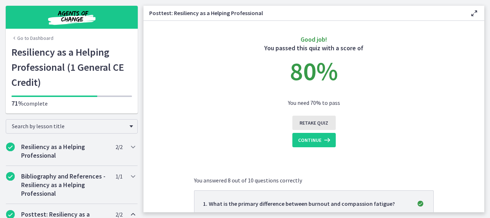
click at [300, 122] on span "Retake Quiz" at bounding box center [313, 122] width 29 height 9
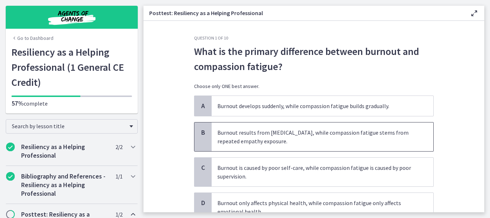
click at [228, 134] on span "Burnout results from [MEDICAL_DATA], while compassion fatigue stems from repeat…" at bounding box center [323, 136] width 222 height 29
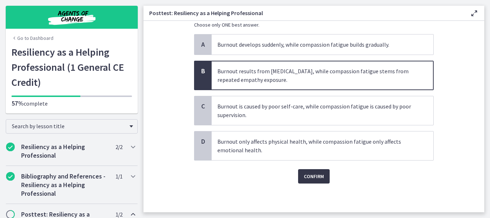
click at [304, 175] on span "Confirm" at bounding box center [314, 176] width 20 height 9
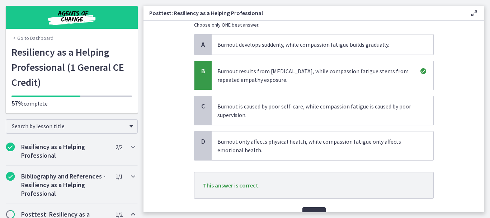
click at [306, 207] on button "Next" at bounding box center [313, 214] width 23 height 14
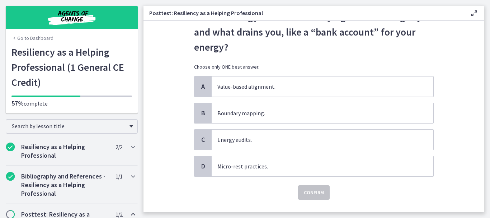
scroll to position [51, 0]
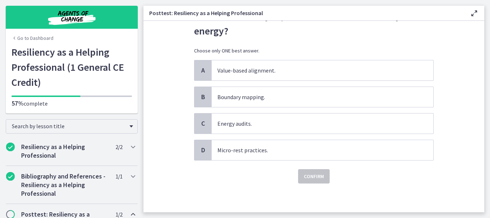
click at [339, 178] on div "Confirm" at bounding box center [313, 171] width 239 height 23
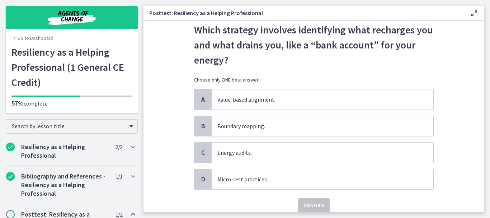
scroll to position [8, 0]
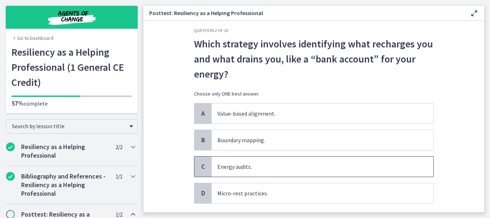
click at [243, 167] on span "Energy audits." at bounding box center [323, 166] width 222 height 20
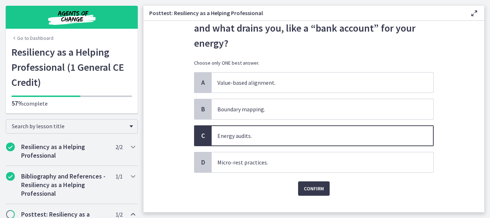
scroll to position [51, 0]
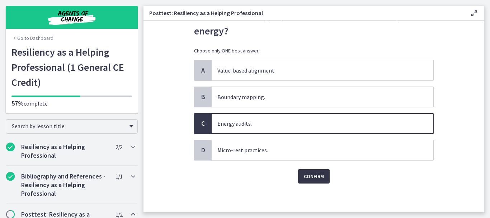
click at [312, 176] on span "Confirm" at bounding box center [314, 176] width 20 height 9
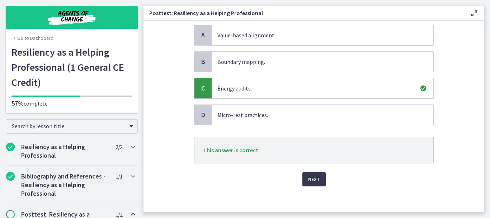
scroll to position [89, 0]
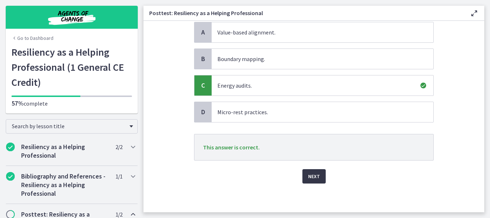
click at [302, 176] on button "Next" at bounding box center [313, 176] width 23 height 14
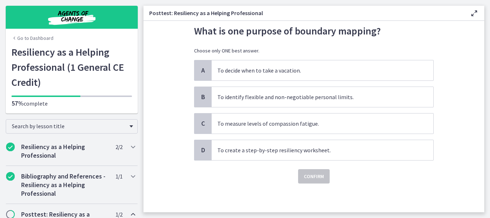
scroll to position [0, 0]
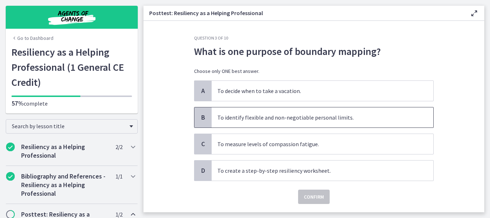
click at [282, 121] on span "To identify flexible and non-negotiable personal limits." at bounding box center [323, 117] width 222 height 20
click at [313, 194] on span "Confirm" at bounding box center [314, 196] width 20 height 9
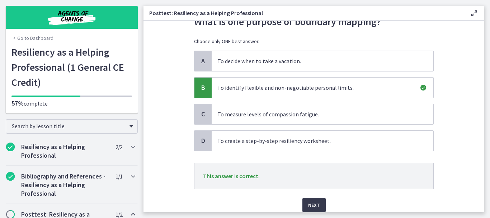
scroll to position [43, 0]
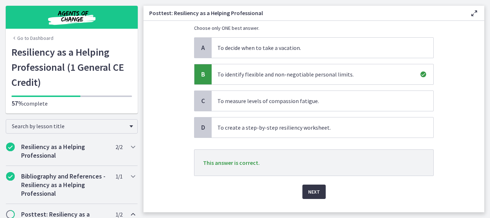
click at [308, 195] on span "Next" at bounding box center [314, 191] width 12 height 9
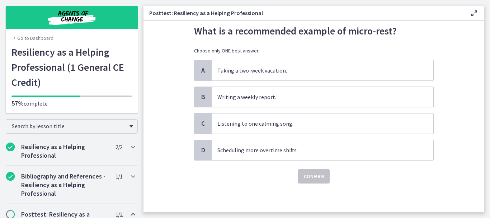
scroll to position [0, 0]
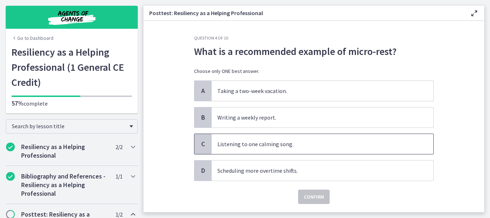
click at [212, 148] on span "Listening to one calming song." at bounding box center [323, 144] width 222 height 20
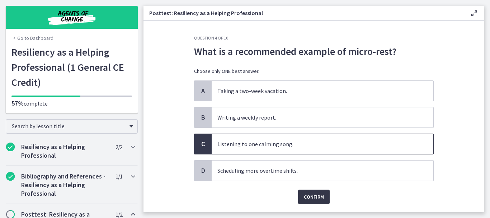
click at [316, 195] on span "Confirm" at bounding box center [314, 196] width 20 height 9
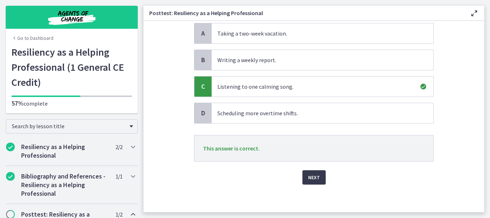
scroll to position [58, 0]
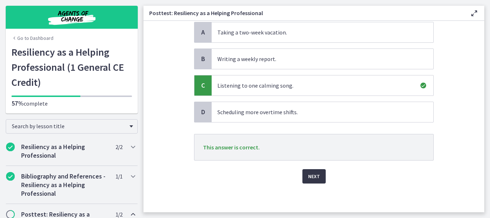
click at [312, 175] on span "Next" at bounding box center [314, 176] width 12 height 9
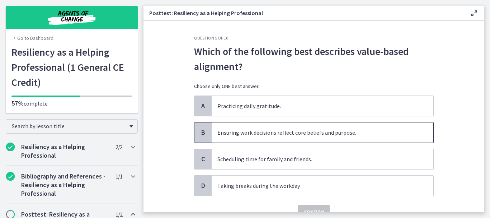
click at [248, 142] on span "Ensuring work decisions reflect core beliefs and purpose." at bounding box center [323, 132] width 222 height 20
click at [305, 208] on span "Confirm" at bounding box center [314, 211] width 20 height 9
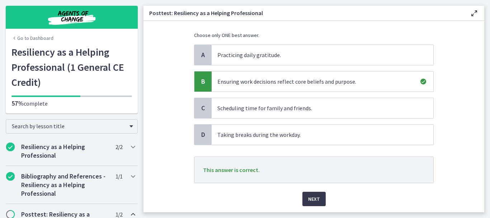
scroll to position [57, 0]
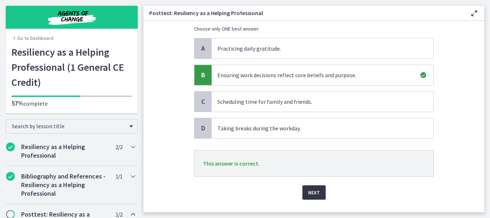
click at [308, 198] on button "Next" at bounding box center [313, 192] width 23 height 14
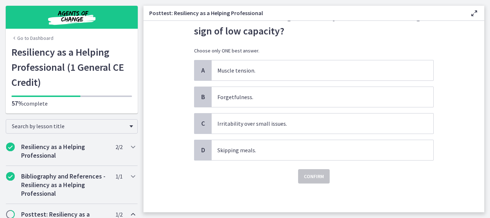
scroll to position [0, 0]
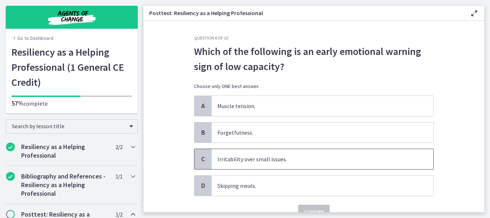
click at [286, 158] on span "Irritability over small issues." at bounding box center [323, 159] width 222 height 20
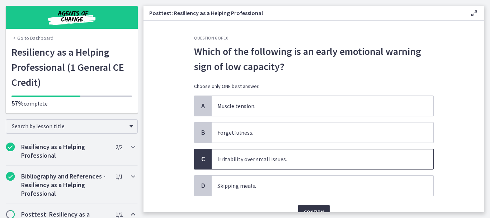
click at [306, 206] on button "Confirm" at bounding box center [314, 211] width 32 height 14
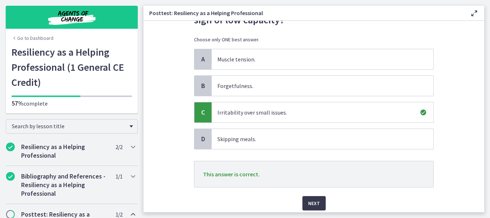
scroll to position [57, 0]
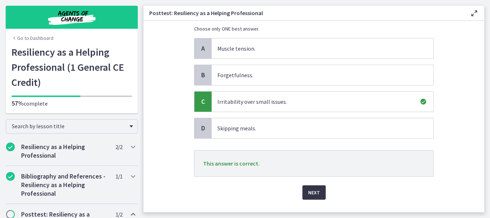
click at [309, 191] on span "Next" at bounding box center [314, 192] width 12 height 9
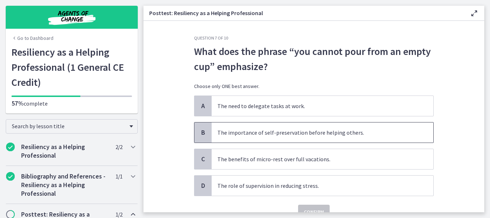
click at [282, 140] on span "The importance of self-preservation before helping others." at bounding box center [323, 132] width 222 height 20
click at [302, 206] on button "Confirm" at bounding box center [314, 211] width 32 height 14
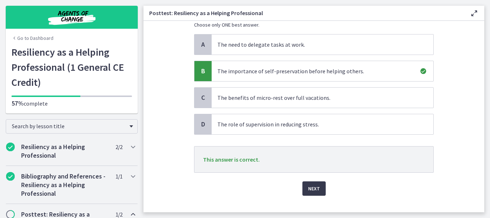
scroll to position [72, 0]
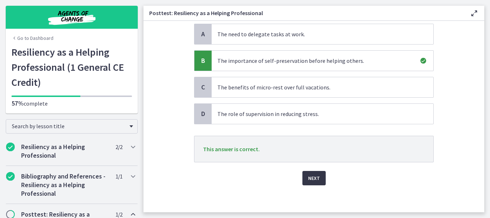
click at [312, 177] on span "Next" at bounding box center [314, 178] width 12 height 9
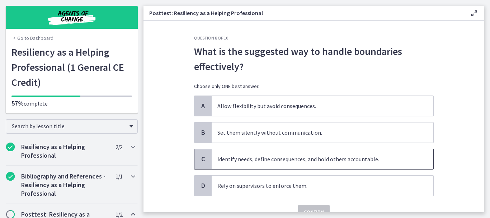
click at [299, 162] on span "Identify needs, define consequences, and hold others accountable." at bounding box center [323, 159] width 222 height 20
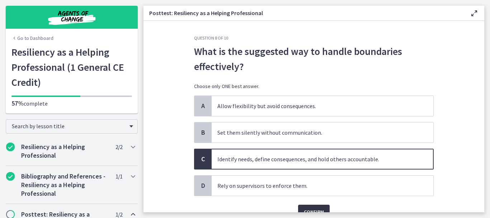
click at [307, 208] on span "Confirm" at bounding box center [314, 211] width 20 height 9
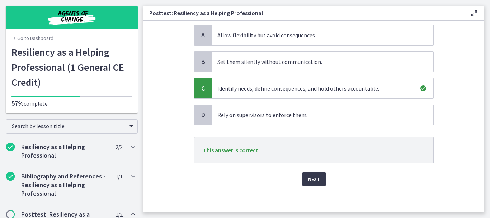
scroll to position [73, 0]
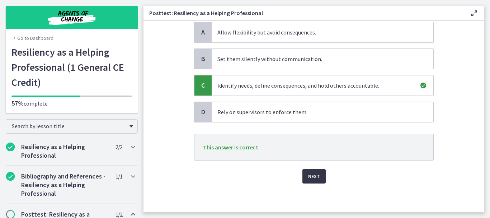
click at [308, 174] on span "Next" at bounding box center [314, 176] width 12 height 9
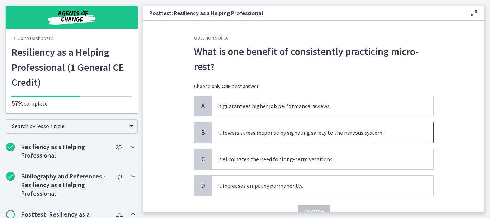
click at [247, 139] on span "It lowers stress response by signaling safety to the nervous system." at bounding box center [323, 132] width 222 height 20
click at [311, 208] on span "Confirm" at bounding box center [314, 211] width 20 height 9
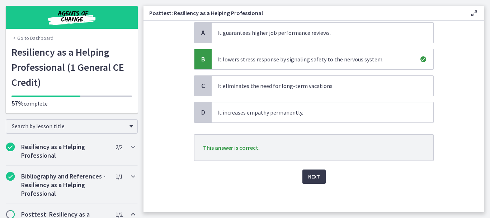
scroll to position [73, 0]
click at [312, 170] on button "Next" at bounding box center [313, 176] width 23 height 14
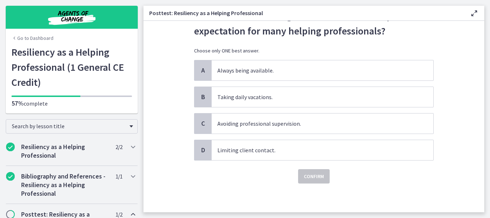
scroll to position [0, 0]
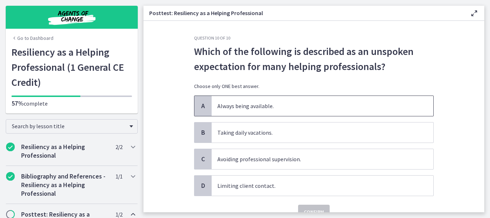
click at [260, 107] on span "Always being available." at bounding box center [323, 106] width 222 height 20
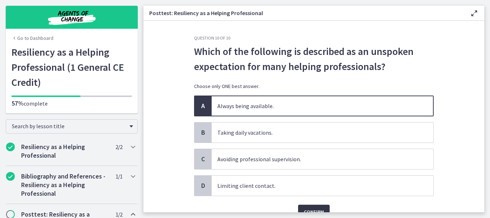
click at [306, 205] on button "Confirm" at bounding box center [314, 211] width 32 height 14
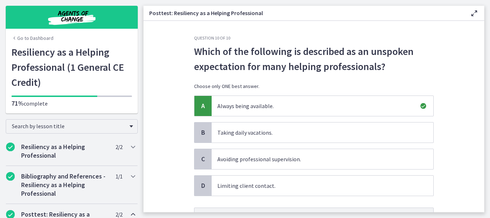
click at [484, 209] on main "Posttest: Resiliency as a Helping Professional Enable fullscreen Question 10 of…" at bounding box center [316, 109] width 346 height 218
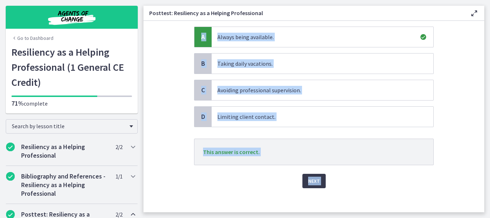
scroll to position [73, 0]
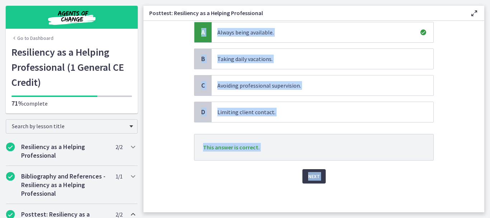
click at [481, 209] on main "Posttest: Resiliency as a Helping Professional Enable fullscreen Question 10 of…" at bounding box center [316, 109] width 346 height 218
click at [308, 174] on span "Next" at bounding box center [314, 176] width 12 height 9
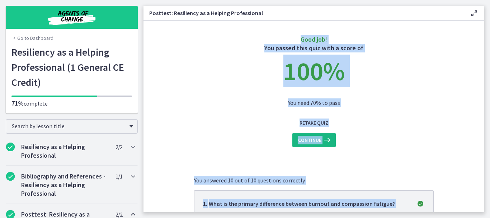
click at [307, 138] on span "Continue" at bounding box center [309, 140] width 23 height 9
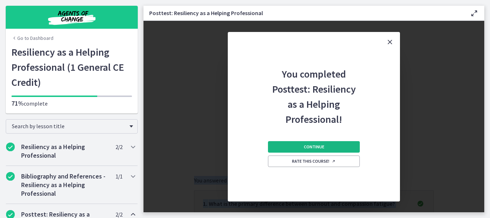
click at [306, 147] on span "Continue" at bounding box center [314, 147] width 20 height 6
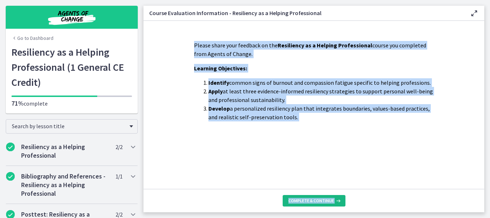
click at [313, 202] on span "Complete & continue" at bounding box center [311, 201] width 46 height 6
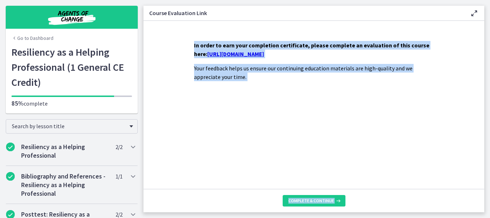
click at [313, 202] on span "Complete & continue" at bounding box center [311, 201] width 46 height 6
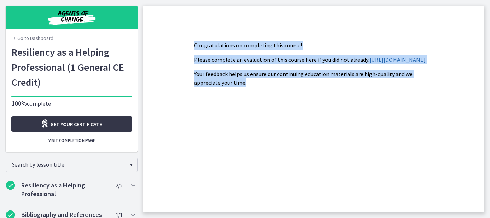
click at [52, 125] on span "Get your certificate" at bounding box center [76, 124] width 51 height 9
click at [369, 63] on link "[URL][DOMAIN_NAME]" at bounding box center [397, 59] width 56 height 7
